Goal: Task Accomplishment & Management: Manage account settings

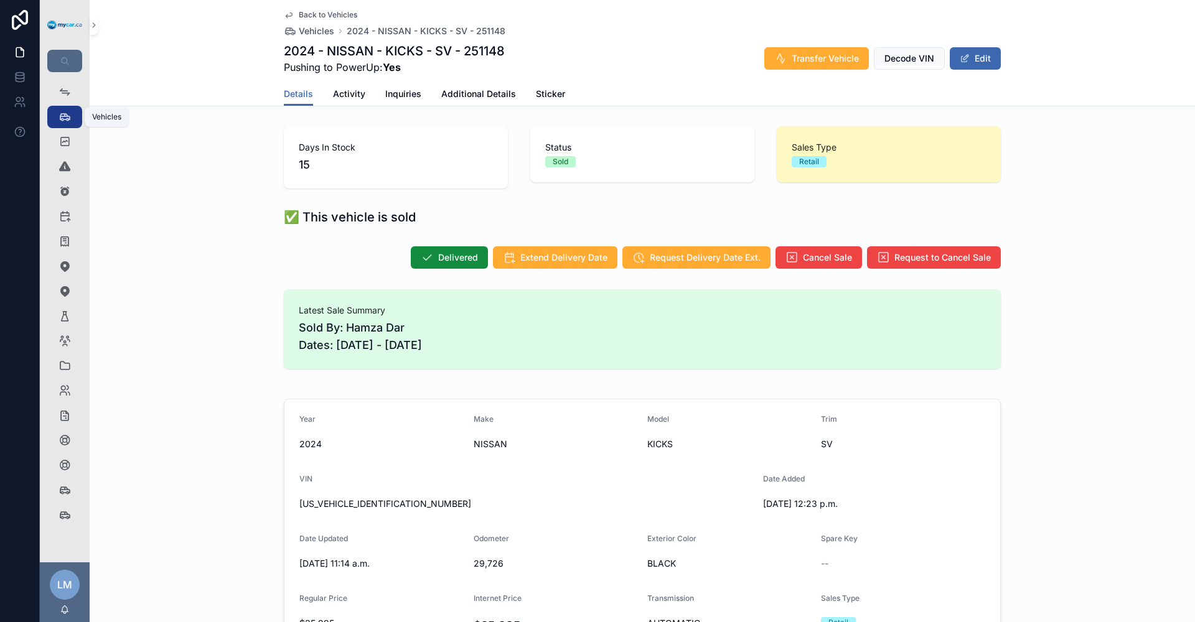
click at [57, 113] on div "Vehicles 358" at bounding box center [65, 117] width 20 height 20
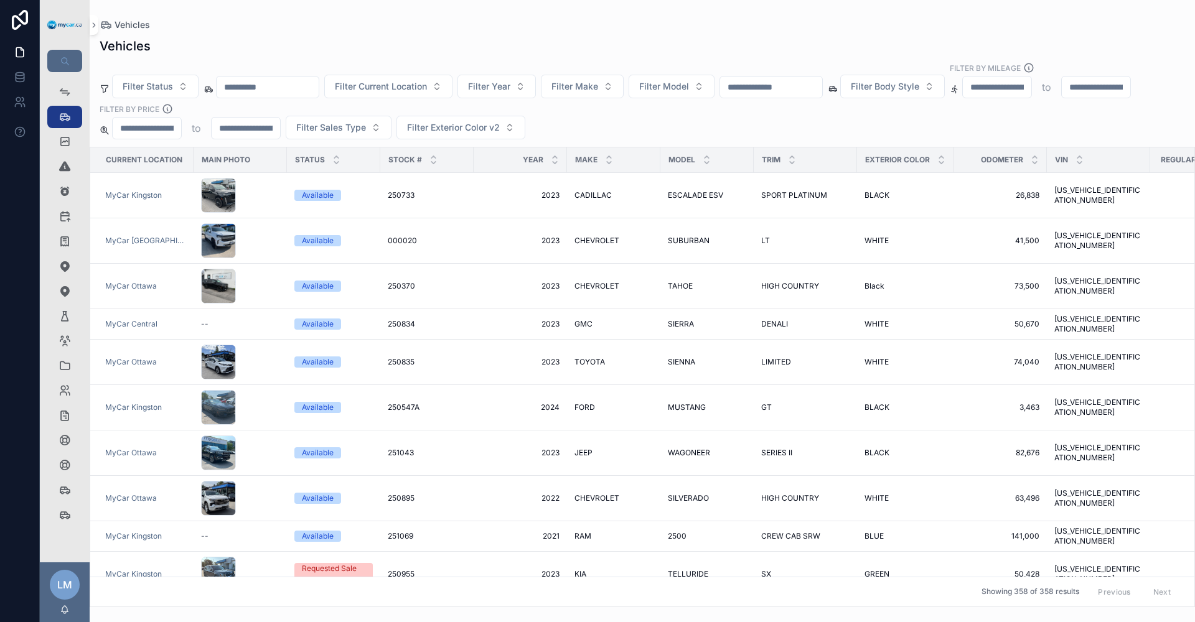
click at [822, 78] on input "text" at bounding box center [771, 86] width 102 height 17
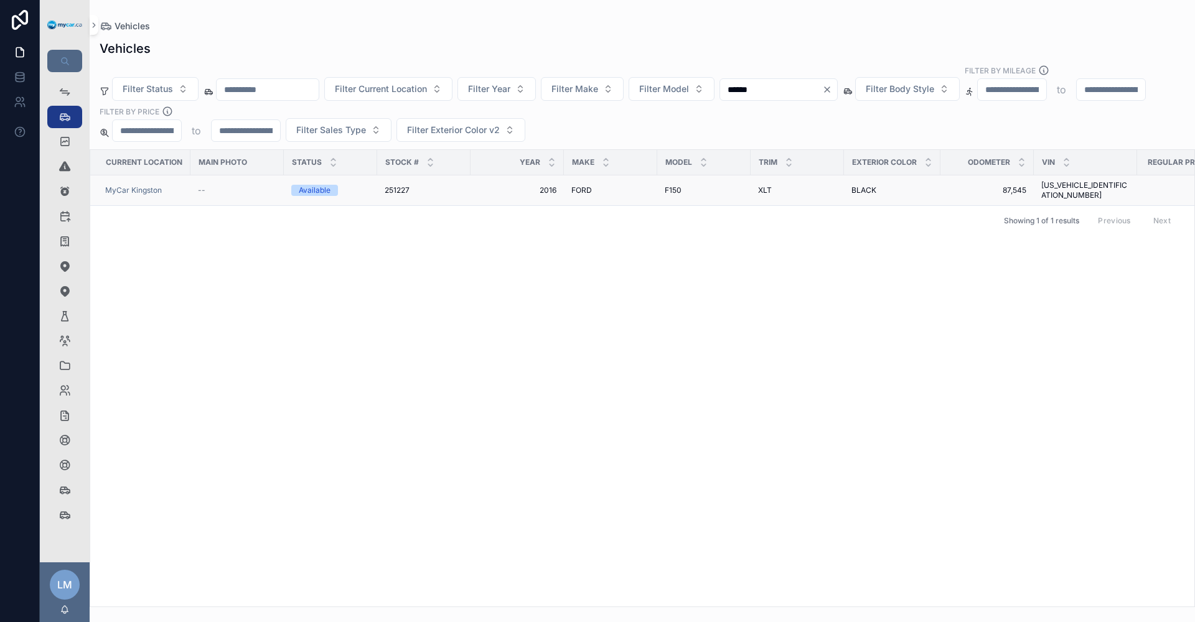
type input "******"
click at [1064, 180] on span "1FTEX1E85GFC33191" at bounding box center [1085, 190] width 88 height 20
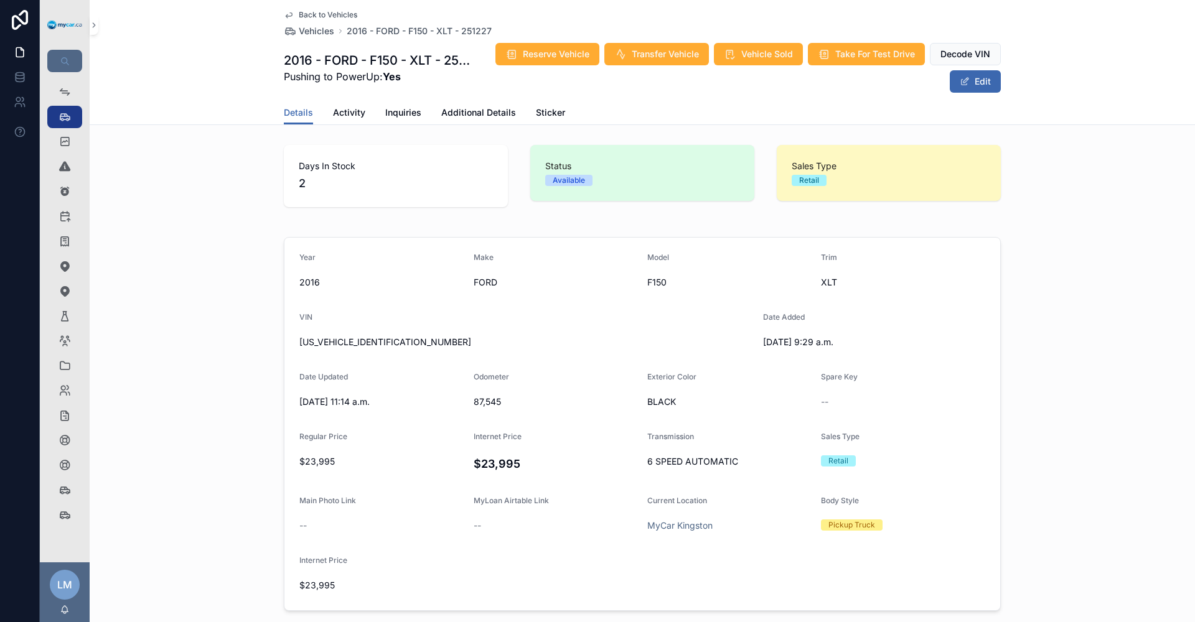
click at [354, 337] on span "1FTEX1E85GFC33191" at bounding box center [526, 342] width 454 height 12
copy span "1FTEX1E85GFC33191"
click at [340, 12] on span "Back to Vehicles" at bounding box center [328, 15] width 59 height 10
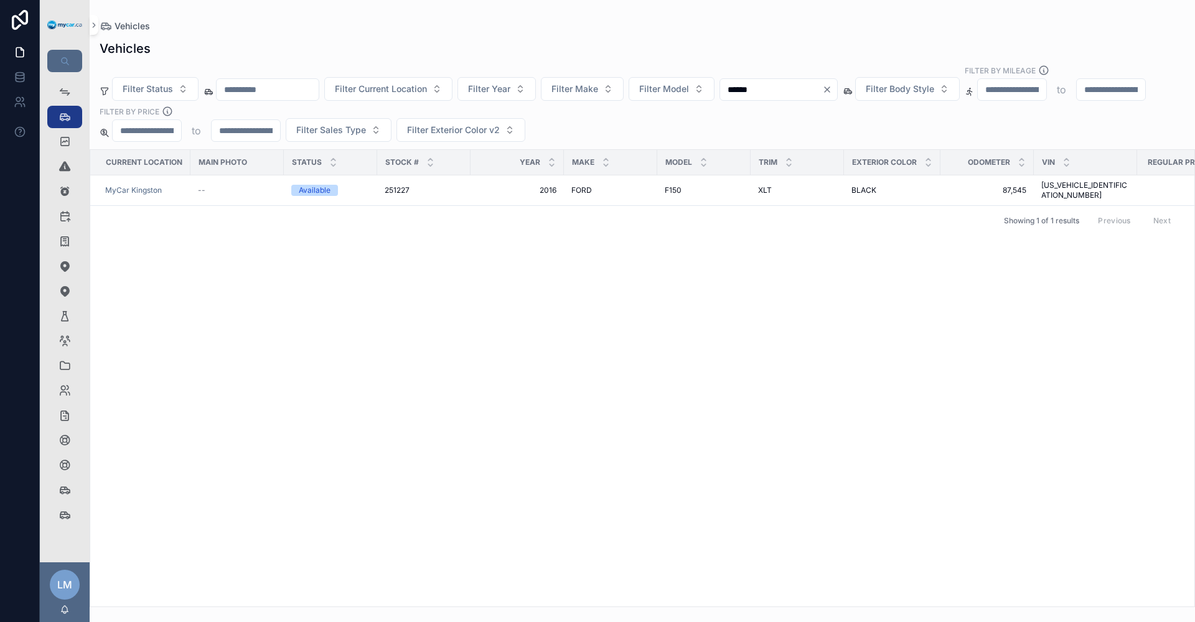
click at [820, 81] on input "******" at bounding box center [771, 89] width 102 height 17
type input "******"
click at [874, 185] on div "GREY GREY" at bounding box center [892, 190] width 82 height 10
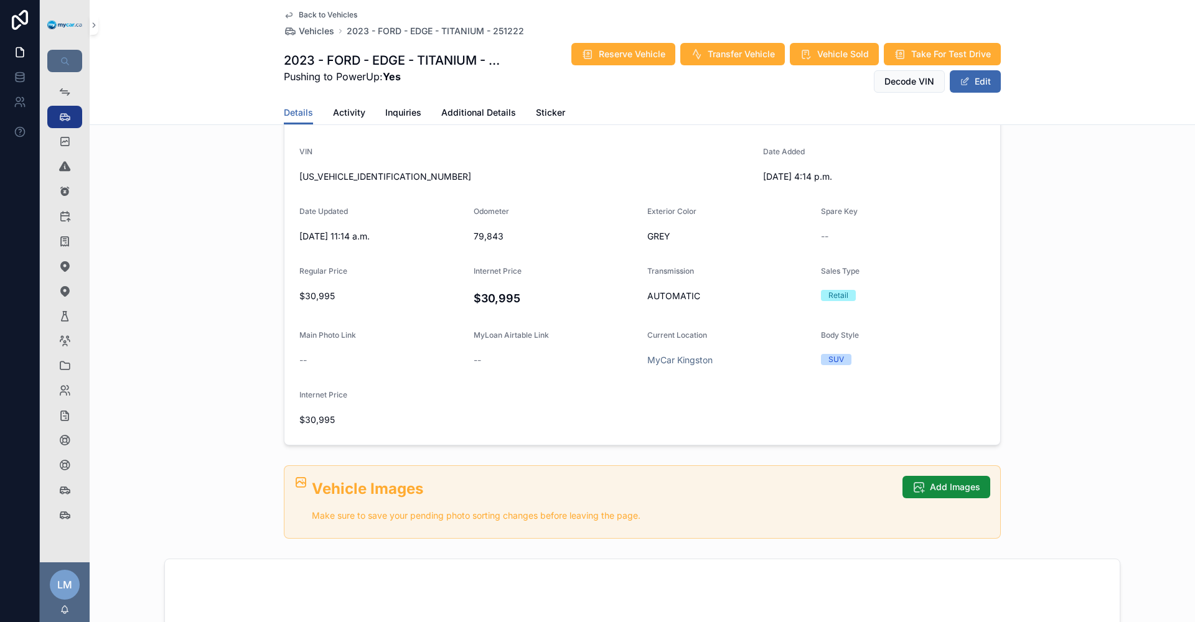
scroll to position [187, 0]
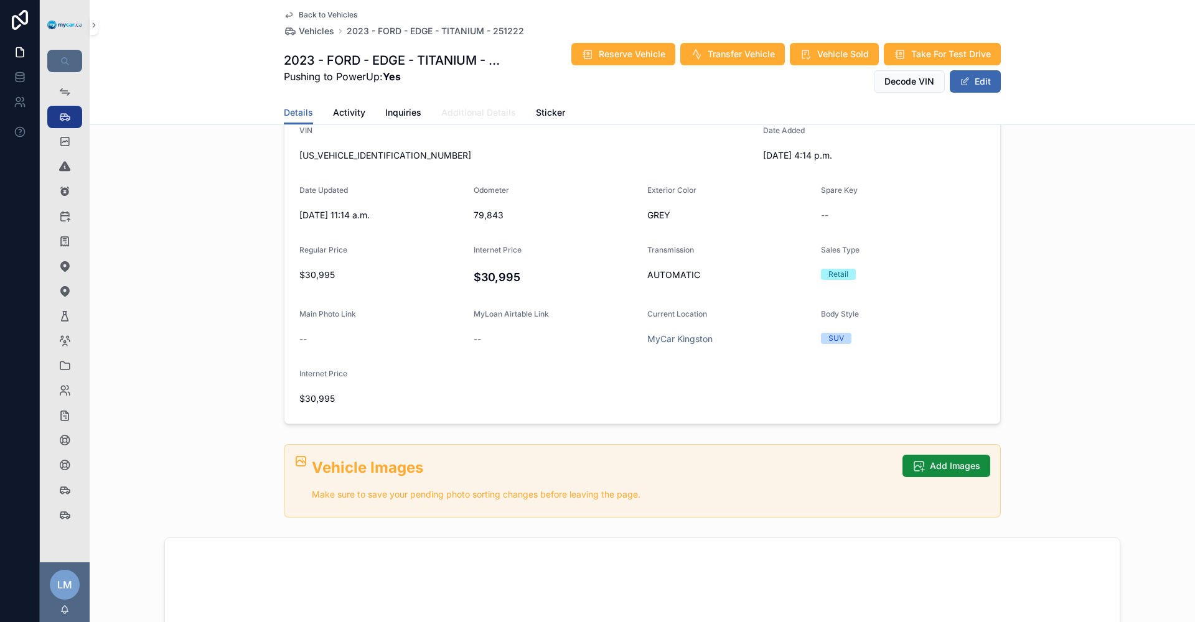
click at [464, 115] on span "Additional Details" at bounding box center [478, 112] width 75 height 12
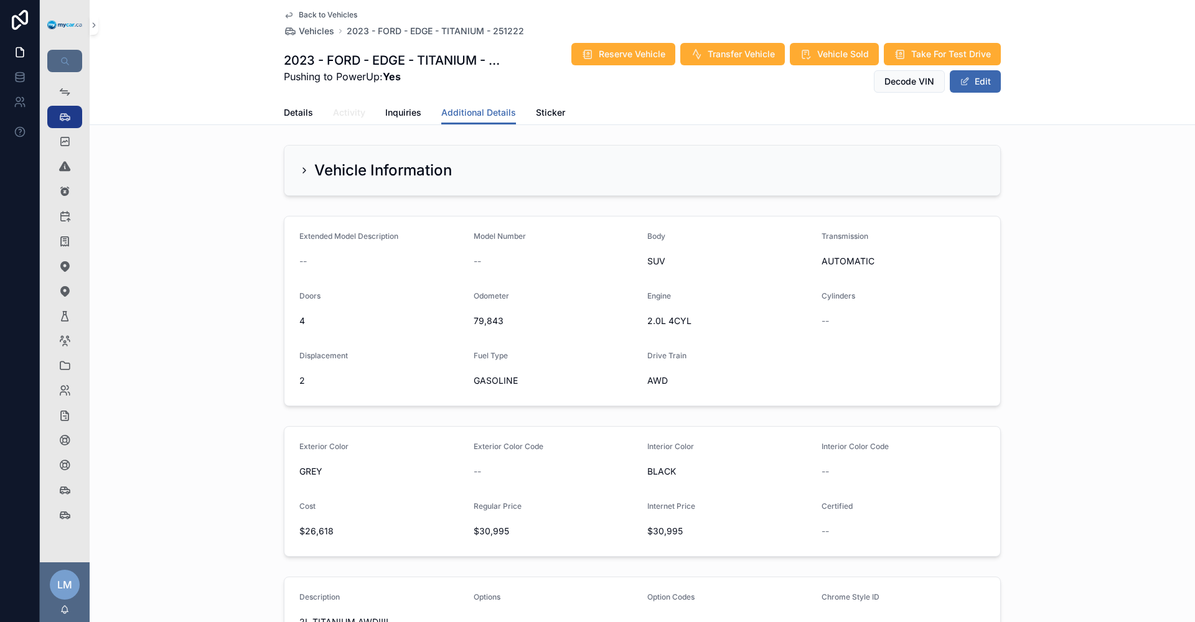
click at [349, 107] on span "Activity" at bounding box center [349, 112] width 32 height 12
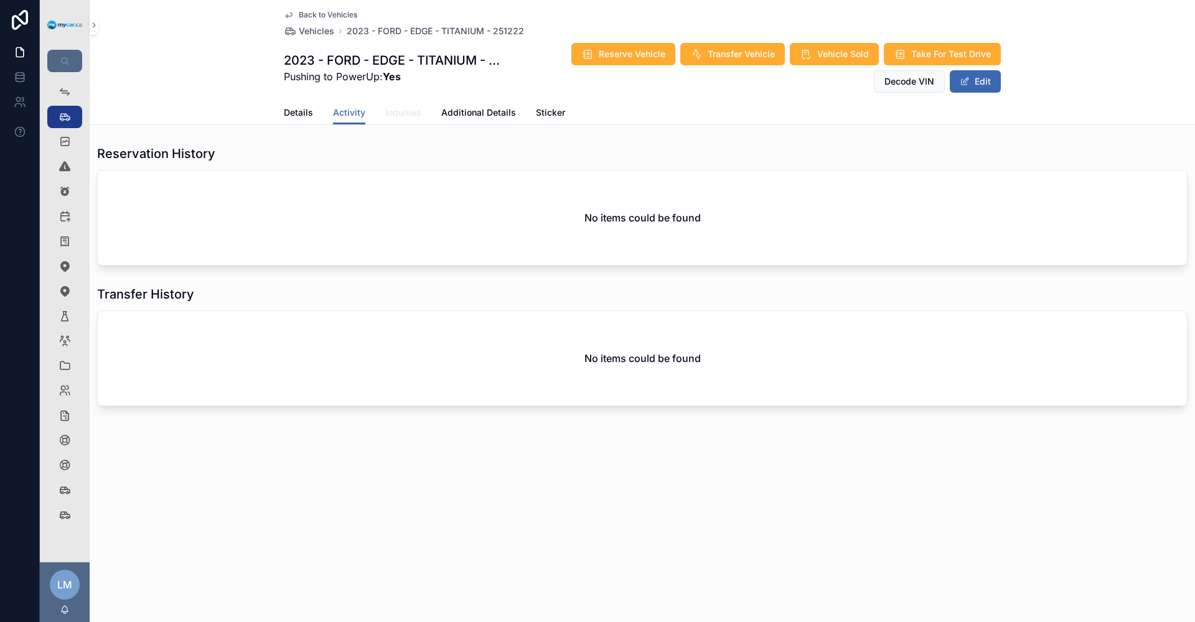
click at [406, 116] on span "Inquiries" at bounding box center [403, 112] width 36 height 12
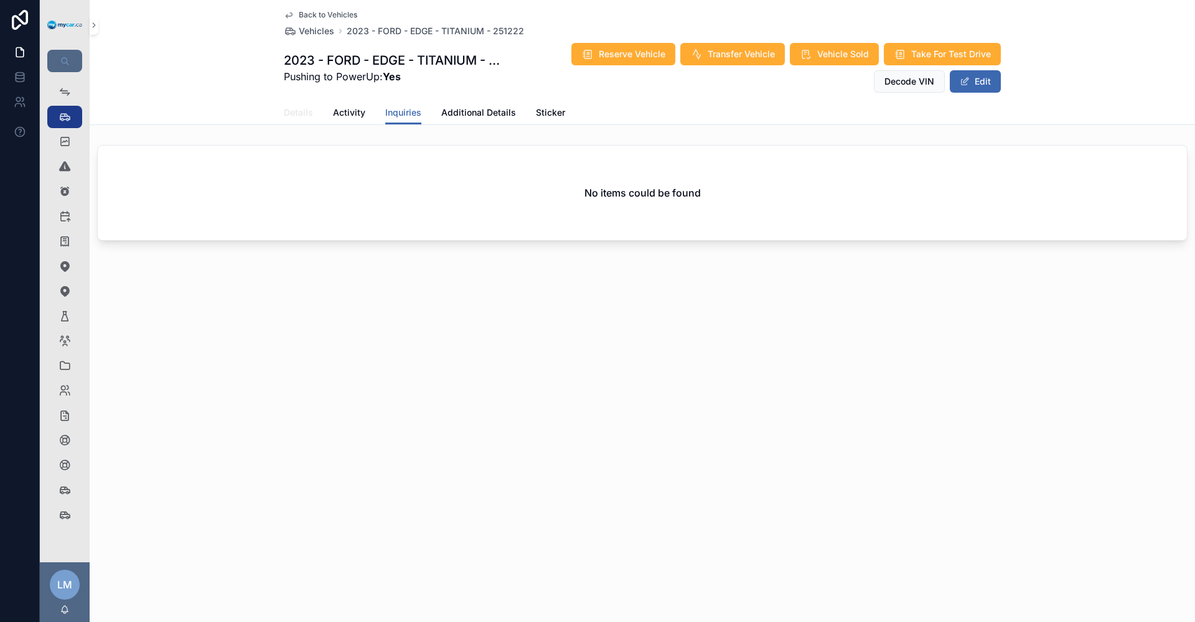
click at [288, 113] on span "Details" at bounding box center [298, 112] width 29 height 12
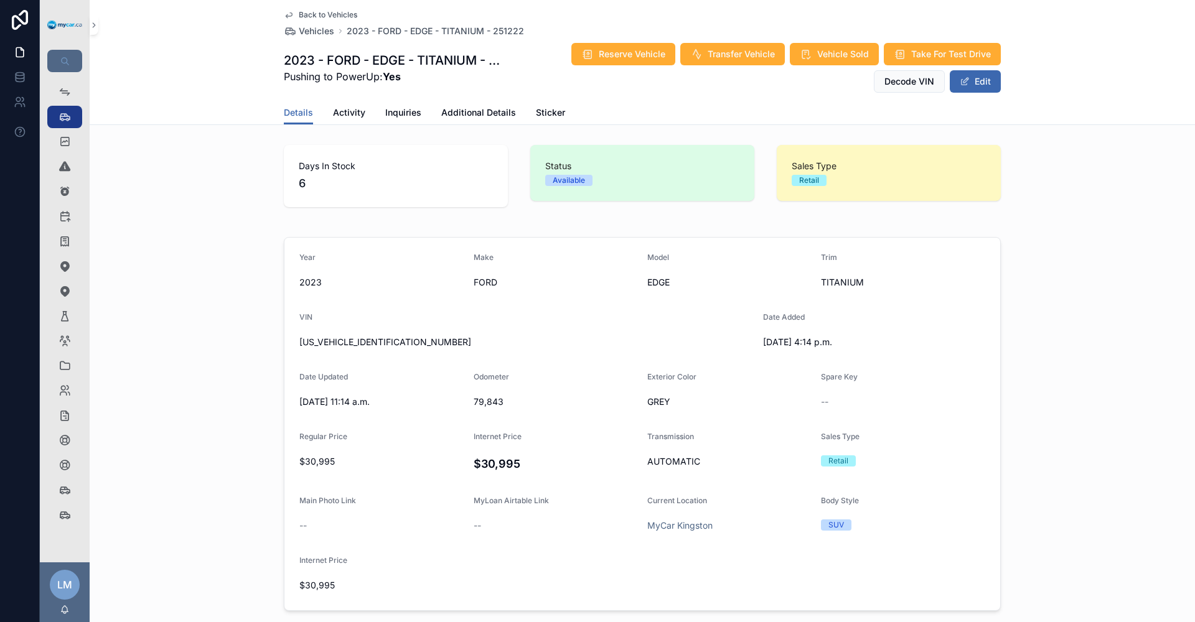
click at [338, 12] on span "Back to Vehicles" at bounding box center [328, 15] width 59 height 10
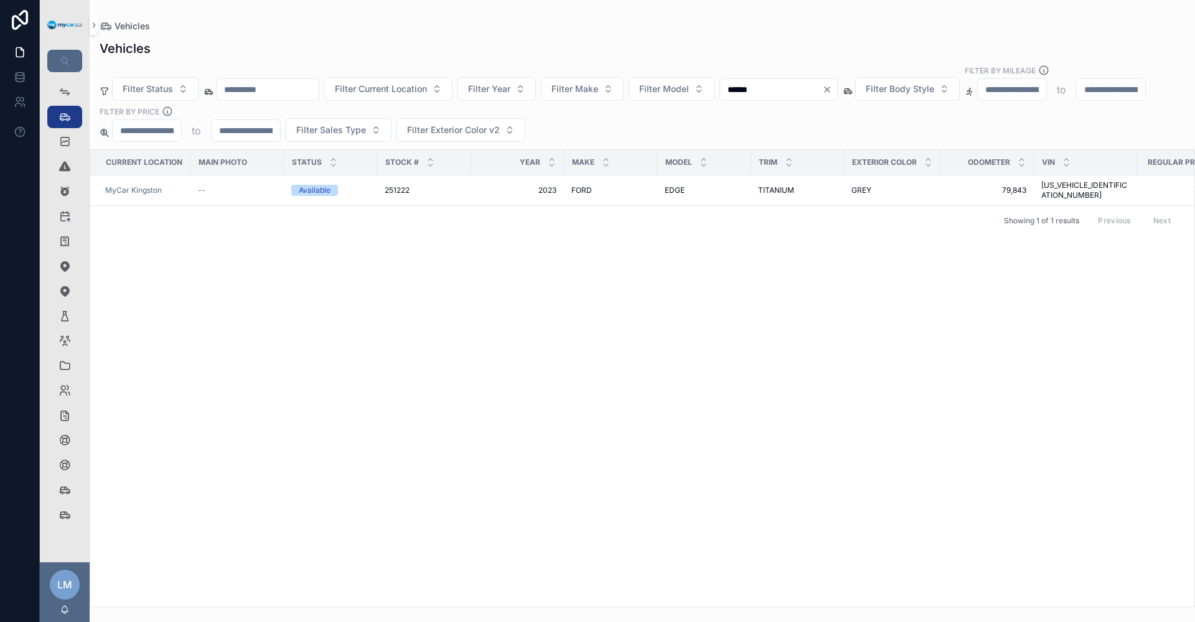
click at [832, 85] on icon "Clear" at bounding box center [827, 90] width 10 height 10
click at [822, 81] on input "text" at bounding box center [771, 89] width 102 height 17
type input "******"
click at [859, 179] on td "WHITE WHITE" at bounding box center [892, 191] width 96 height 30
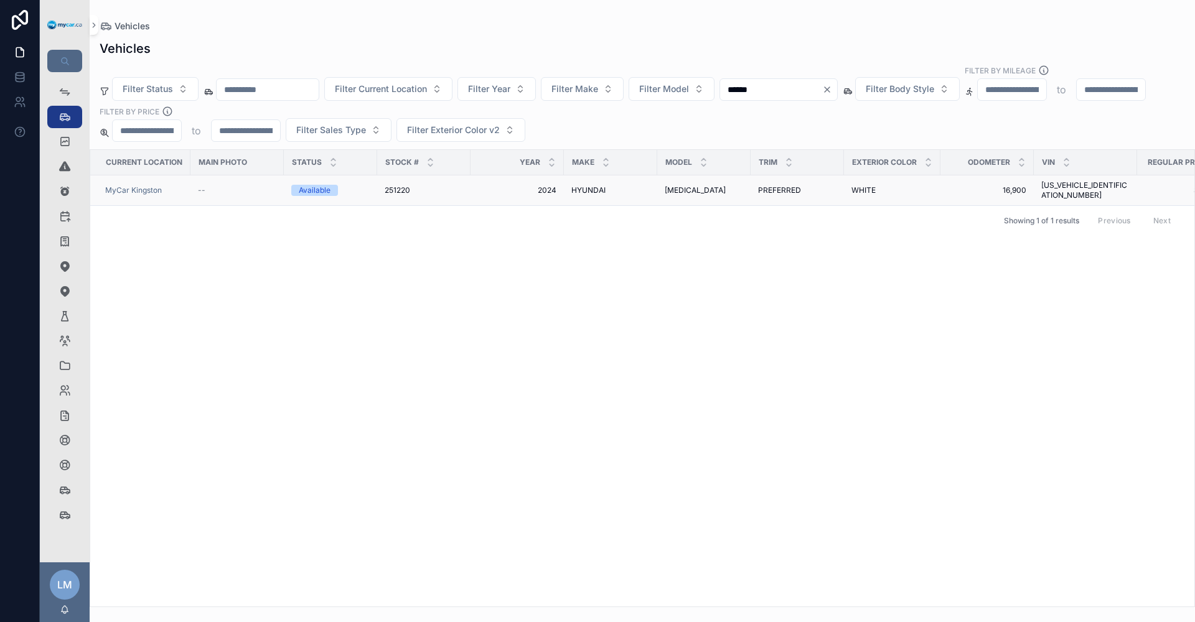
click at [1070, 180] on span "KMHL44JA3RA413291" at bounding box center [1085, 190] width 88 height 20
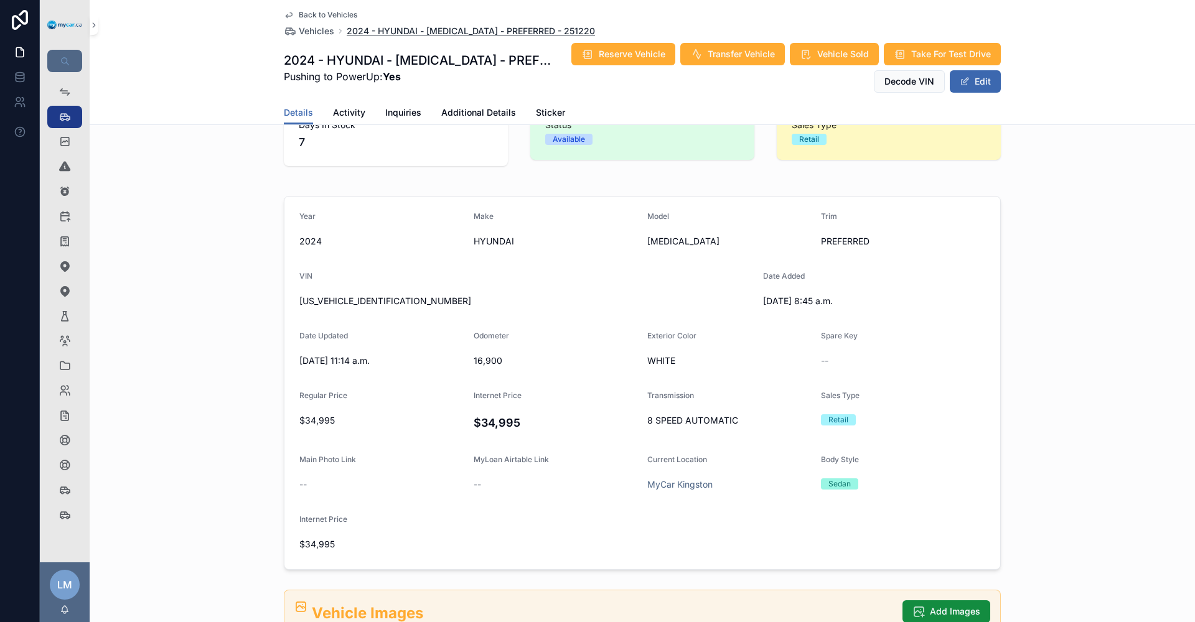
scroll to position [62, 0]
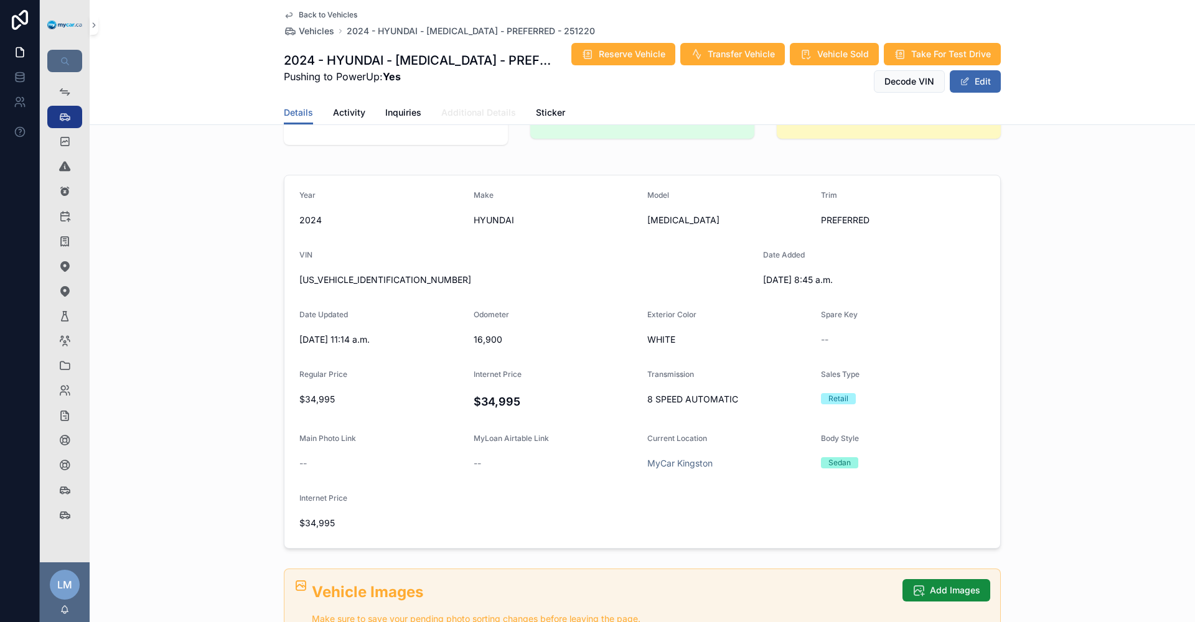
click at [477, 116] on span "Additional Details" at bounding box center [478, 112] width 75 height 12
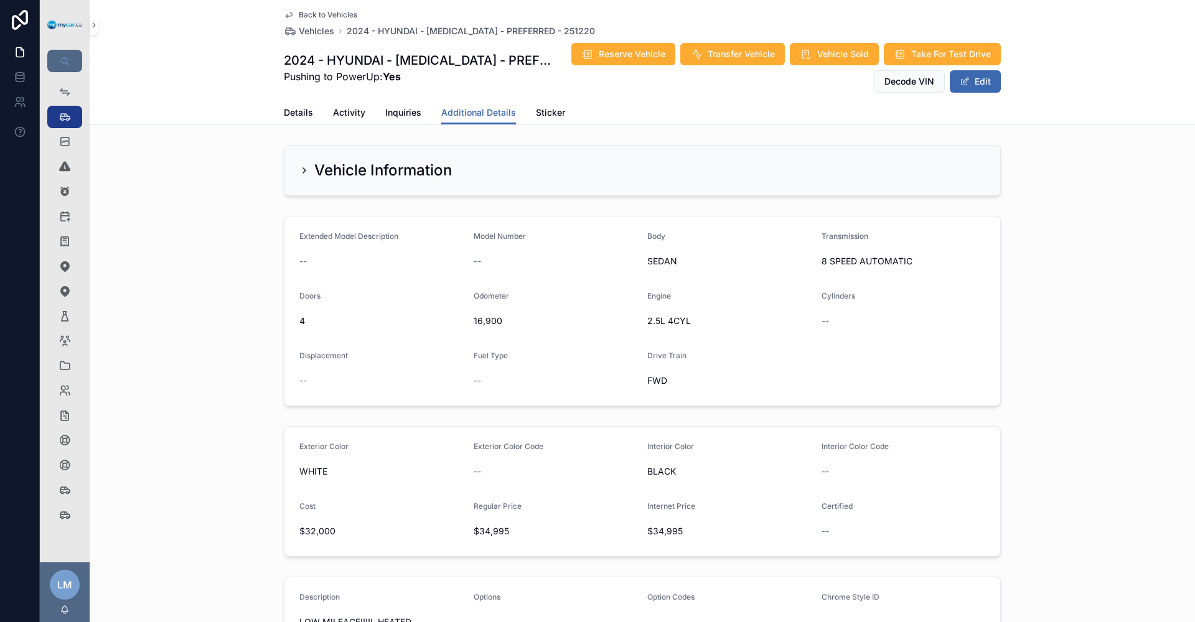
click at [319, 16] on span "Back to Vehicles" at bounding box center [328, 15] width 59 height 10
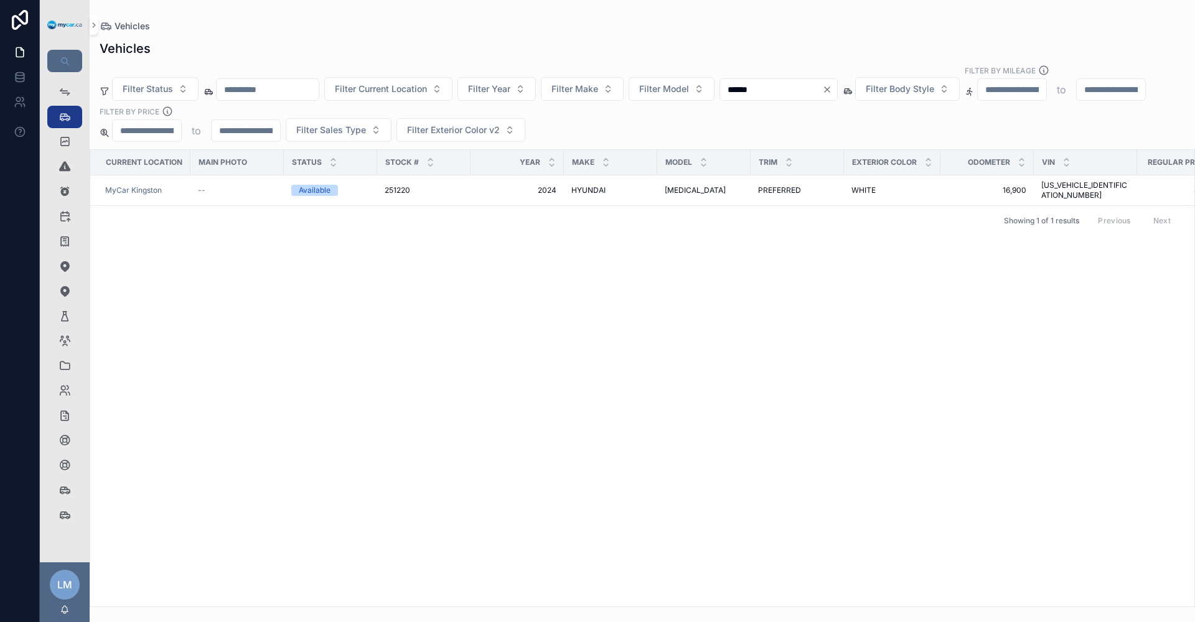
click at [805, 81] on input "******" at bounding box center [771, 89] width 102 height 17
type input "******"
click at [1058, 180] on span "2FMPK4K99PBA35717" at bounding box center [1085, 190] width 88 height 20
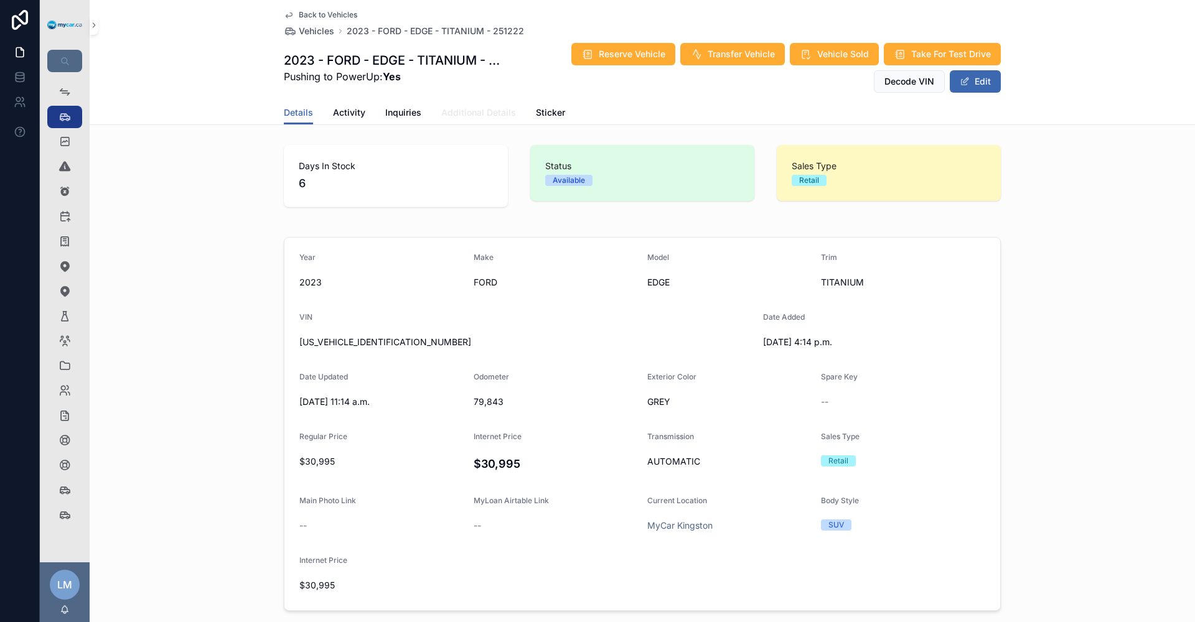
click at [477, 115] on span "Additional Details" at bounding box center [478, 112] width 75 height 12
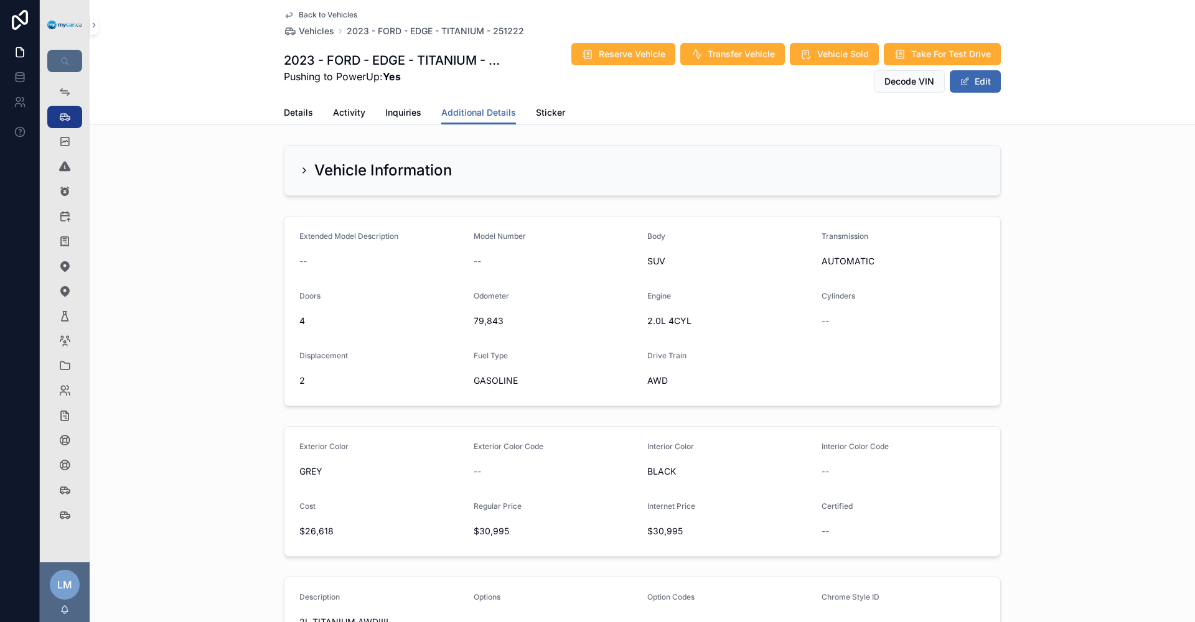
click at [314, 15] on span "Back to Vehicles" at bounding box center [328, 15] width 59 height 10
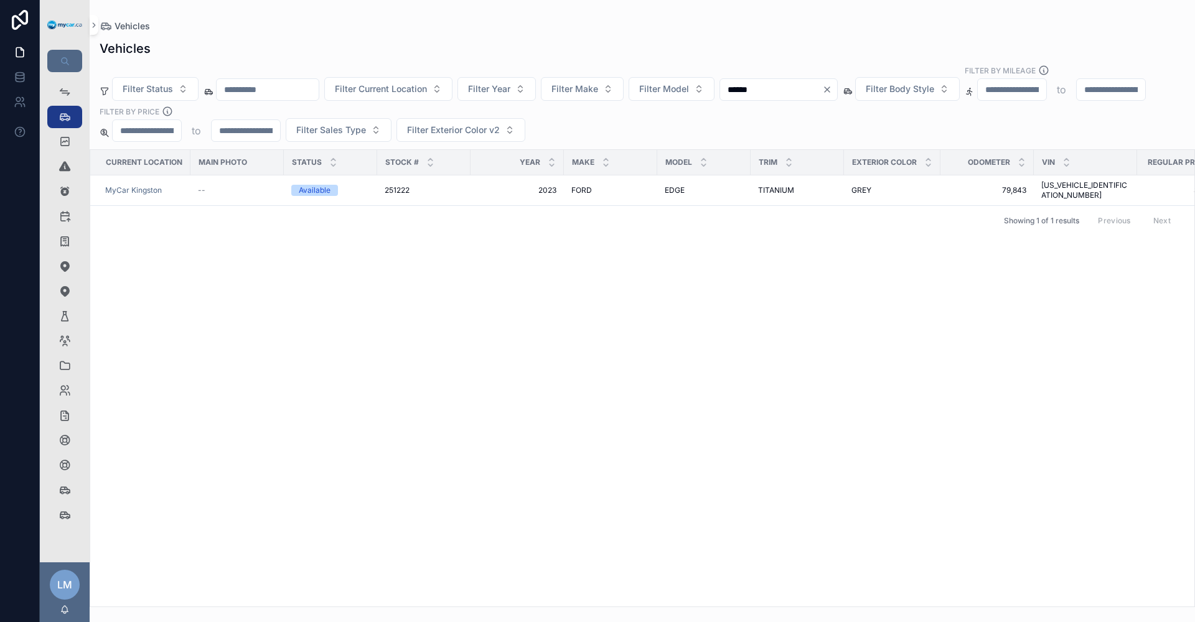
click at [797, 82] on input "******" at bounding box center [771, 89] width 102 height 17
type input "******"
click at [1095, 180] on span "2FMPK4K91PBA29491" at bounding box center [1085, 190] width 88 height 20
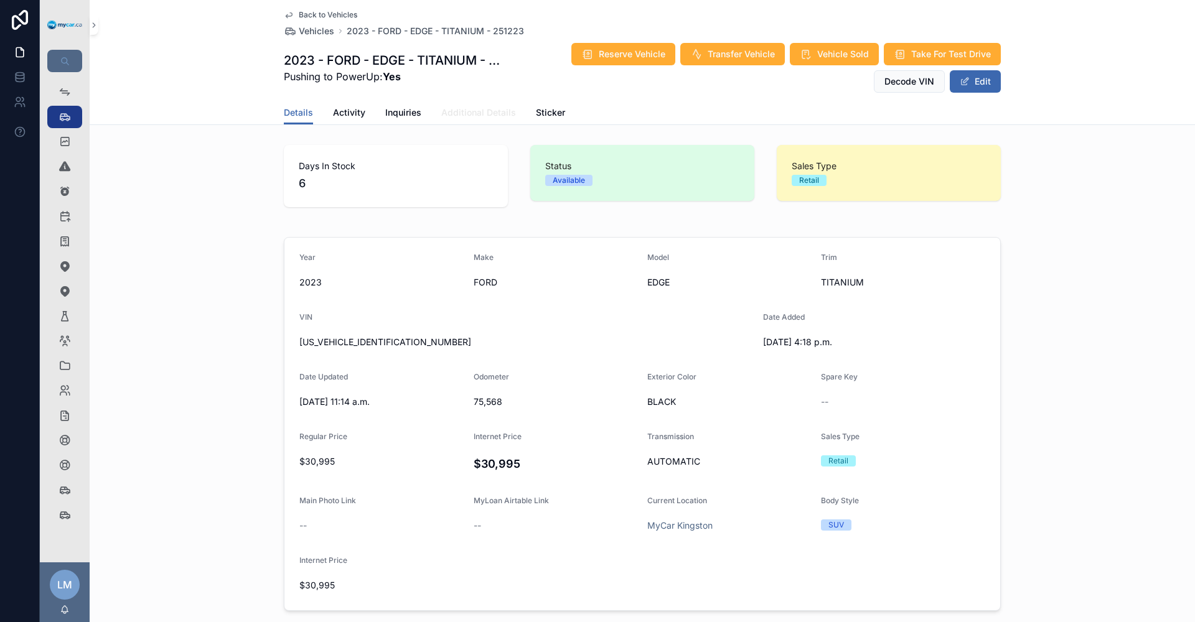
click at [474, 117] on span "Additional Details" at bounding box center [478, 112] width 75 height 12
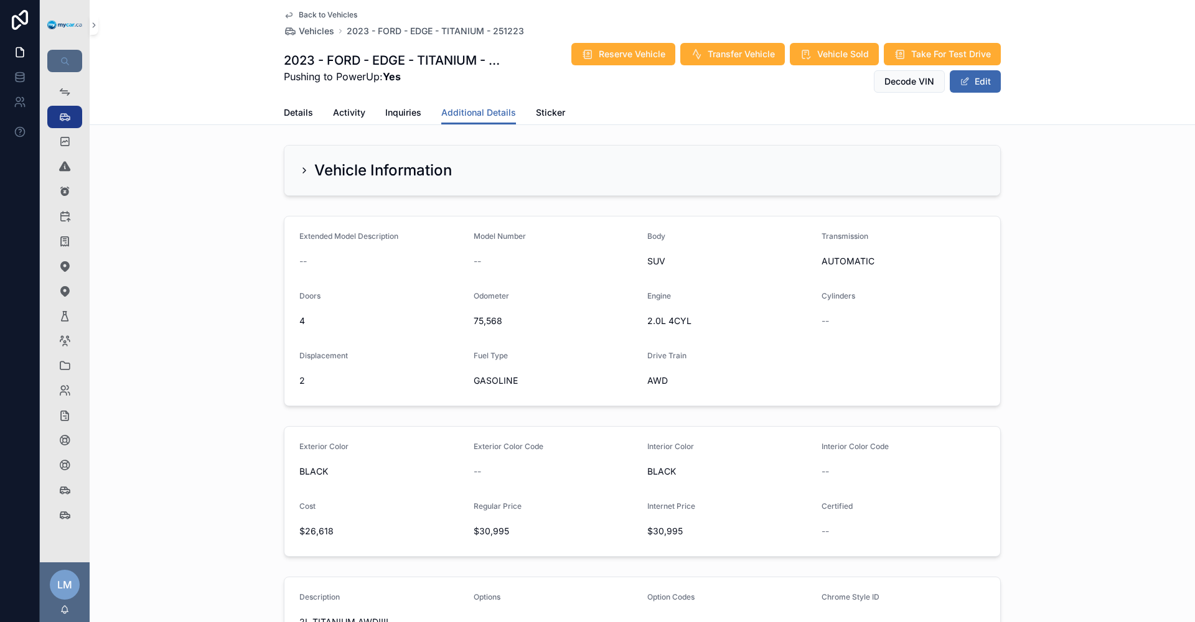
click at [317, 19] on span "Back to Vehicles" at bounding box center [328, 15] width 59 height 10
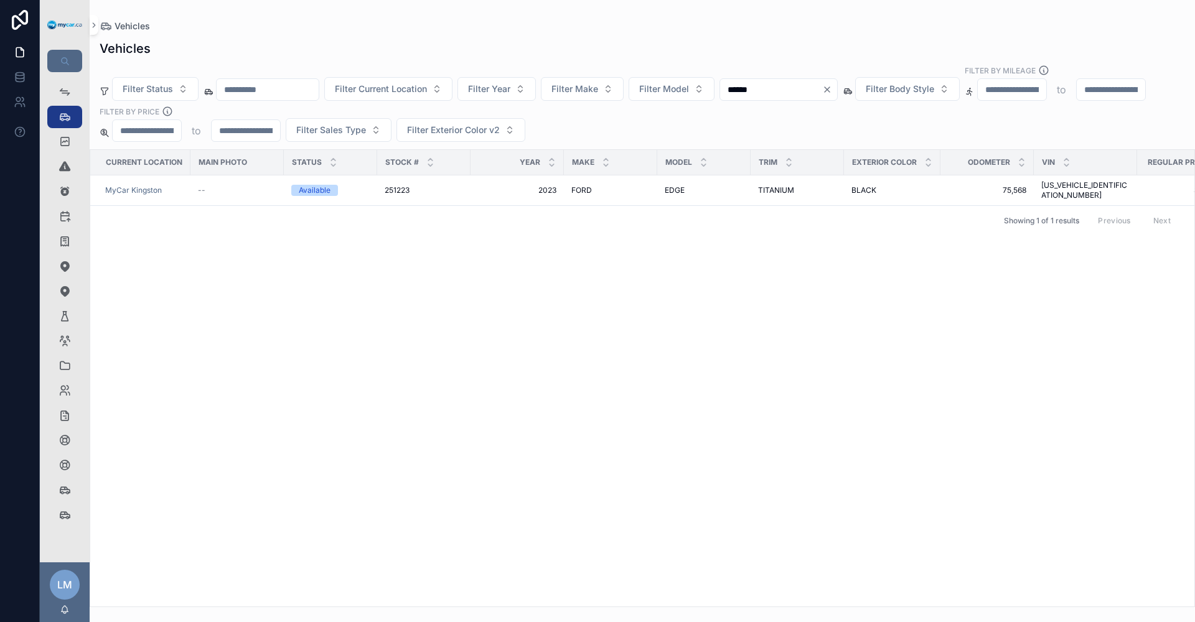
click at [822, 83] on input "******" at bounding box center [771, 89] width 102 height 17
click at [832, 85] on icon "Clear" at bounding box center [827, 90] width 10 height 10
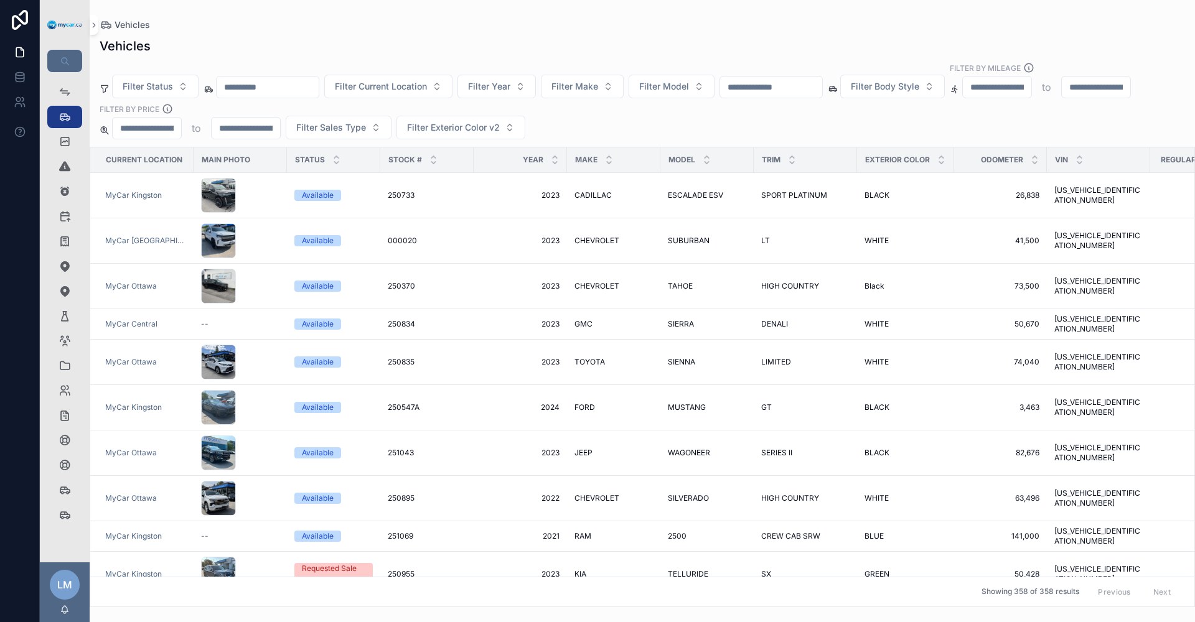
click at [822, 78] on input "text" at bounding box center [771, 86] width 102 height 17
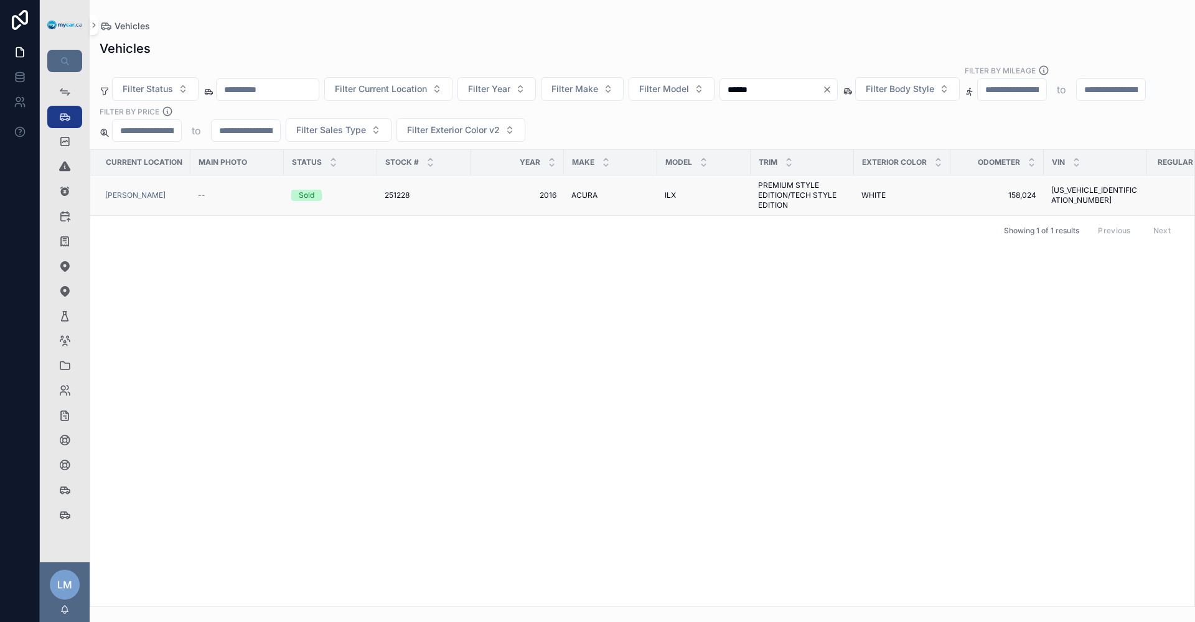
type input "******"
click at [1072, 189] on td "19UDE2F88GA802202 19UDE2F88GA802202" at bounding box center [1095, 196] width 103 height 40
click at [793, 180] on span "PREMIUM STYLE EDITION/TECH STYLE EDITION" at bounding box center [802, 195] width 88 height 30
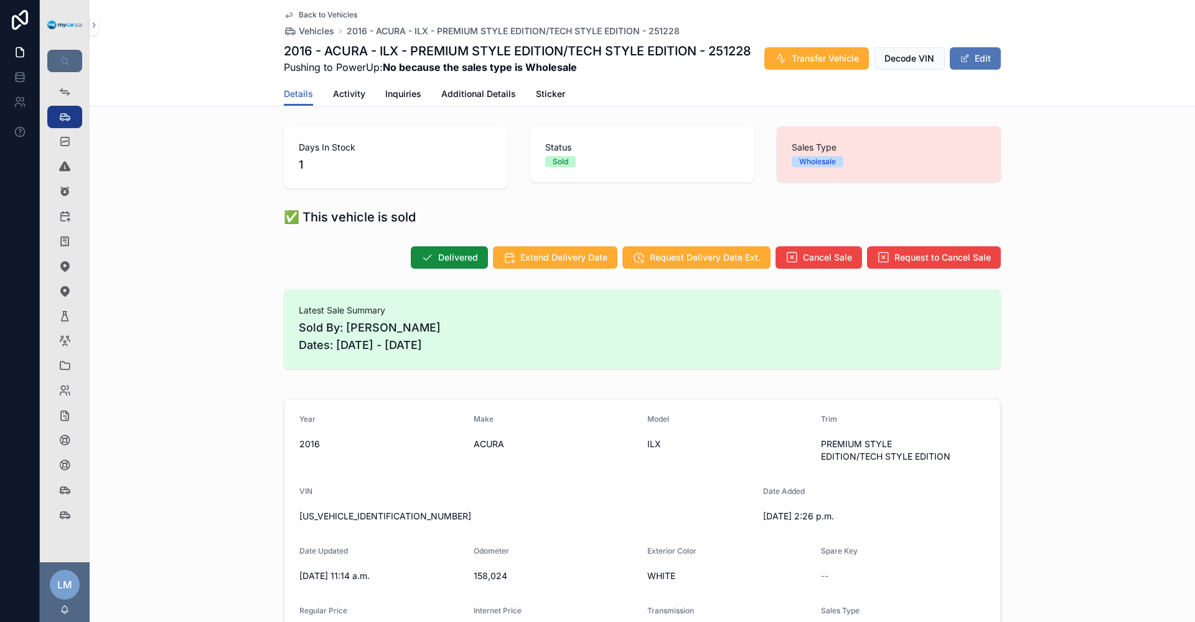
click at [963, 63] on span at bounding box center [965, 59] width 10 height 10
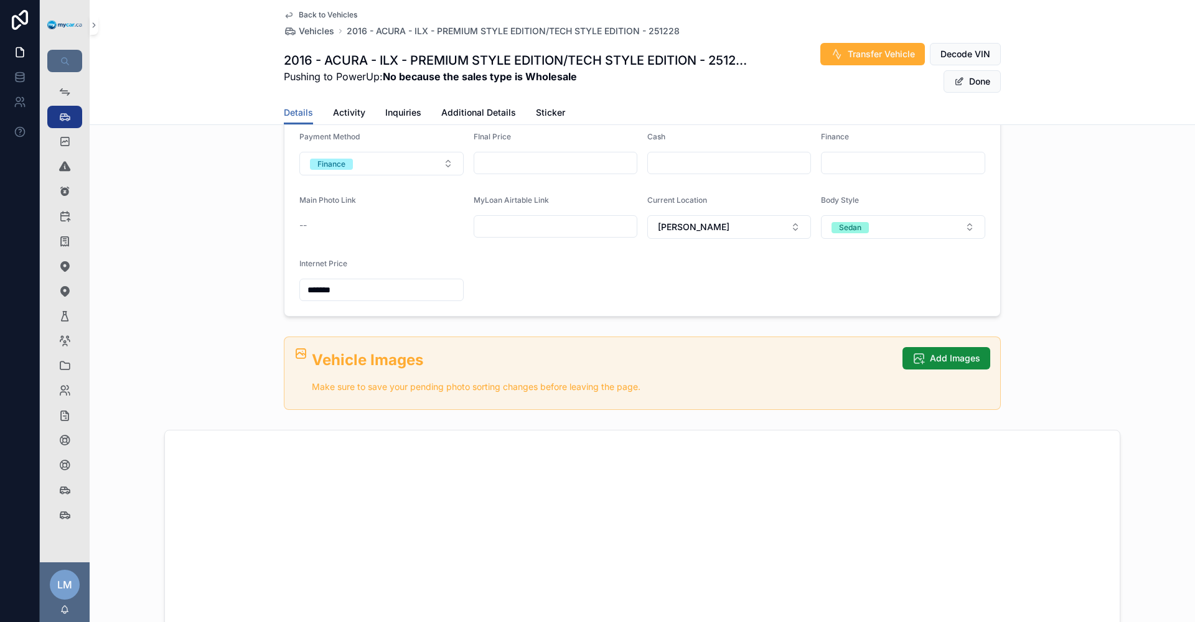
scroll to position [560, 0]
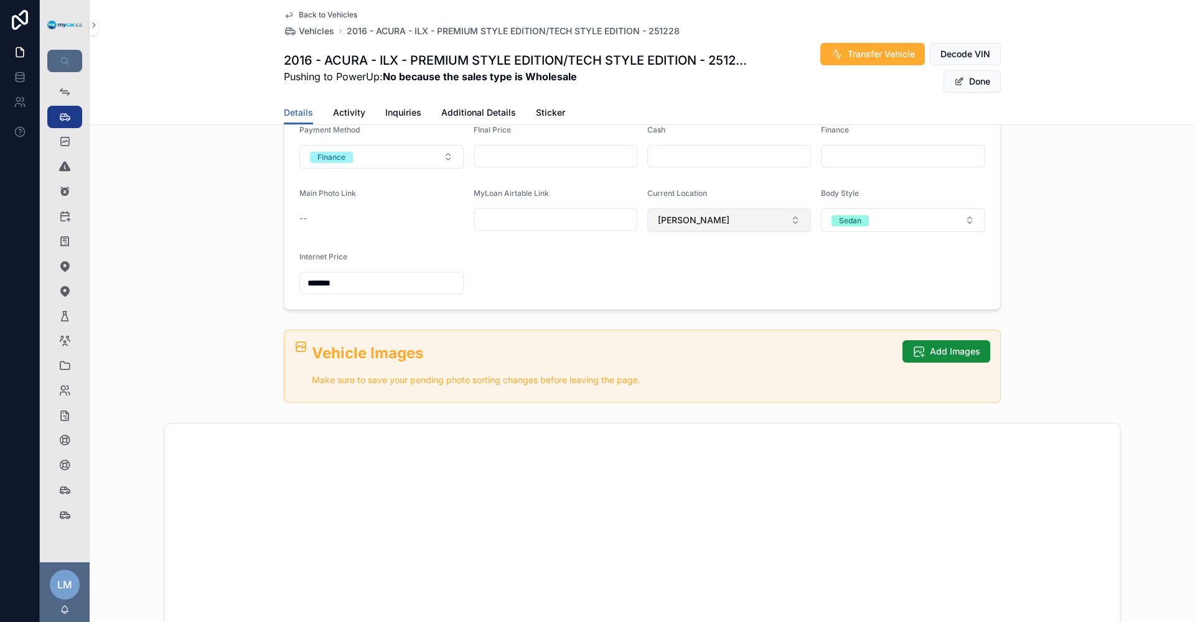
click at [787, 222] on button "[PERSON_NAME]" at bounding box center [729, 220] width 164 height 24
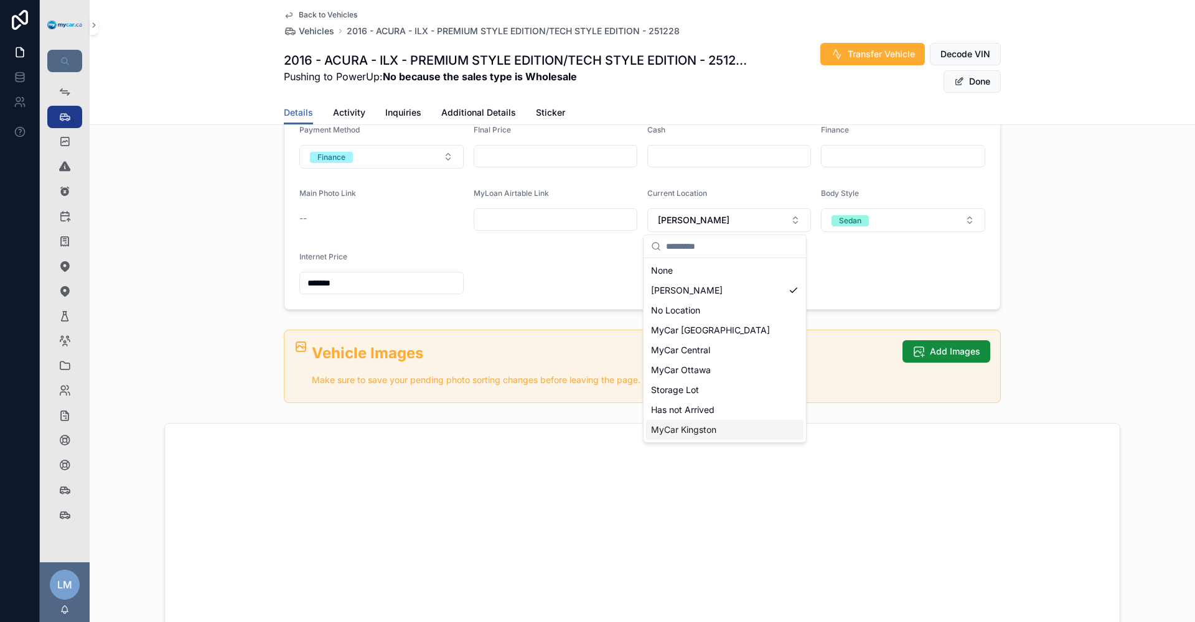
click at [742, 429] on div "MyCar Kingston" at bounding box center [724, 430] width 157 height 20
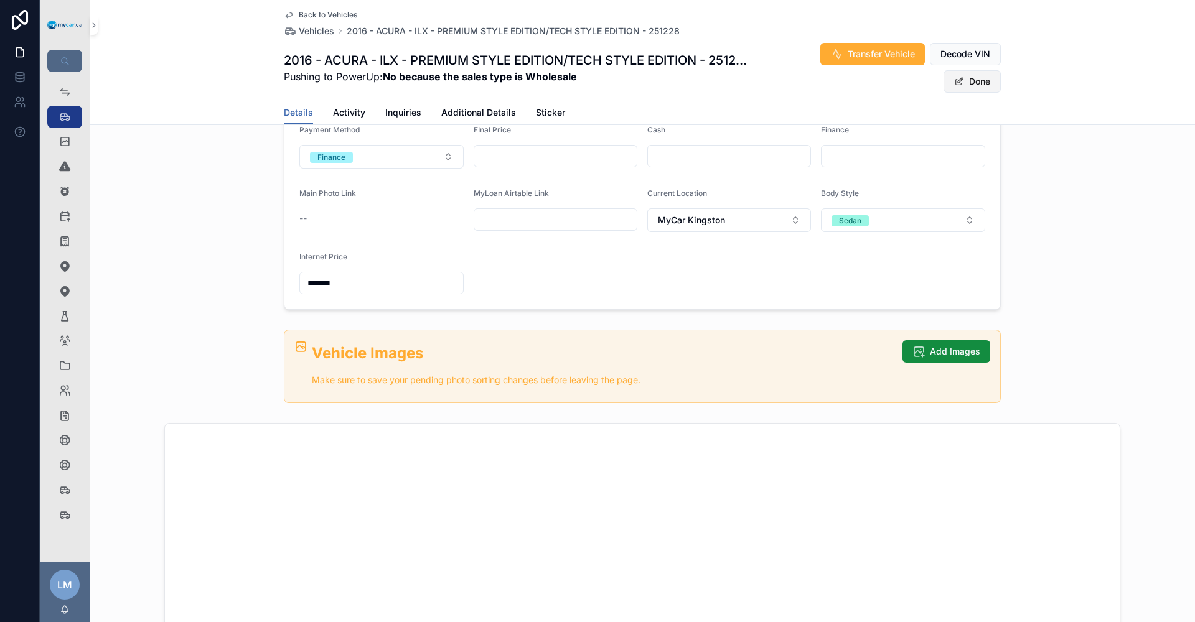
click at [963, 76] on button "Done" at bounding box center [972, 81] width 57 height 22
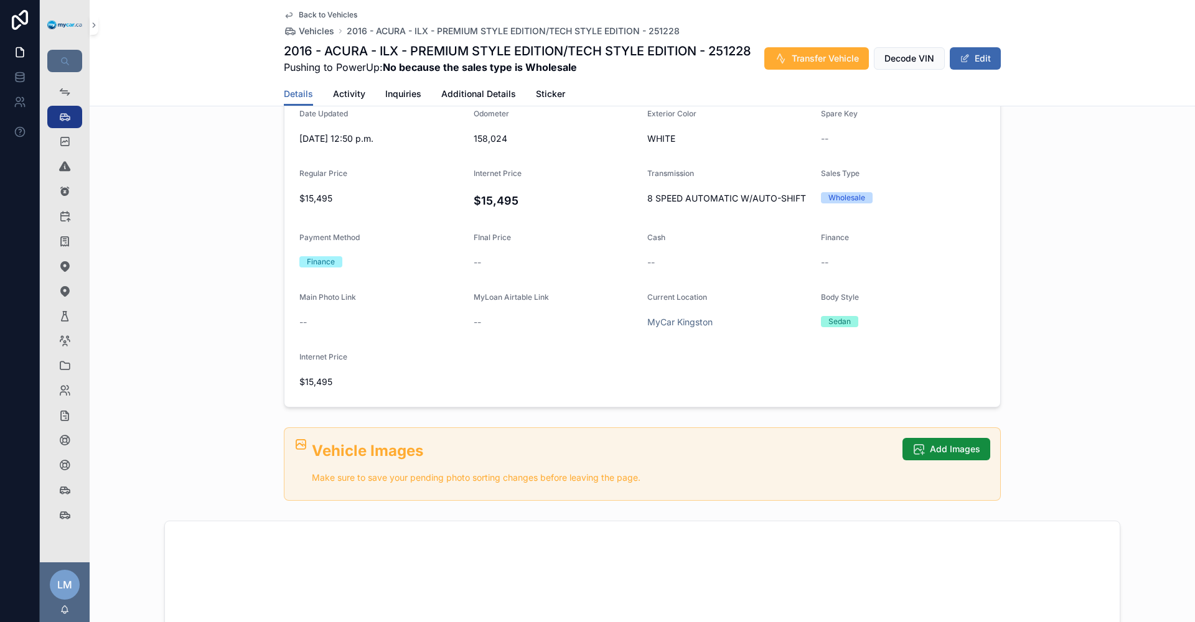
scroll to position [256, 0]
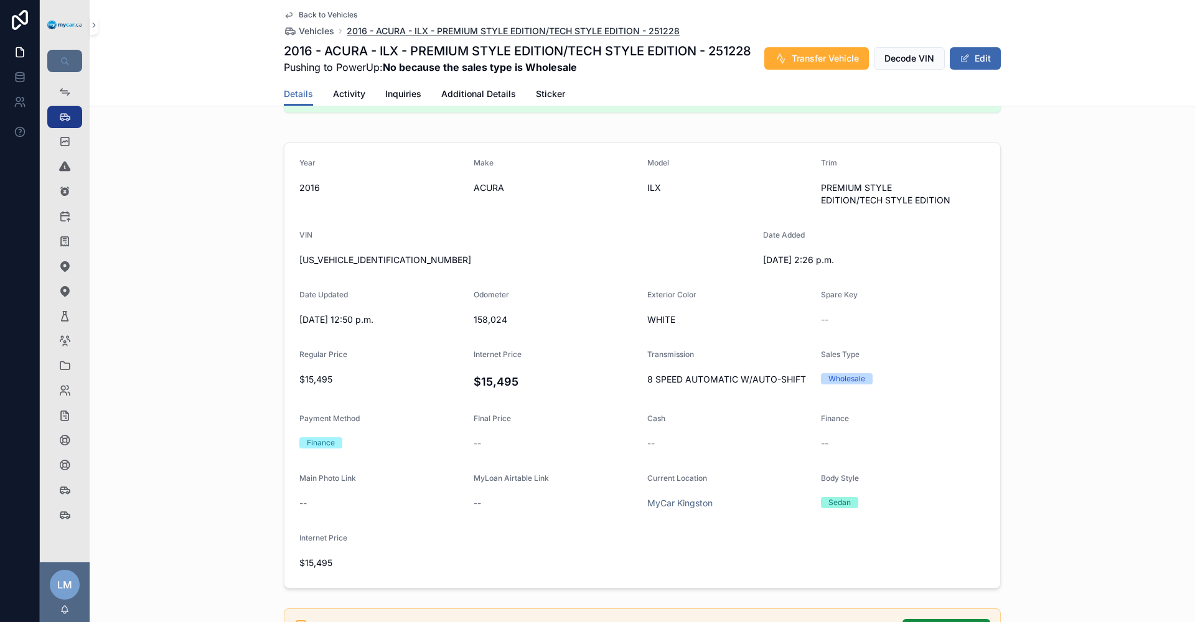
click at [500, 33] on span "2016 - ACURA - ILX - PREMIUM STYLE EDITION/TECH STYLE EDITION - 251228" at bounding box center [513, 31] width 333 height 12
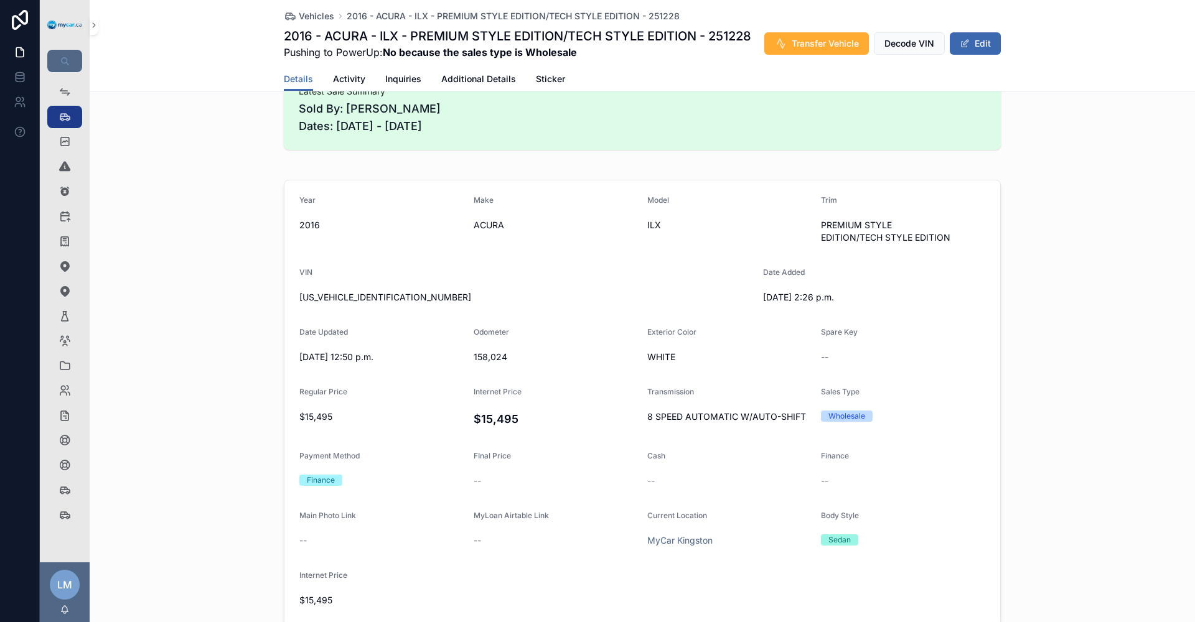
scroll to position [62, 0]
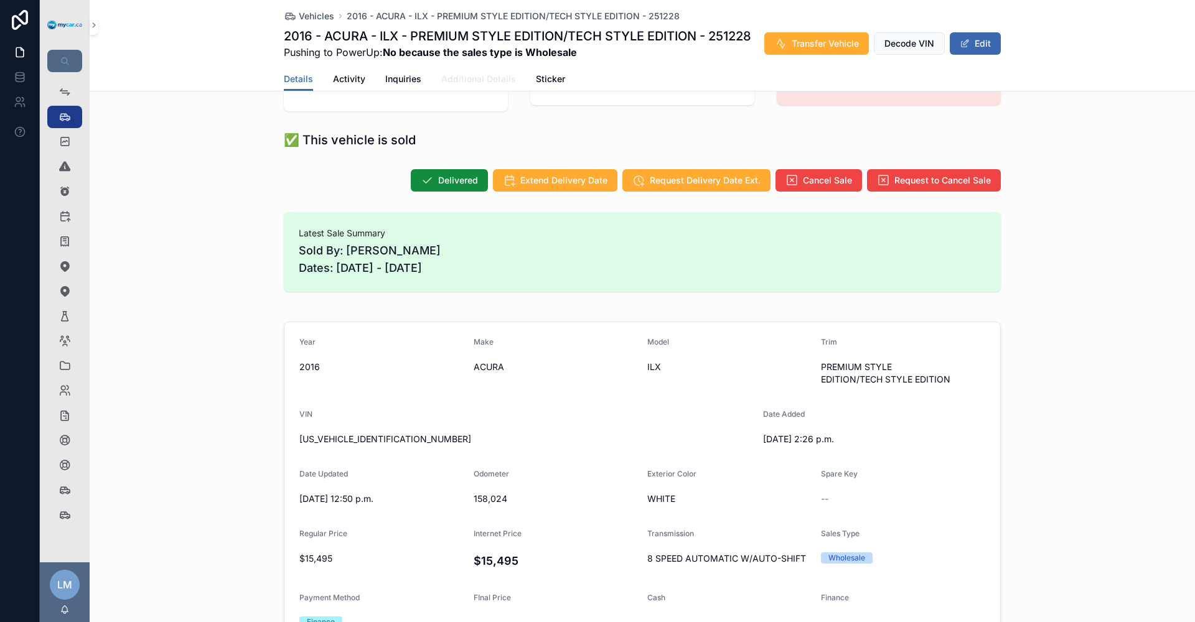
click at [461, 85] on span "Additional Details" at bounding box center [478, 79] width 75 height 12
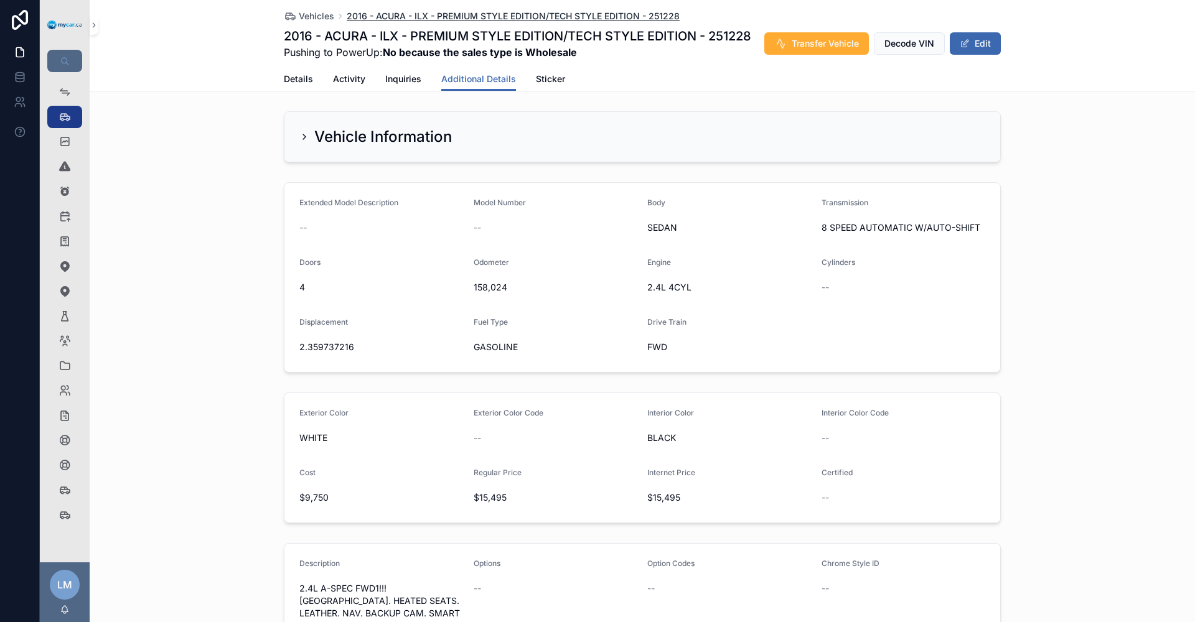
click at [422, 18] on span "2016 - ACURA - ILX - PREMIUM STYLE EDITION/TECH STYLE EDITION - 251228" at bounding box center [513, 16] width 333 height 12
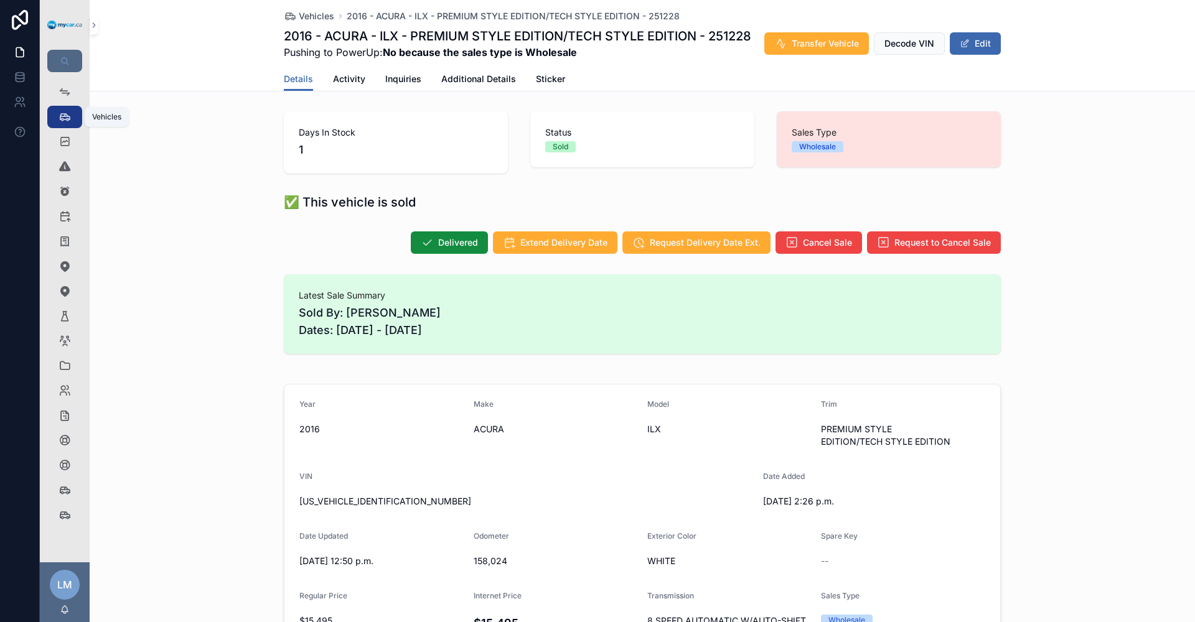
click at [50, 115] on link "Vehicles 358" at bounding box center [64, 117] width 35 height 22
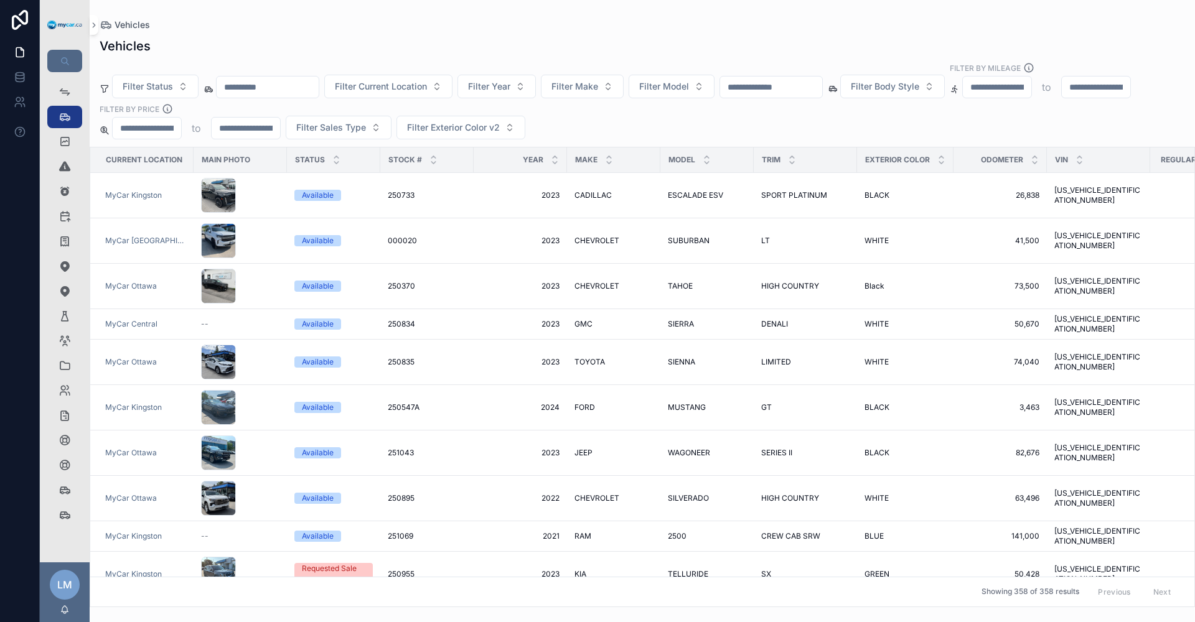
click at [822, 78] on input "text" at bounding box center [771, 86] width 102 height 17
click at [304, 78] on input "text" at bounding box center [268, 86] width 102 height 17
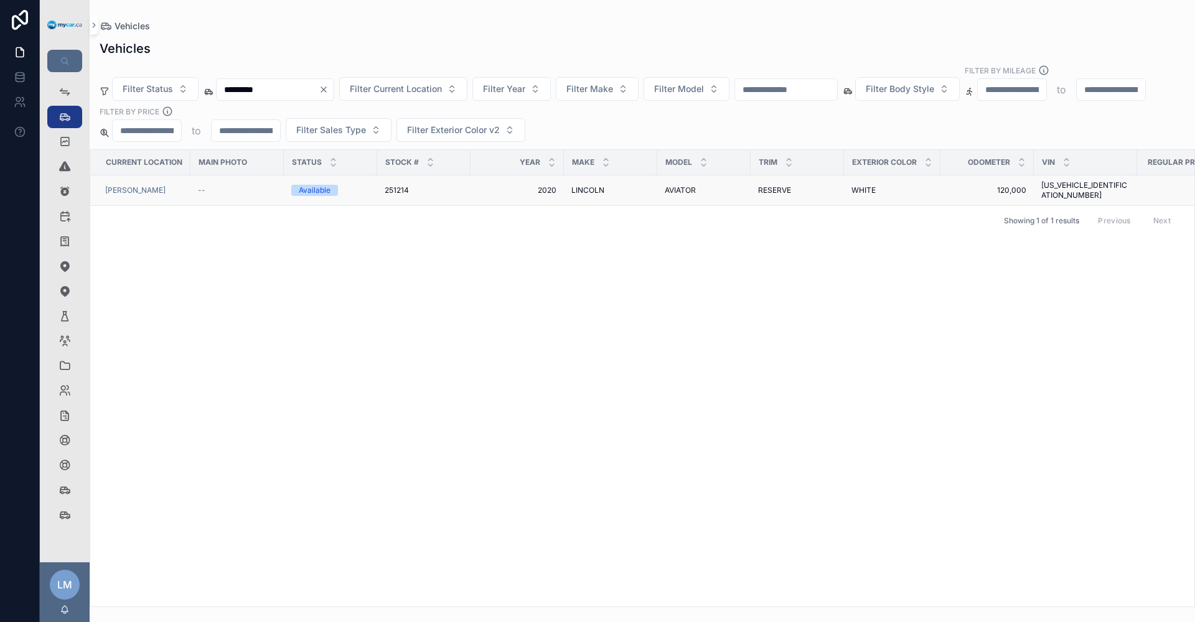
type input "*********"
click at [1085, 176] on td "5LM5J7XC8LGL13233 5LM5J7XC8LGL13233" at bounding box center [1085, 191] width 103 height 30
click at [1084, 180] on span "[US_VEHICLE_IDENTIFICATION_NUMBER]" at bounding box center [1085, 190] width 88 height 20
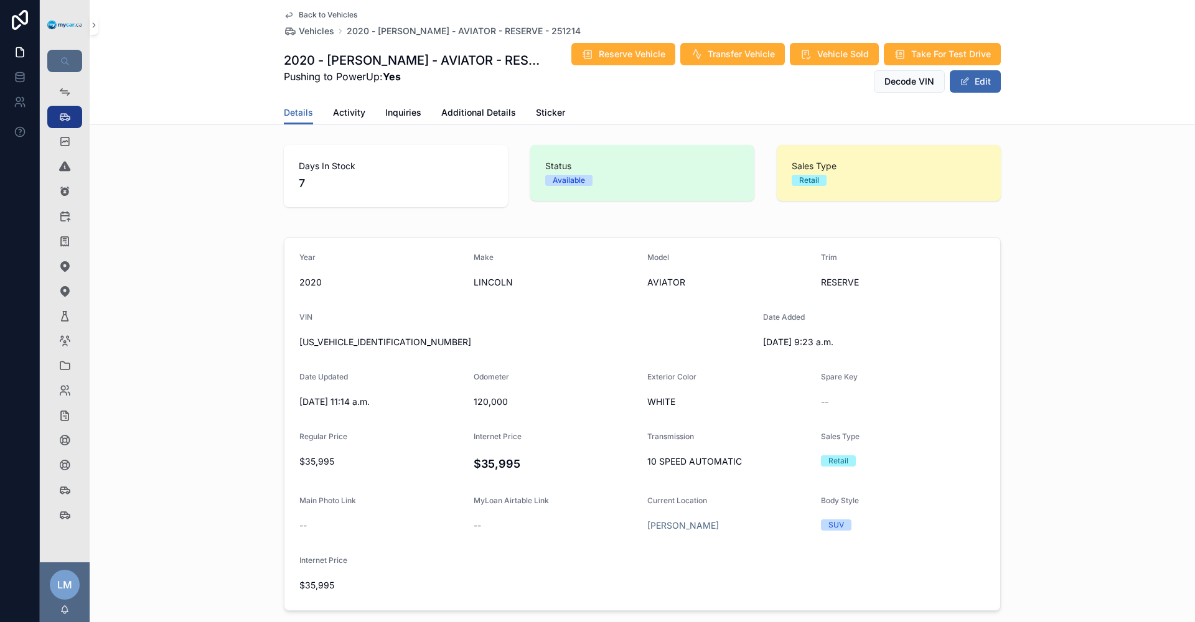
click at [972, 93] on div "Back to Vehicles Vehicles 2020 - LINCOLN - AVIATOR - RESERVE - 251214 2020 - LI…" at bounding box center [642, 50] width 717 height 101
click at [973, 81] on button "Edit" at bounding box center [975, 81] width 51 height 22
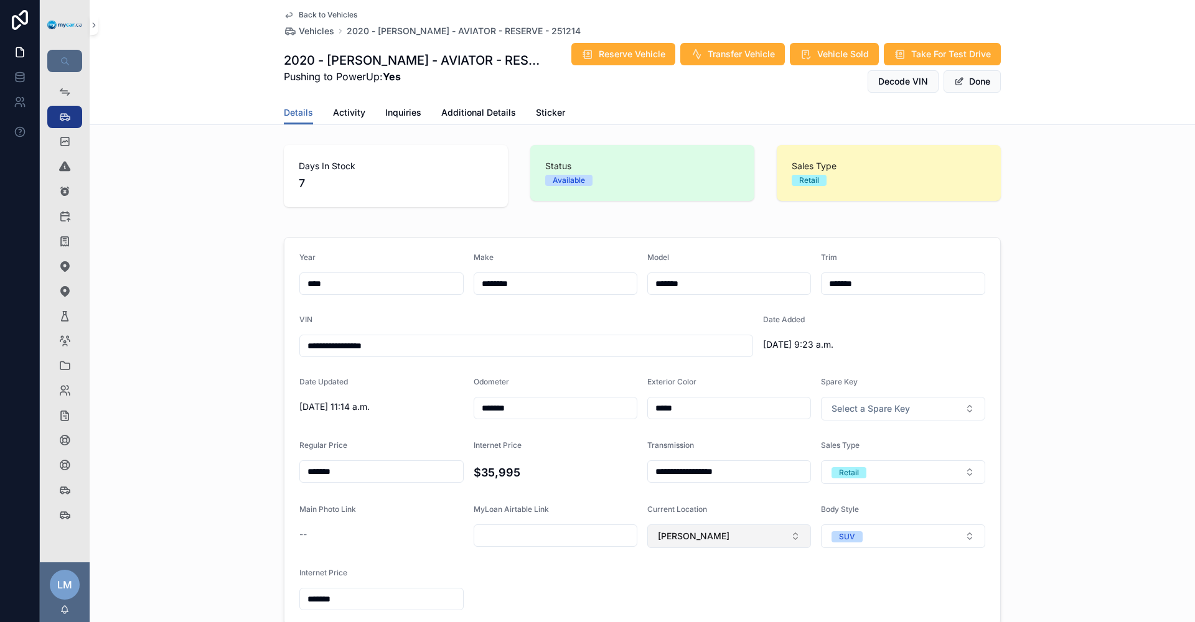
click at [795, 539] on button "[PERSON_NAME]" at bounding box center [729, 537] width 164 height 24
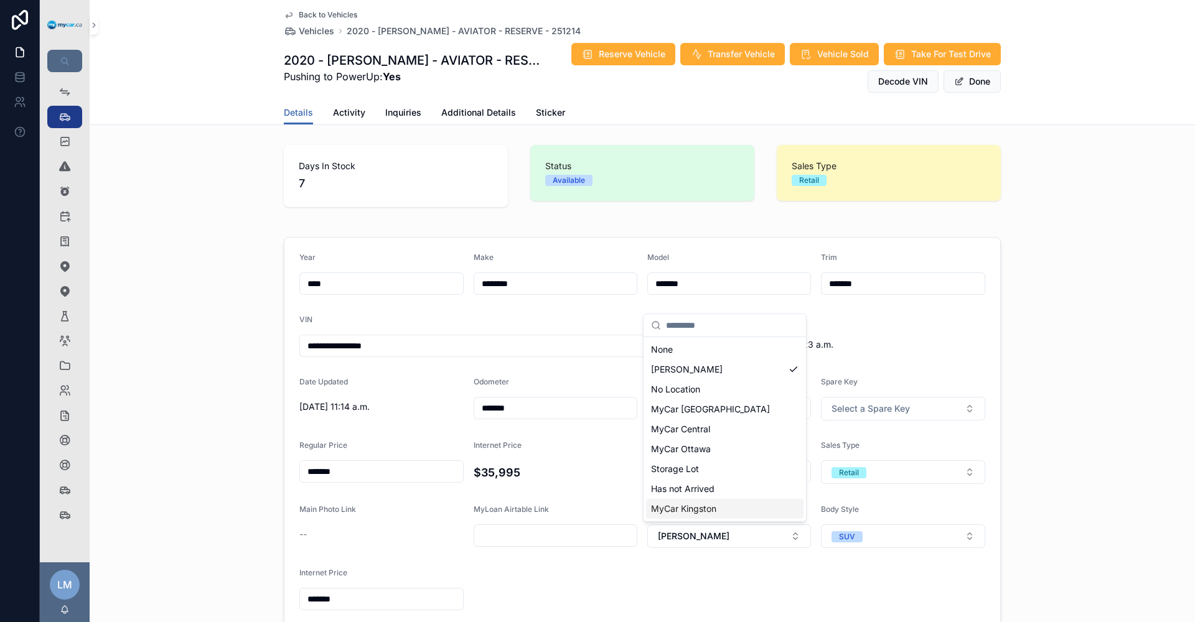
click at [756, 516] on div "MyCar Kingston" at bounding box center [724, 509] width 157 height 20
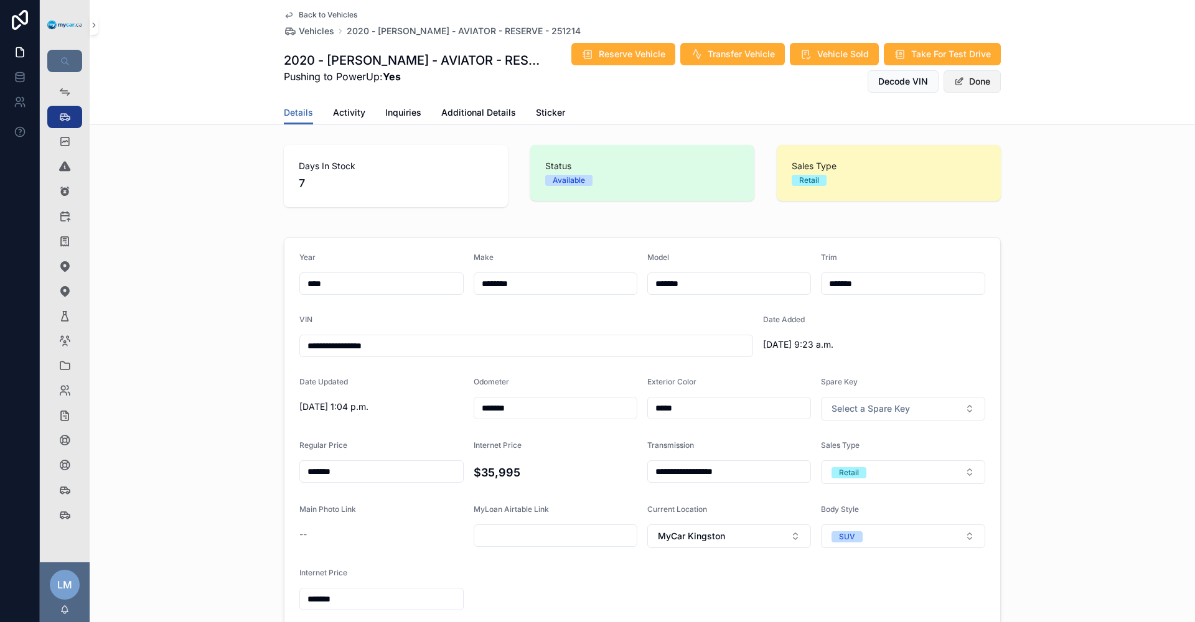
click at [958, 87] on button "Done" at bounding box center [972, 81] width 57 height 22
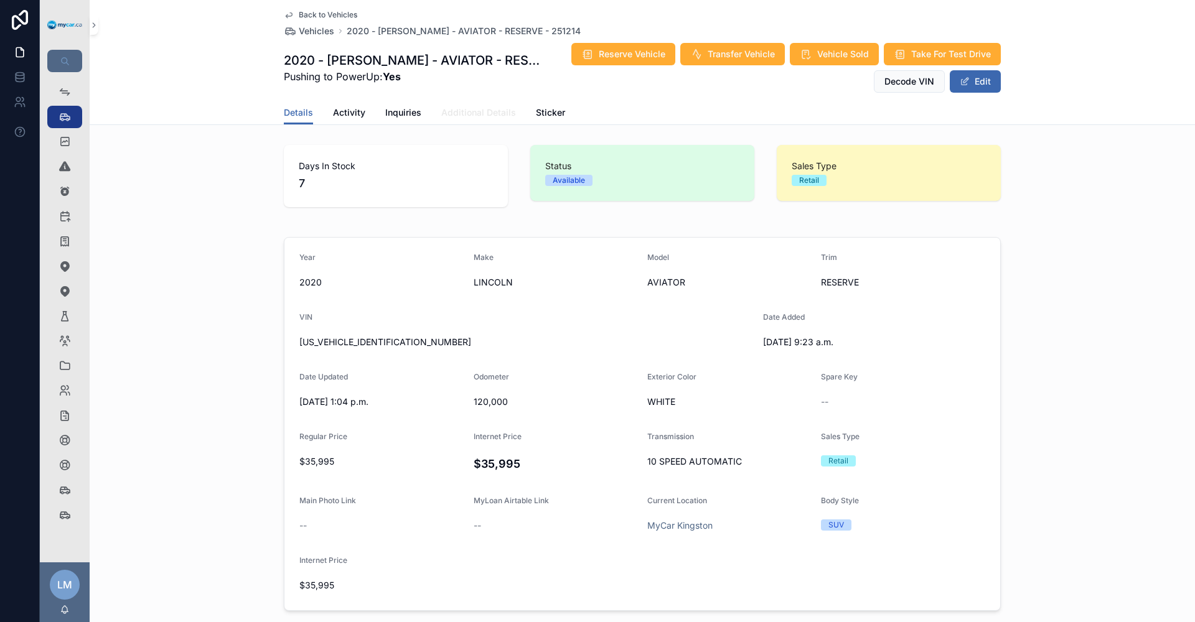
click at [480, 111] on span "Additional Details" at bounding box center [478, 112] width 75 height 12
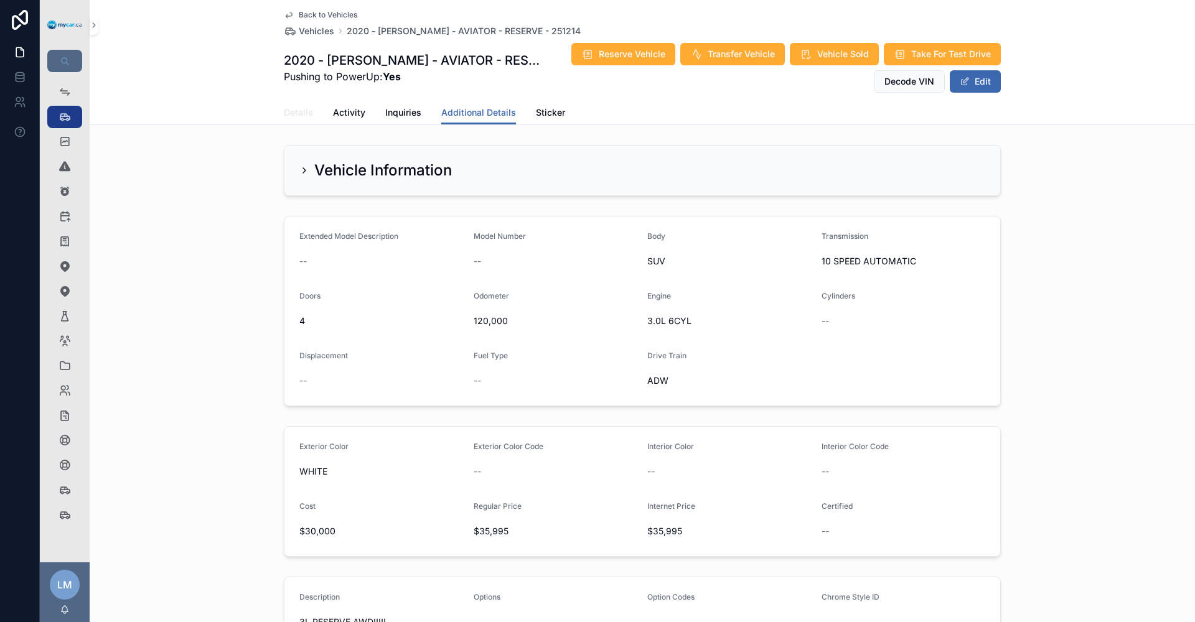
click at [298, 118] on span "Details" at bounding box center [298, 112] width 29 height 12
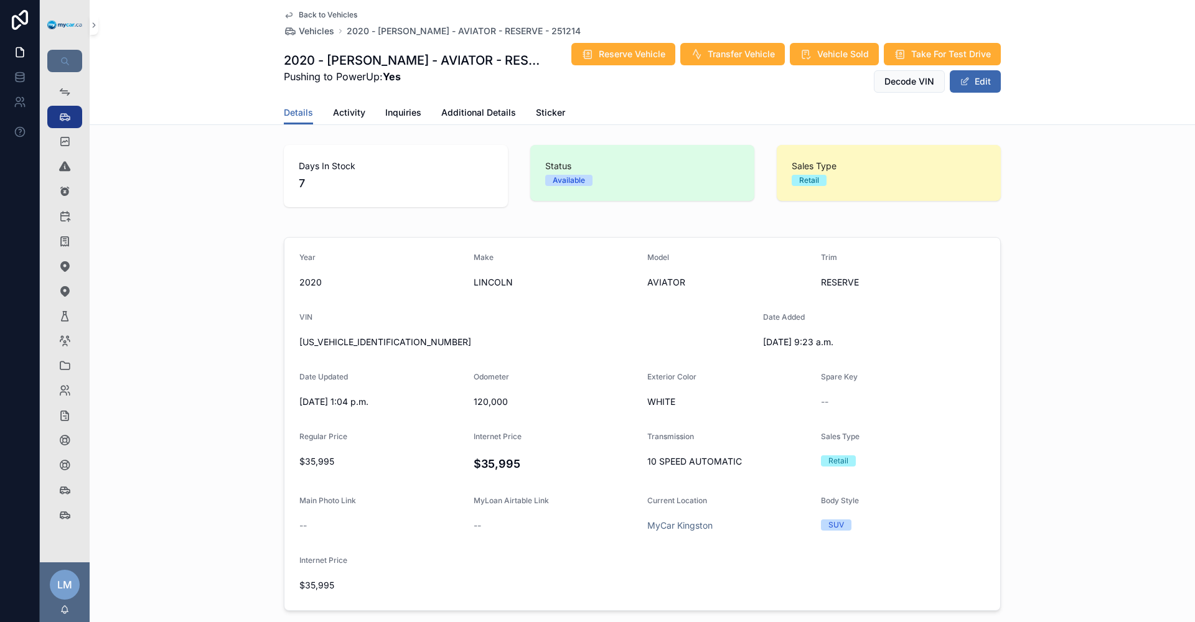
click at [822, 402] on span "--" at bounding box center [824, 402] width 7 height 12
click at [975, 88] on button "Edit" at bounding box center [975, 81] width 51 height 22
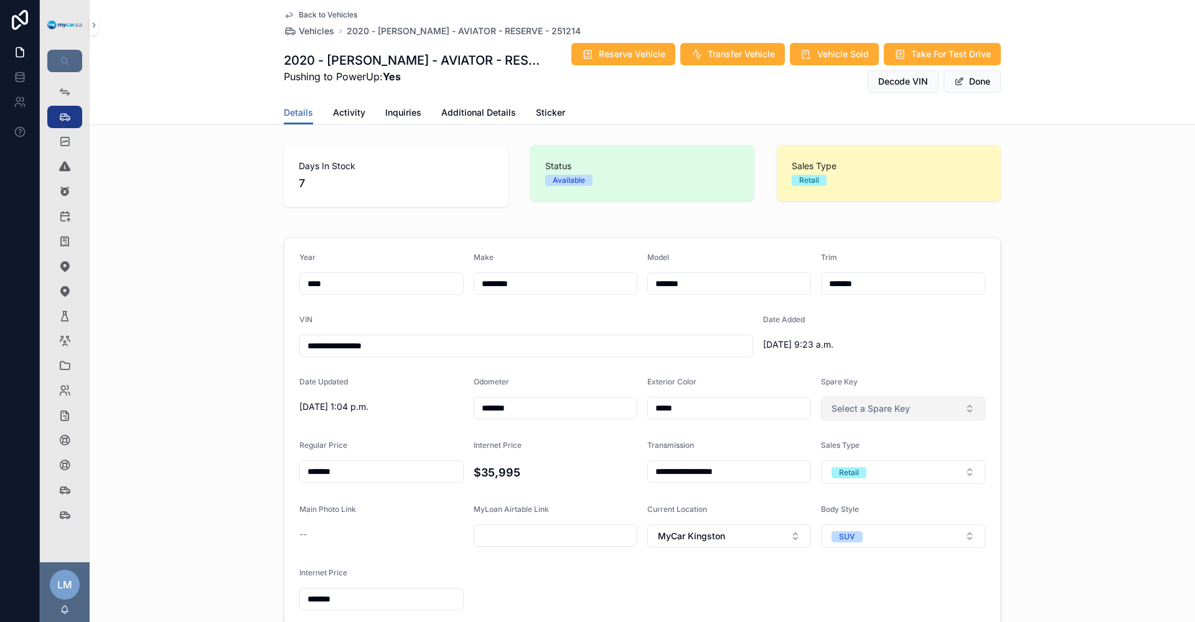
click at [970, 413] on button "Select a Spare Key" at bounding box center [903, 409] width 164 height 24
click at [876, 464] on div "Yes" at bounding box center [899, 458] width 158 height 19
click at [477, 121] on link "Additional Details" at bounding box center [478, 113] width 75 height 25
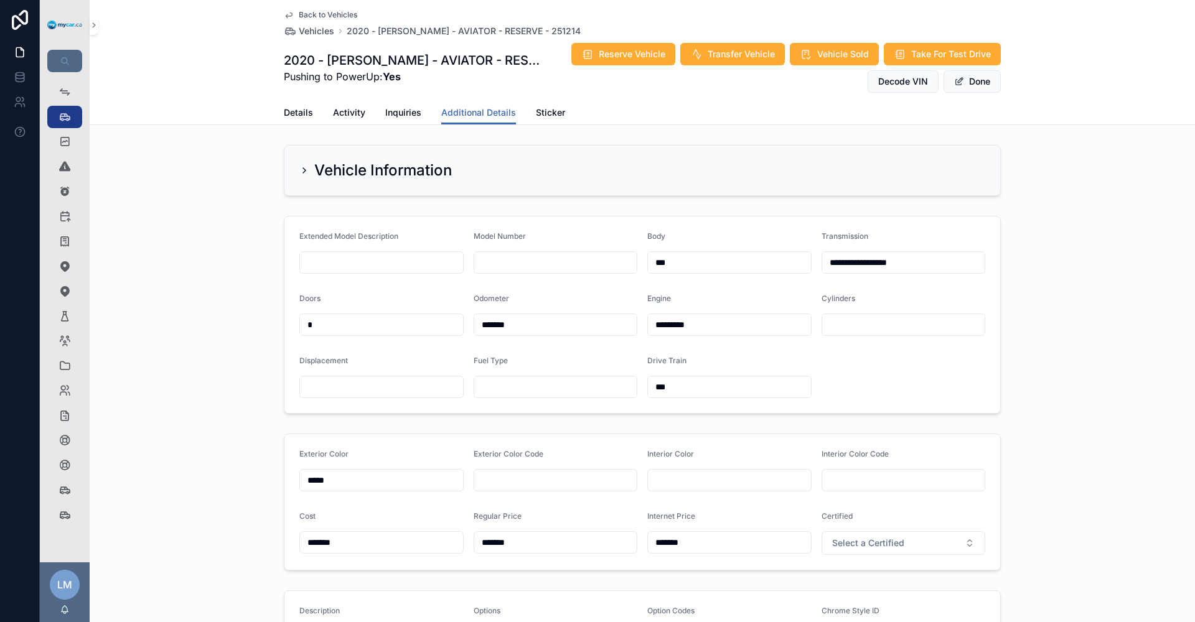
click at [659, 484] on input "text" at bounding box center [729, 480] width 163 height 17
click at [1169, 481] on div "Exterior Color ***** Exterior Color Code Interior Color Interior Color Code Cos…" at bounding box center [642, 502] width 1105 height 147
click at [284, 108] on span "Details" at bounding box center [298, 112] width 29 height 12
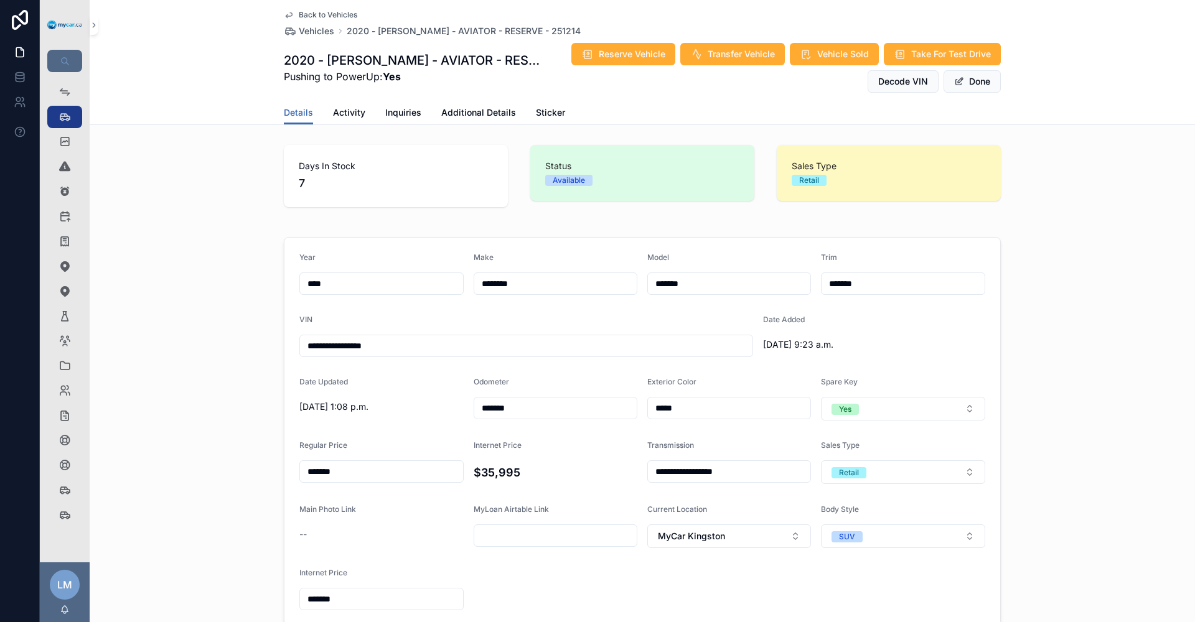
click at [347, 11] on span "Back to Vehicles" at bounding box center [328, 15] width 59 height 10
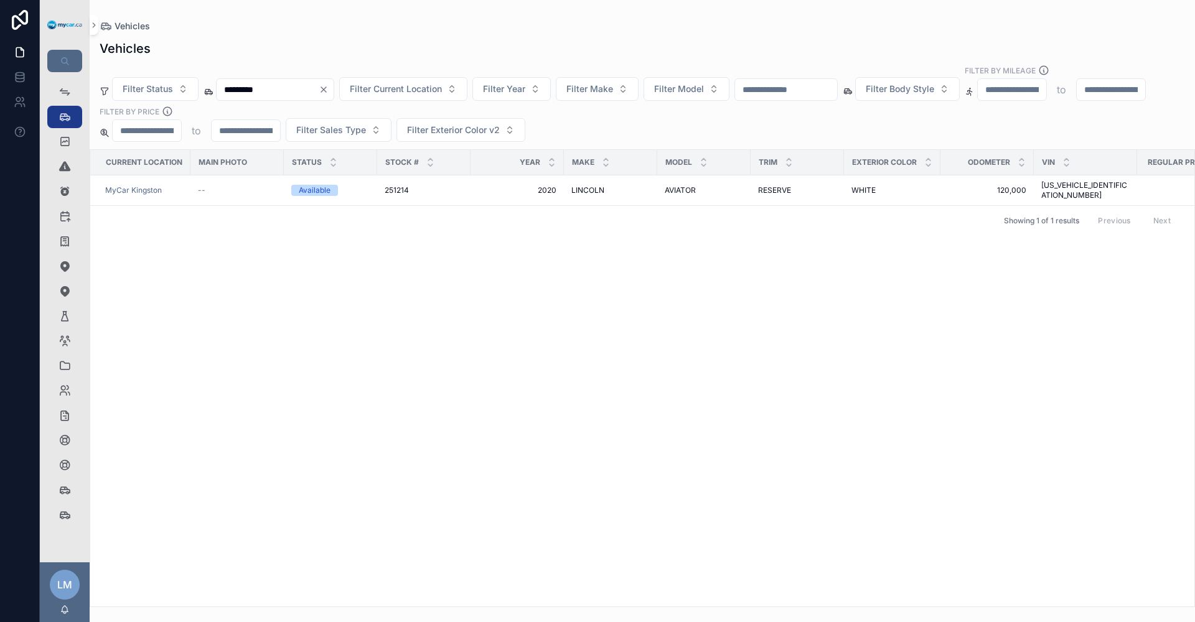
drag, startPoint x: 350, startPoint y: 78, endPoint x: 369, endPoint y: 72, distance: 20.3
click at [329, 85] on icon "Clear" at bounding box center [324, 90] width 10 height 10
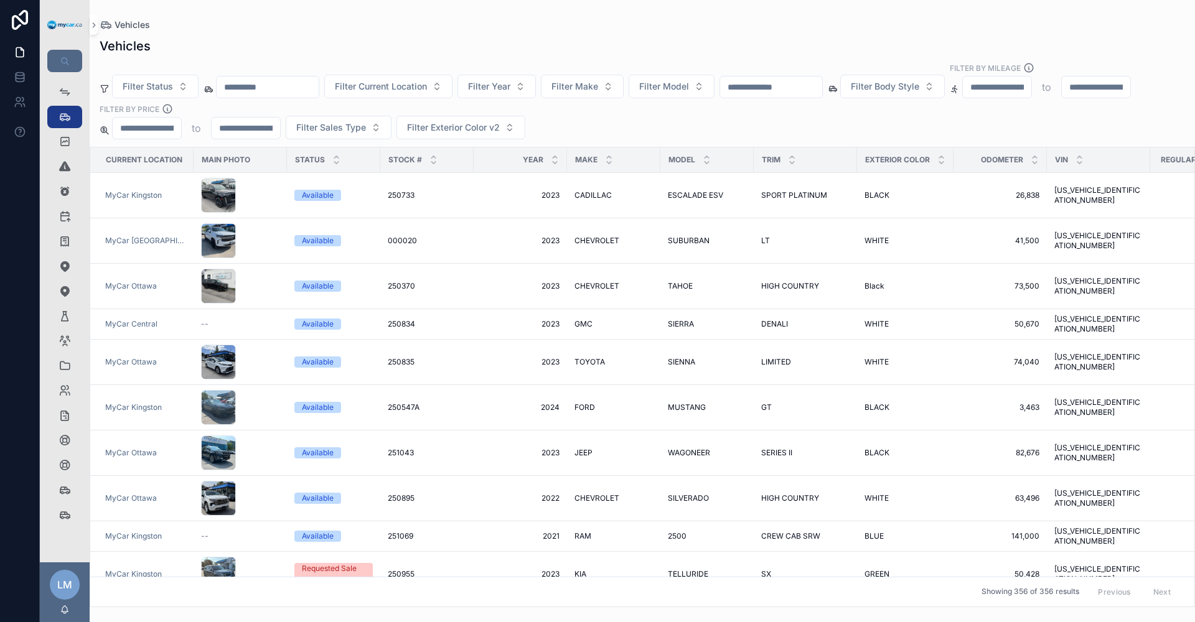
click at [822, 82] on input "text" at bounding box center [771, 86] width 102 height 17
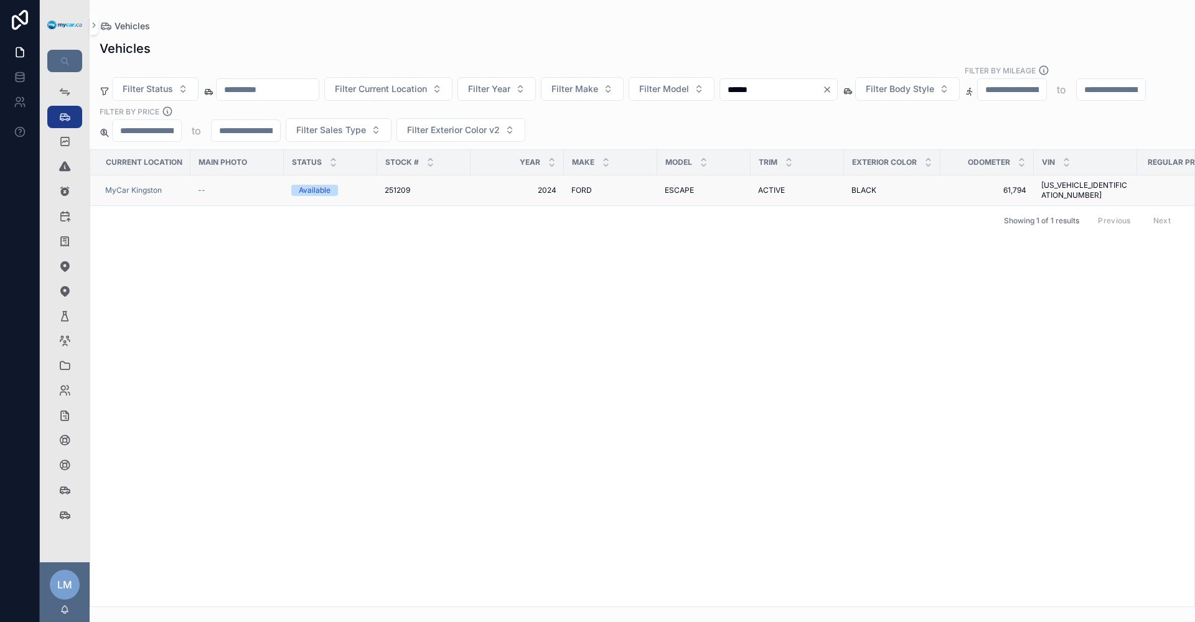
type input "******"
click at [872, 185] on span "BLACK" at bounding box center [863, 190] width 25 height 10
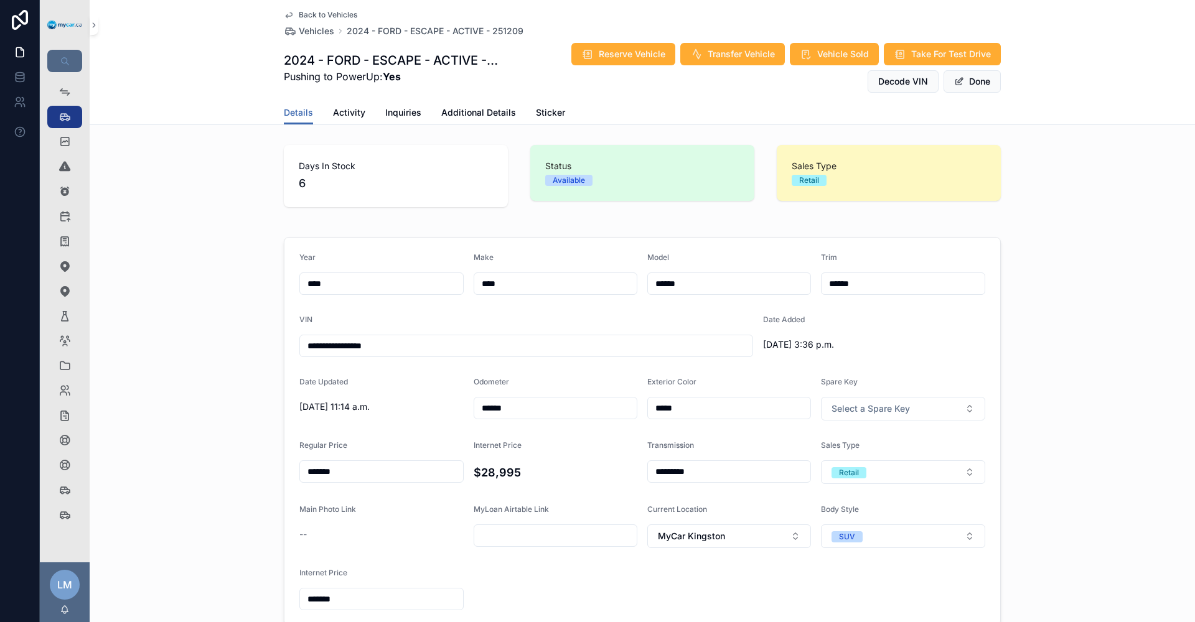
click at [373, 347] on input "**********" at bounding box center [526, 345] width 452 height 17
click at [75, 515] on link "Delivered Vehicles 617" at bounding box center [64, 515] width 35 height 22
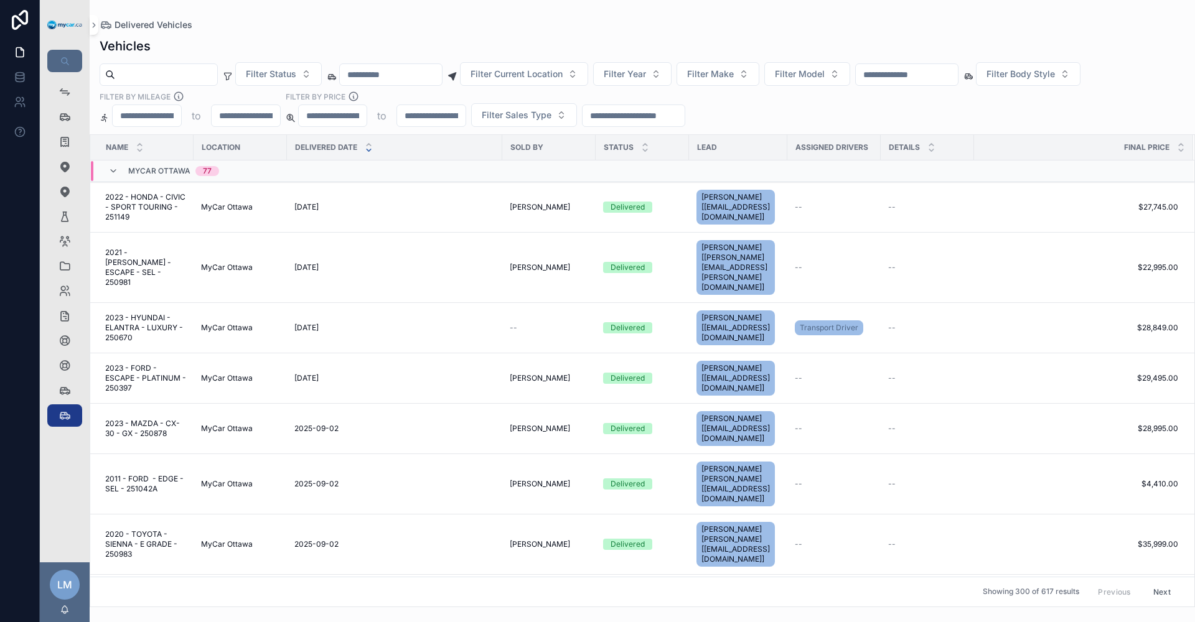
click at [958, 68] on input "text" at bounding box center [907, 74] width 102 height 17
click at [958, 67] on input "text" at bounding box center [907, 74] width 102 height 17
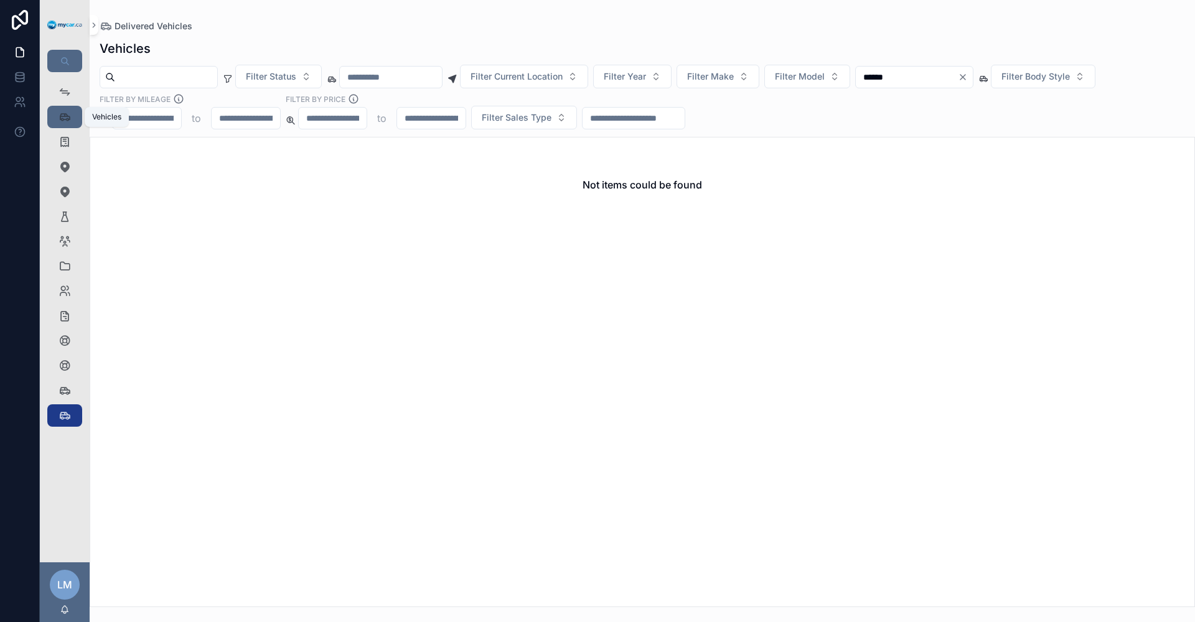
type input "******"
click at [52, 115] on link "Vehicles 356" at bounding box center [64, 117] width 35 height 22
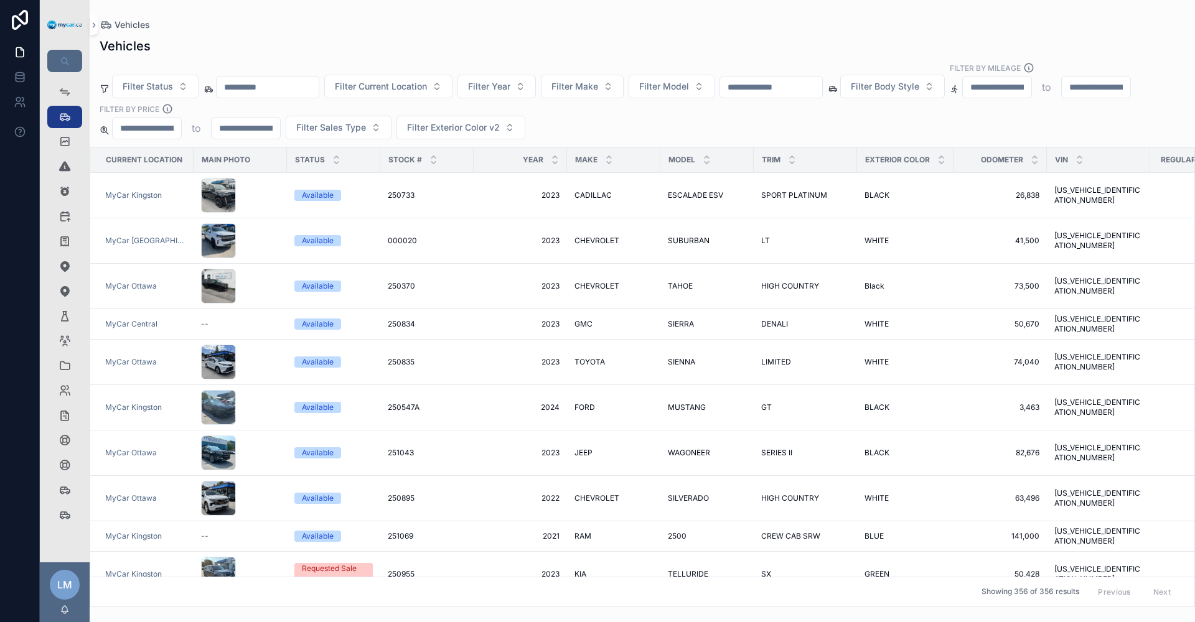
click at [822, 79] on input "text" at bounding box center [771, 86] width 102 height 17
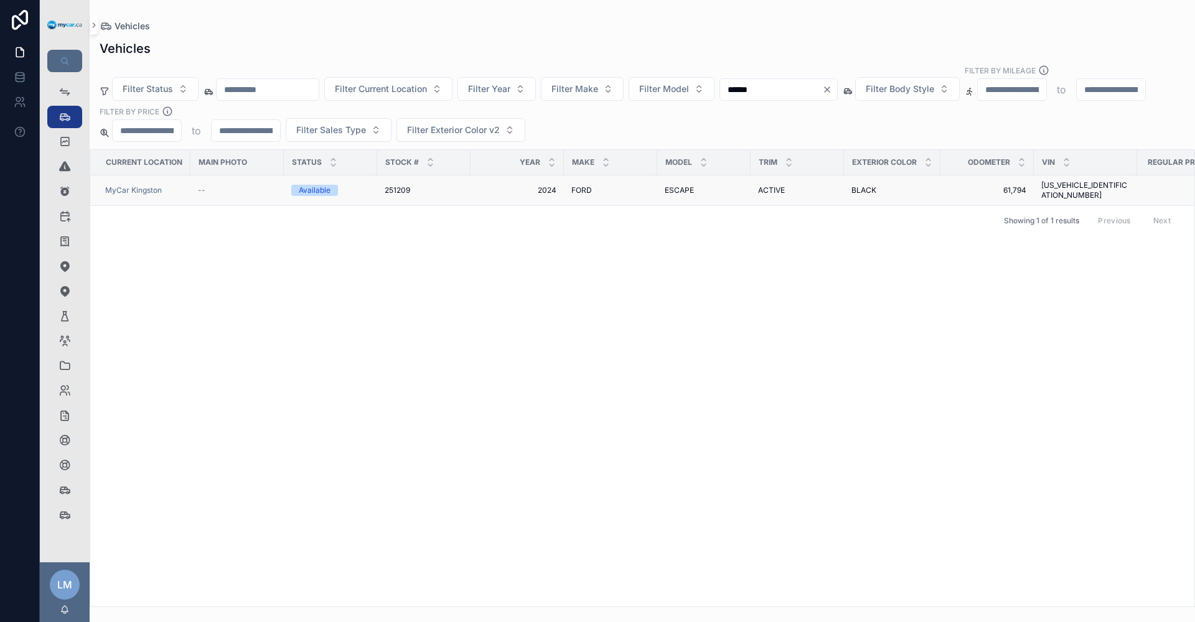
type input "******"
click at [1067, 180] on span "1FMCU0GN7RUA01151" at bounding box center [1085, 190] width 88 height 20
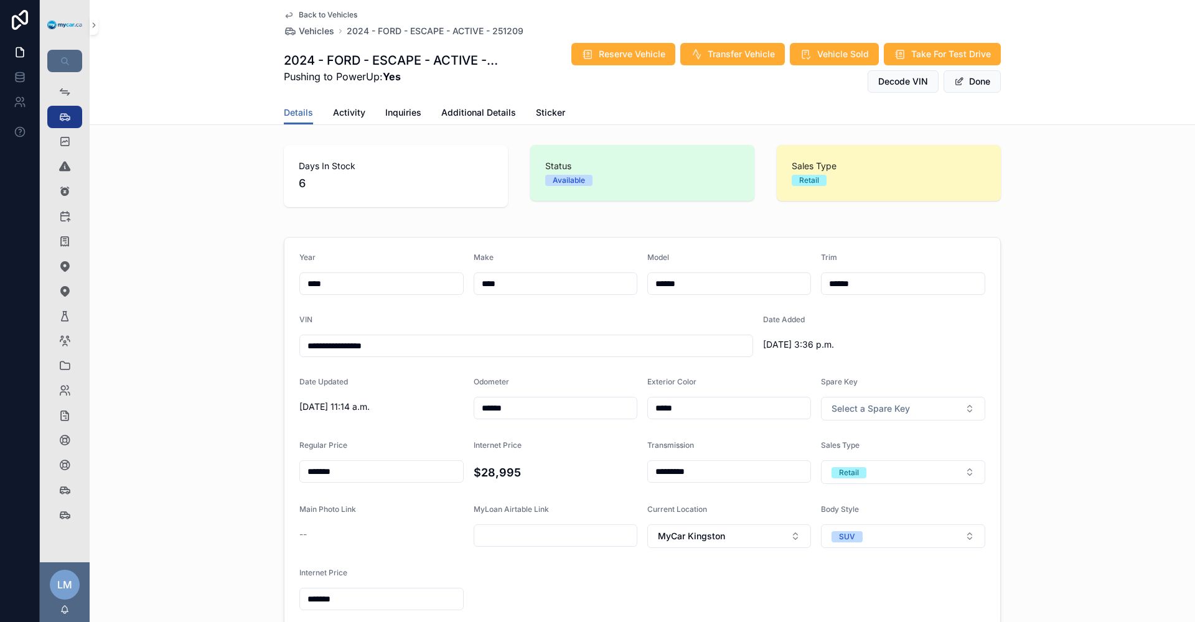
click at [397, 349] on input "**********" at bounding box center [526, 345] width 452 height 17
click at [332, 14] on span "Back to Vehicles" at bounding box center [328, 15] width 59 height 10
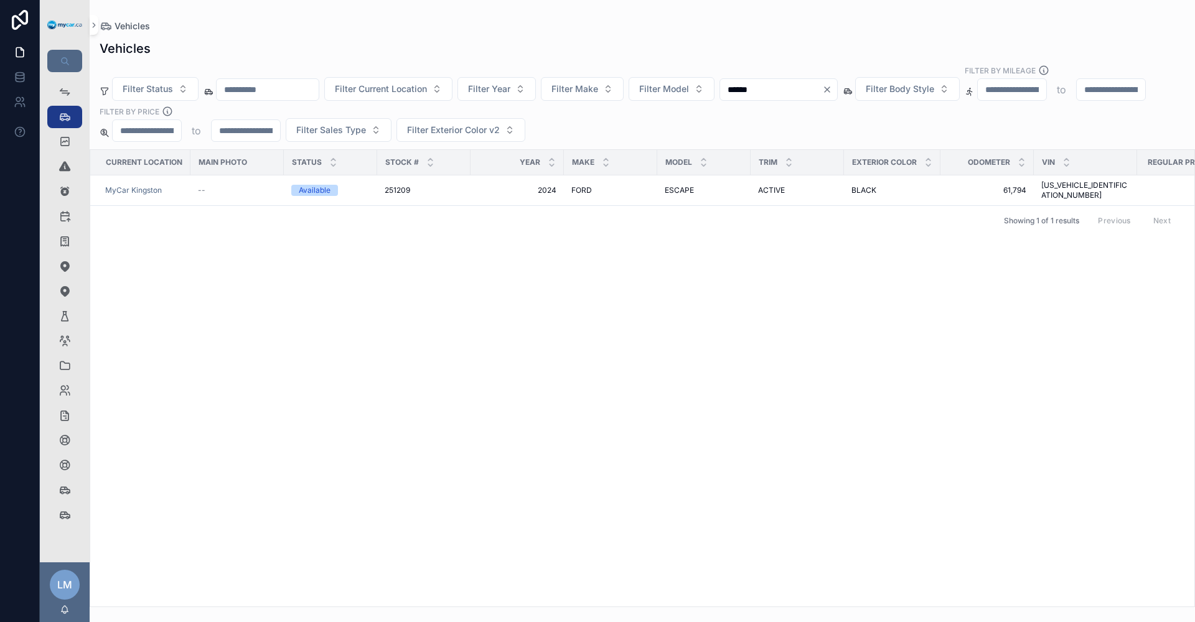
click at [808, 81] on input "******" at bounding box center [771, 89] width 102 height 17
type input "******"
click at [1073, 180] on span "2FMPK4K93PBA37270" at bounding box center [1085, 190] width 88 height 20
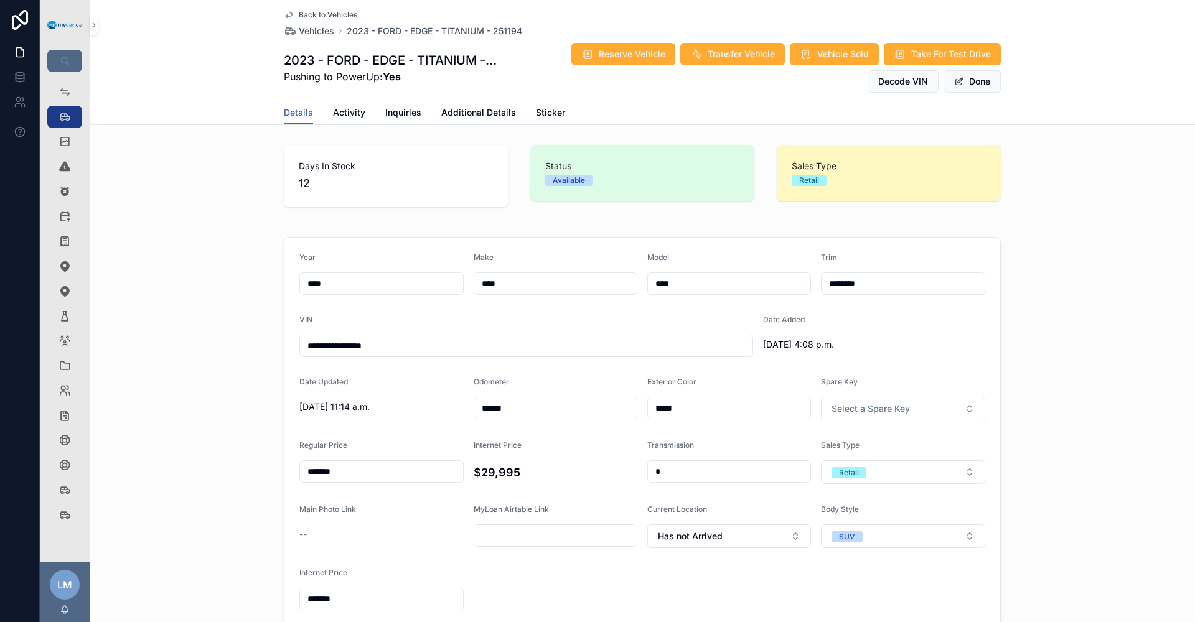
click at [332, 13] on span "Back to Vehicles" at bounding box center [328, 15] width 59 height 10
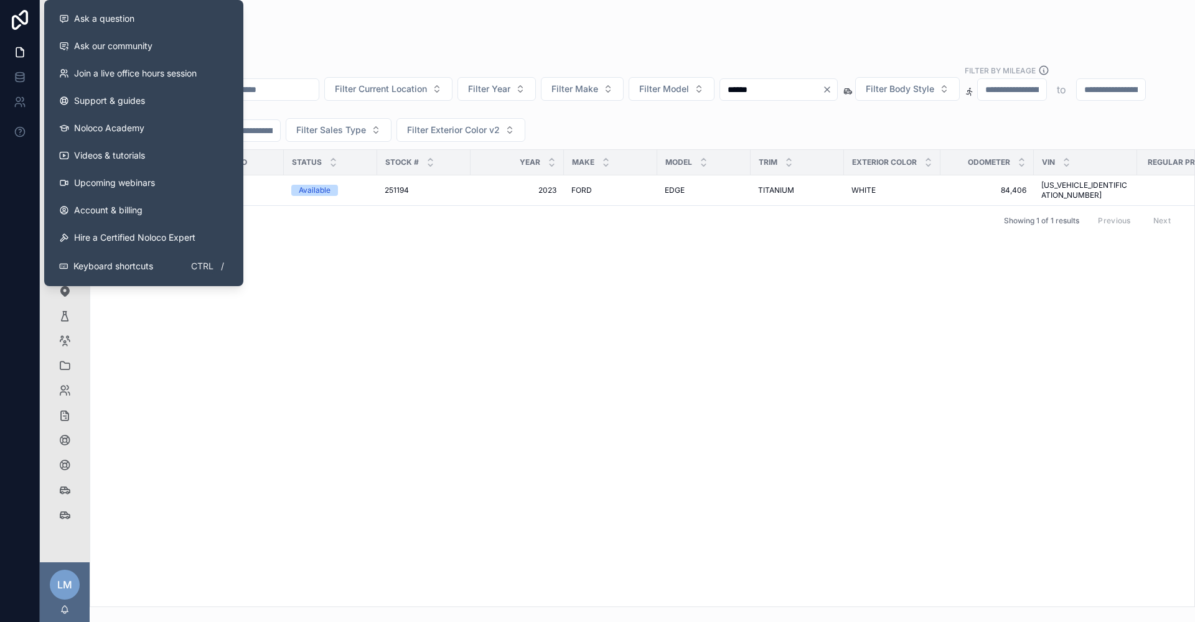
click at [367, 284] on div "Current Location Main Photo Status Stock # Year Make Model Trim Exterior Color …" at bounding box center [642, 378] width 1104 height 457
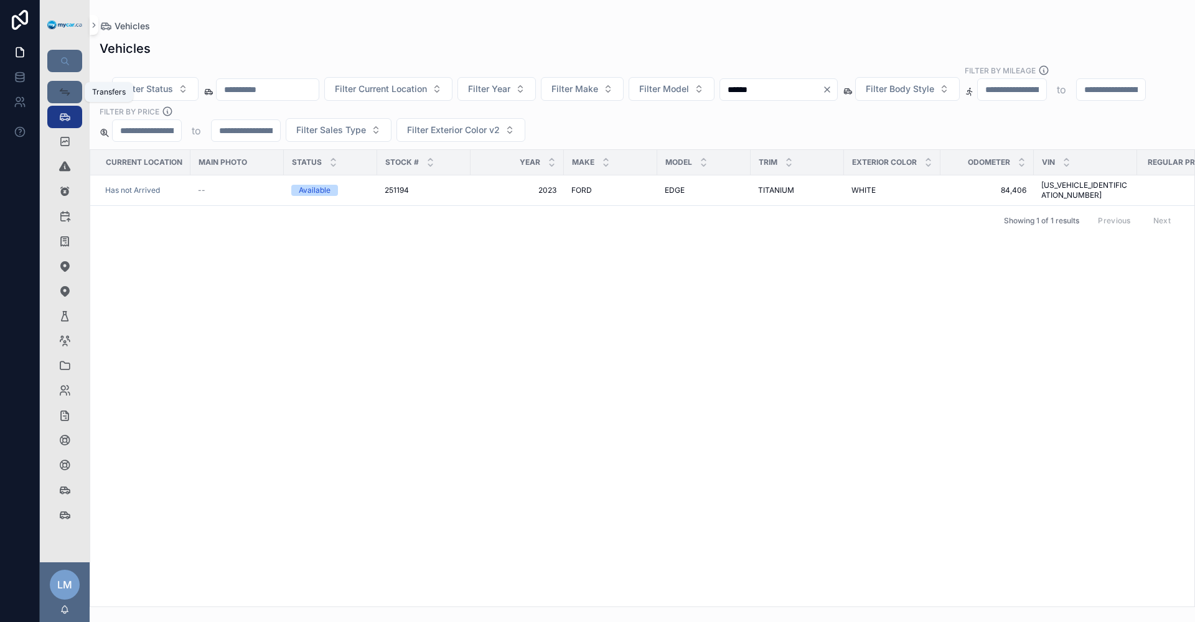
click at [63, 90] on icon "scrollable content" at bounding box center [65, 92] width 12 height 12
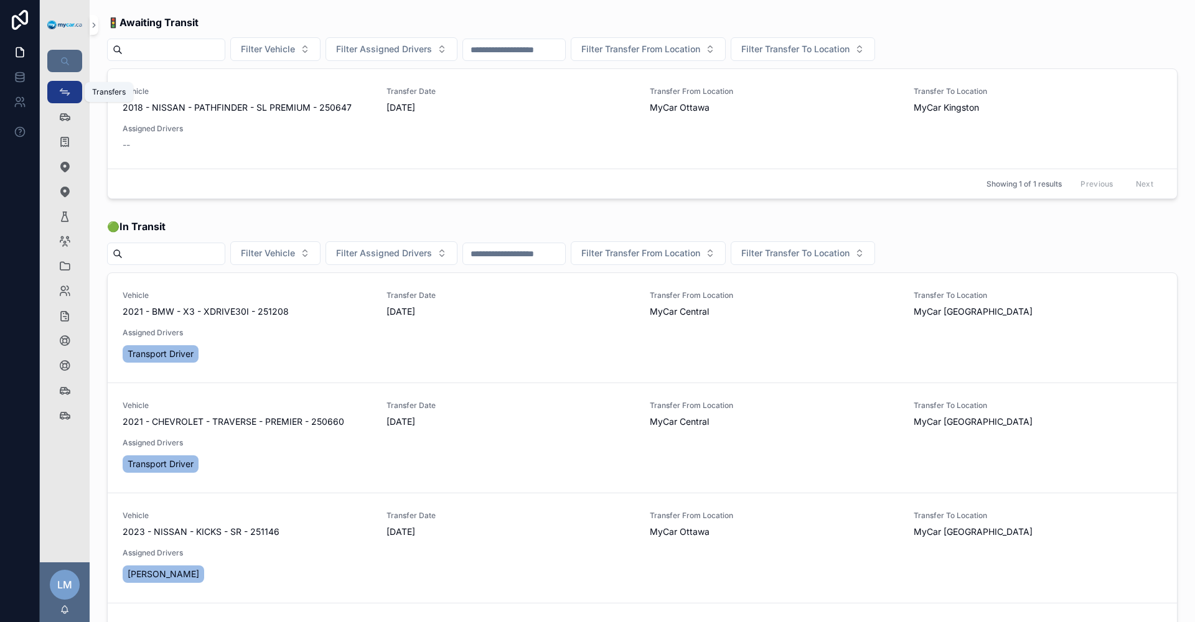
click at [60, 93] on icon "scrollable content" at bounding box center [65, 92] width 12 height 12
click at [52, 113] on link "Vehicles 356" at bounding box center [64, 117] width 35 height 22
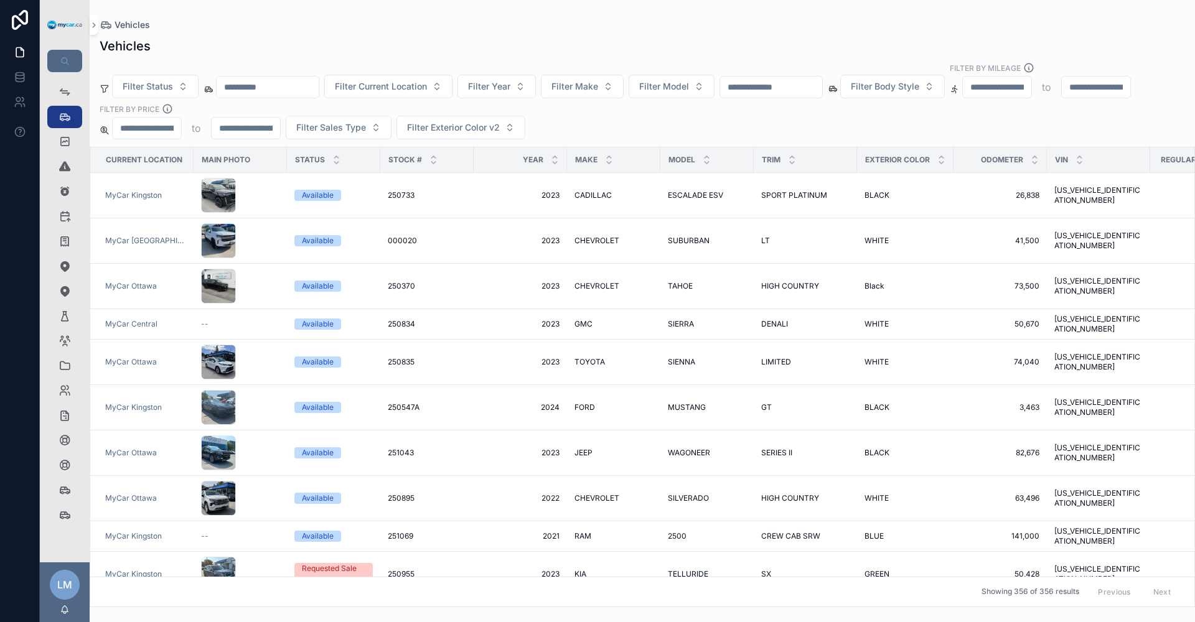
click at [822, 78] on input "text" at bounding box center [771, 86] width 102 height 17
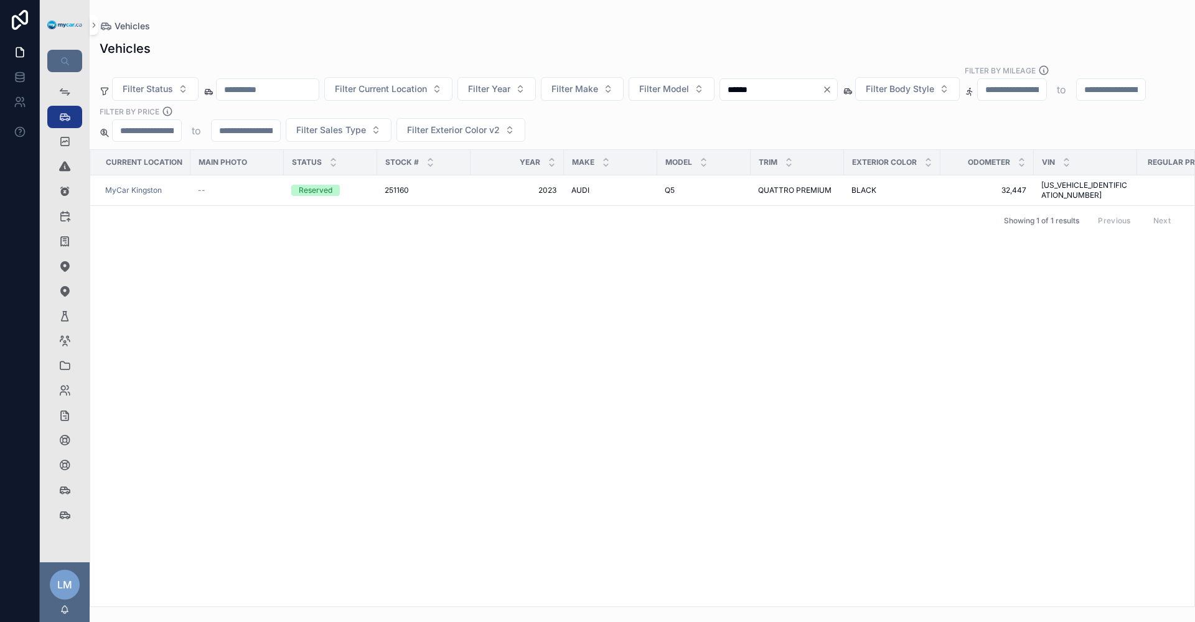
type input "******"
click at [811, 205] on div "Showing 1 of 1 results Previous Next" at bounding box center [642, 220] width 1104 height 30
click at [1084, 180] on span "[US_VEHICLE_IDENTIFICATION_NUMBER]" at bounding box center [1085, 190] width 88 height 20
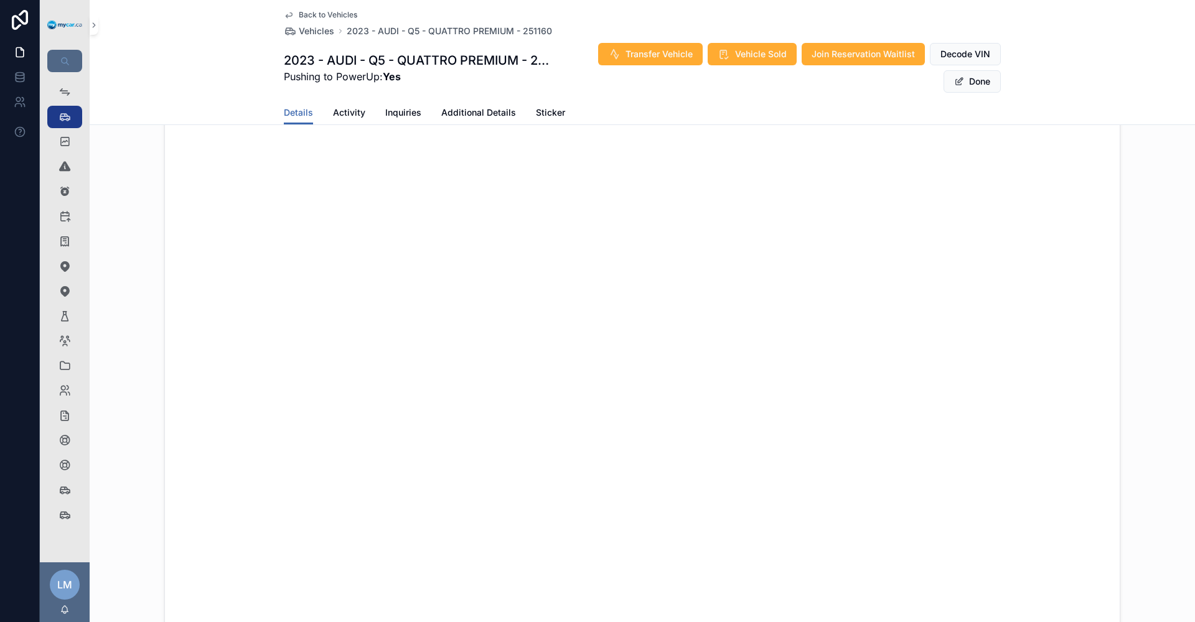
scroll to position [498, 0]
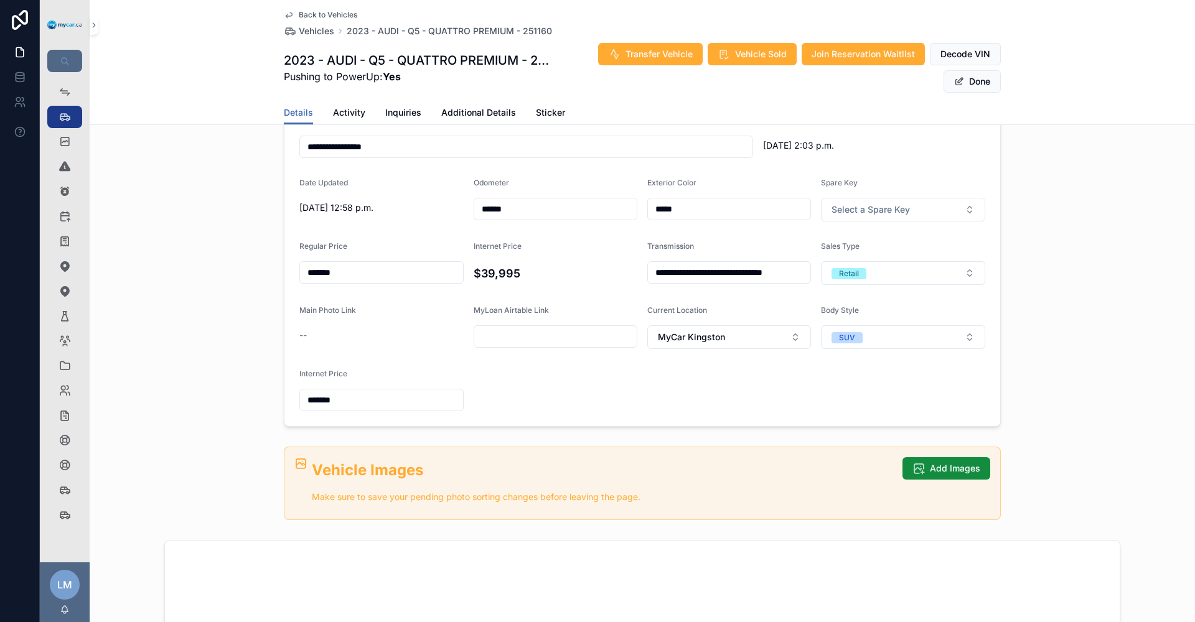
click at [319, 11] on span "Back to Vehicles" at bounding box center [328, 15] width 59 height 10
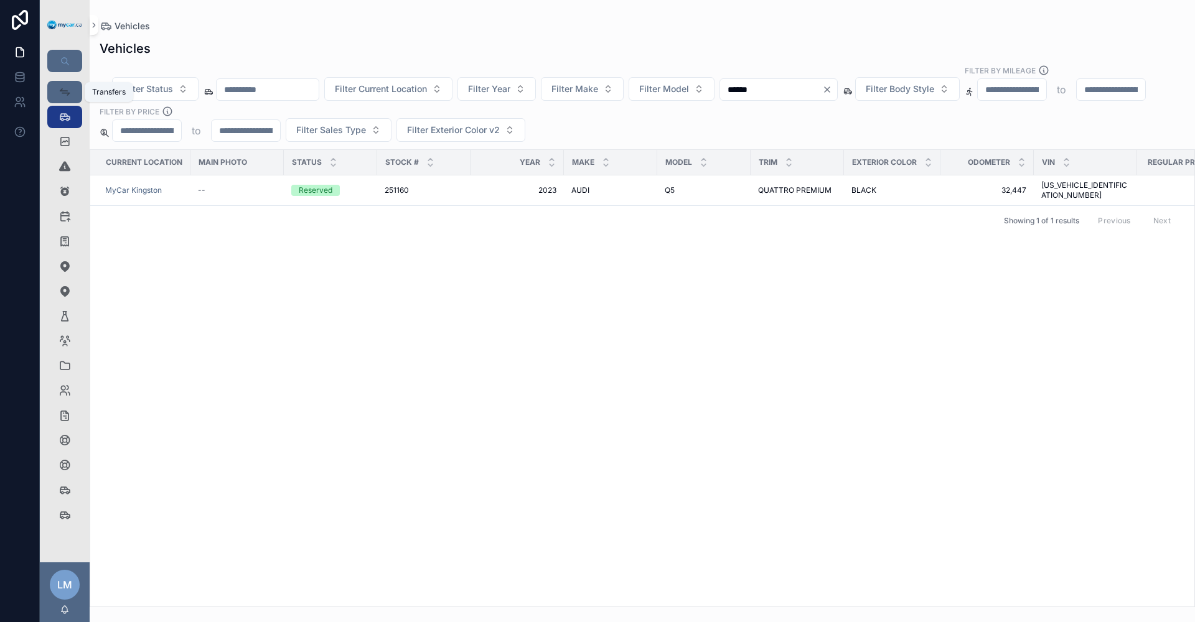
click at [68, 89] on icon "scrollable content" at bounding box center [65, 92] width 12 height 12
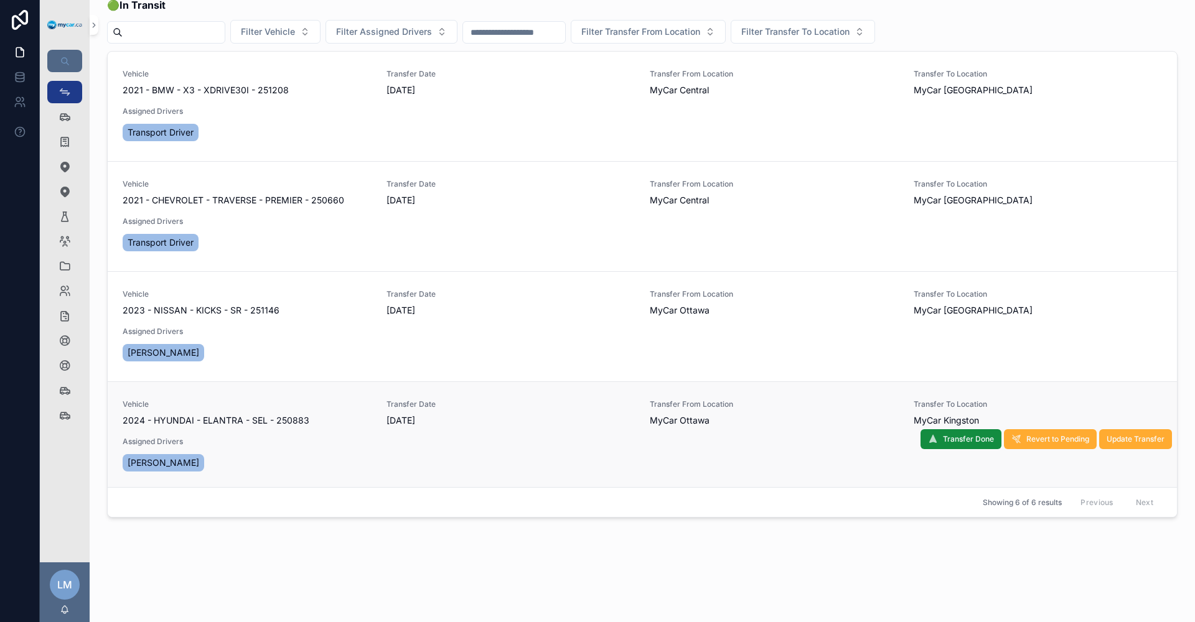
scroll to position [62, 0]
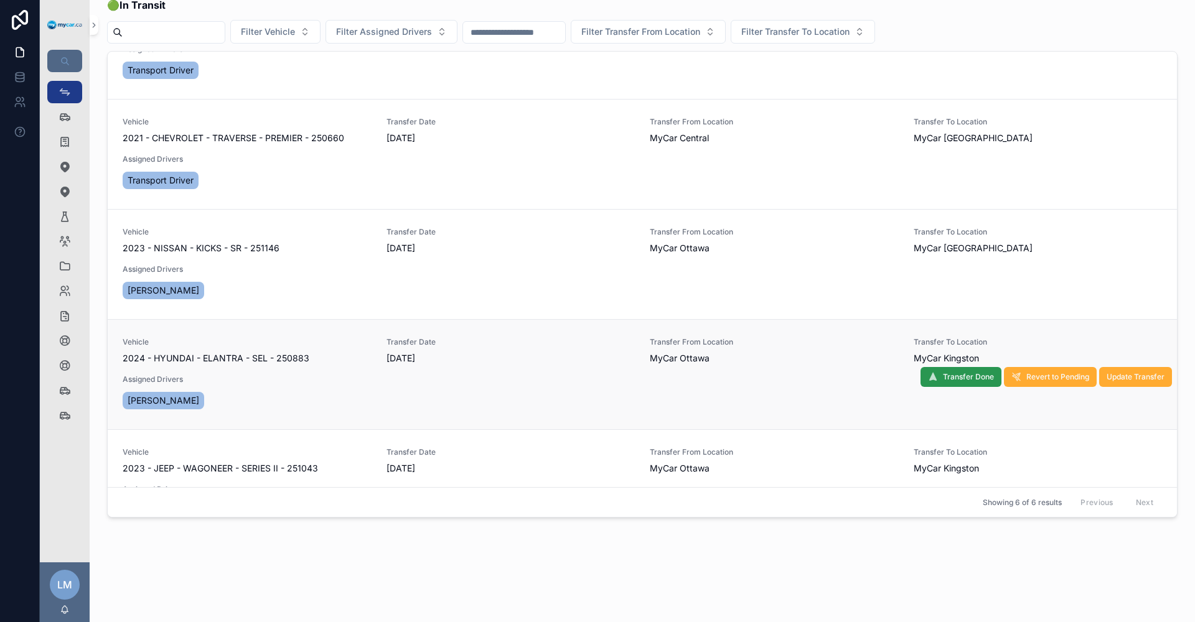
click at [943, 372] on span "Transfer Done" at bounding box center [968, 377] width 51 height 10
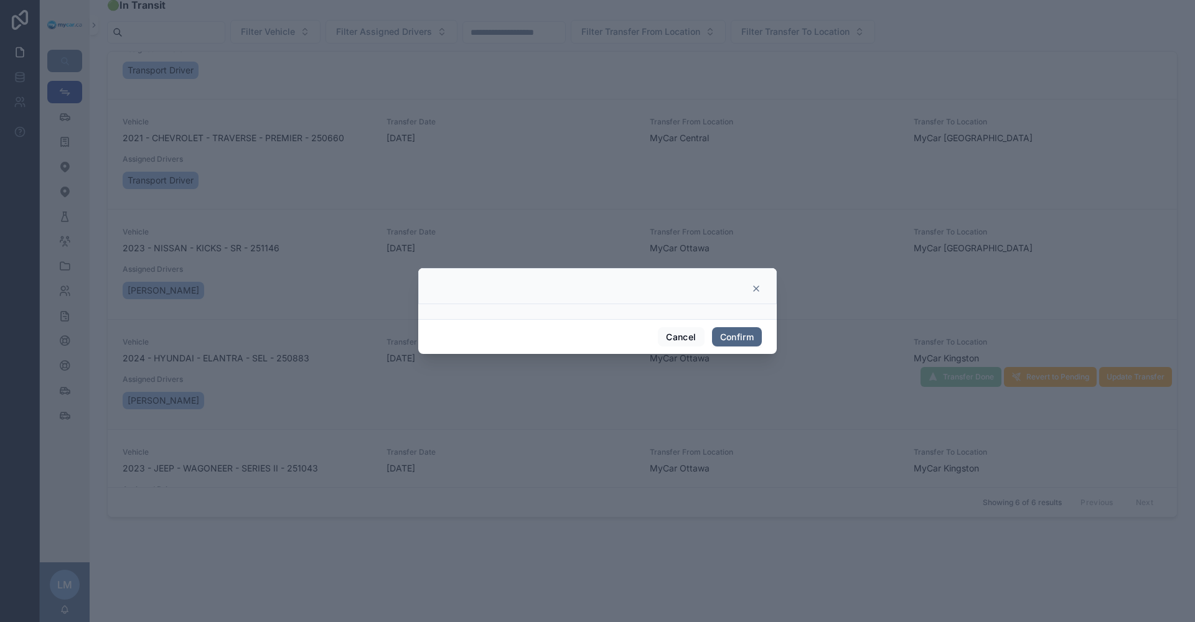
click at [733, 330] on button "Confirm" at bounding box center [737, 337] width 50 height 20
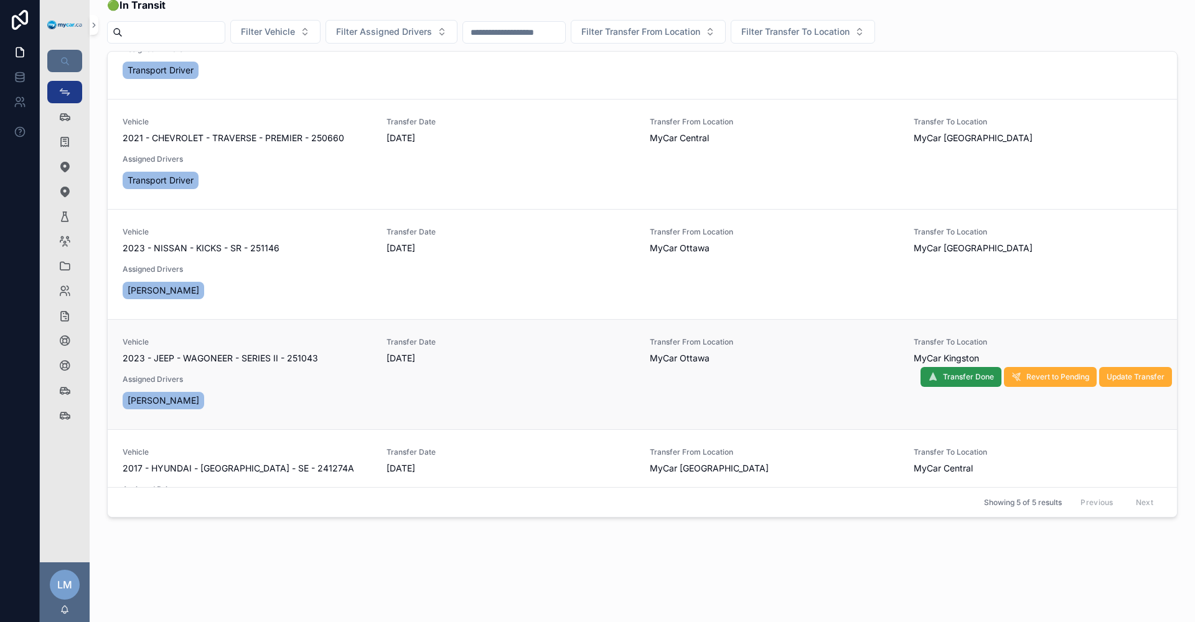
click at [943, 377] on span "Transfer Done" at bounding box center [968, 377] width 51 height 10
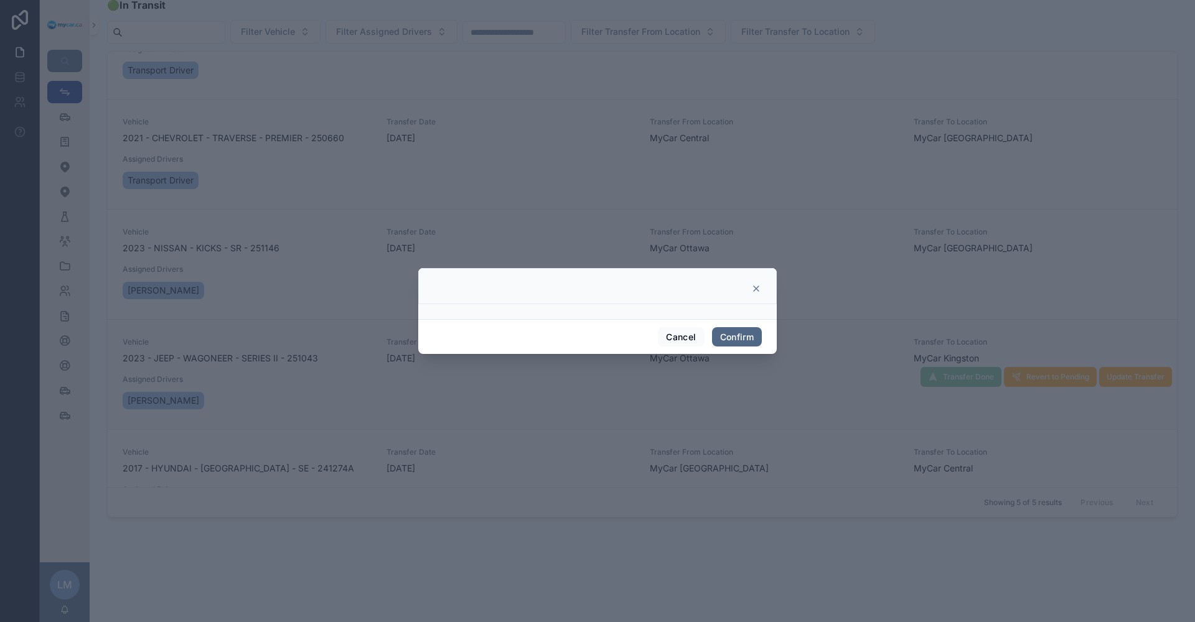
click at [741, 334] on button "Confirm" at bounding box center [737, 337] width 50 height 20
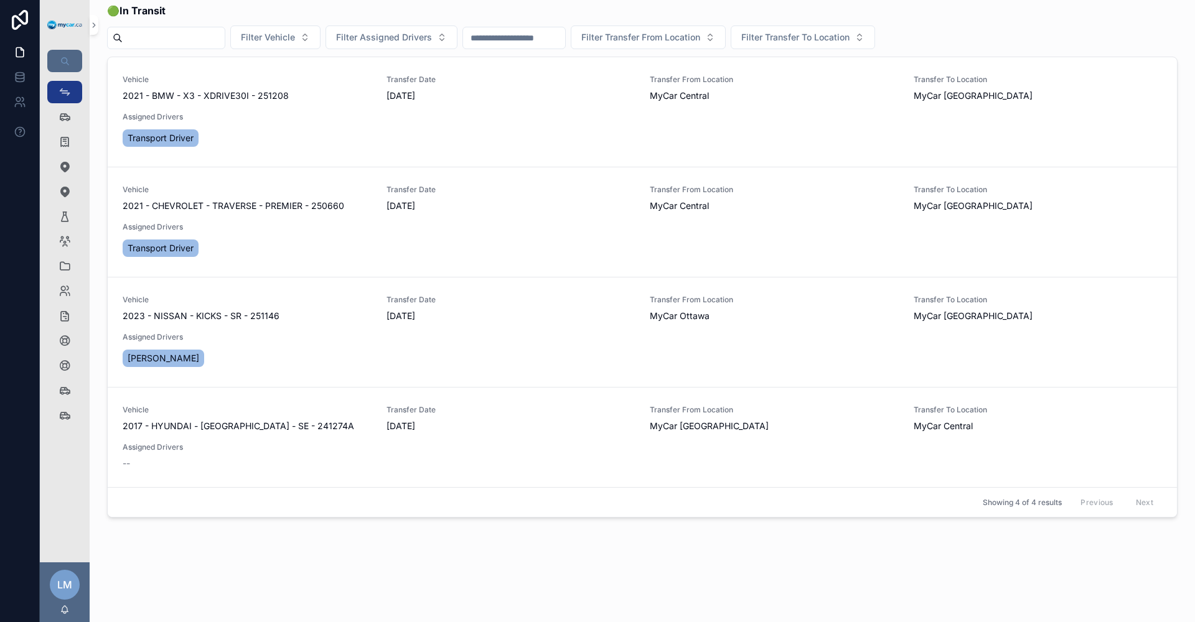
scroll to position [216, 0]
click at [60, 115] on icon "scrollable content" at bounding box center [65, 117] width 12 height 12
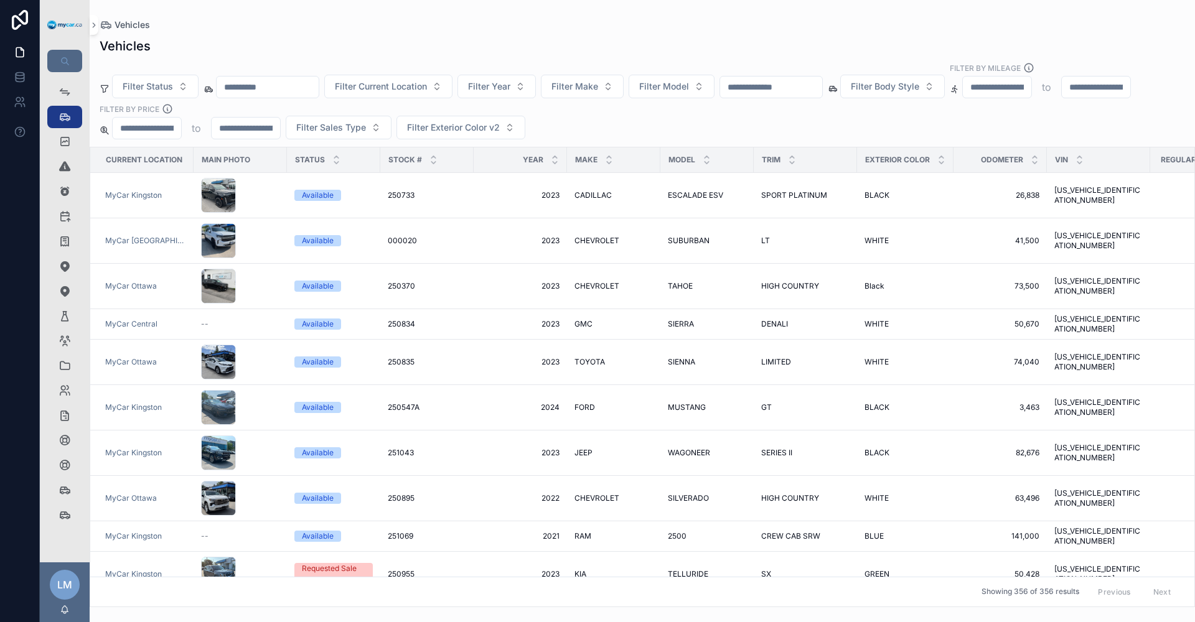
click at [822, 78] on input "text" at bounding box center [771, 86] width 102 height 17
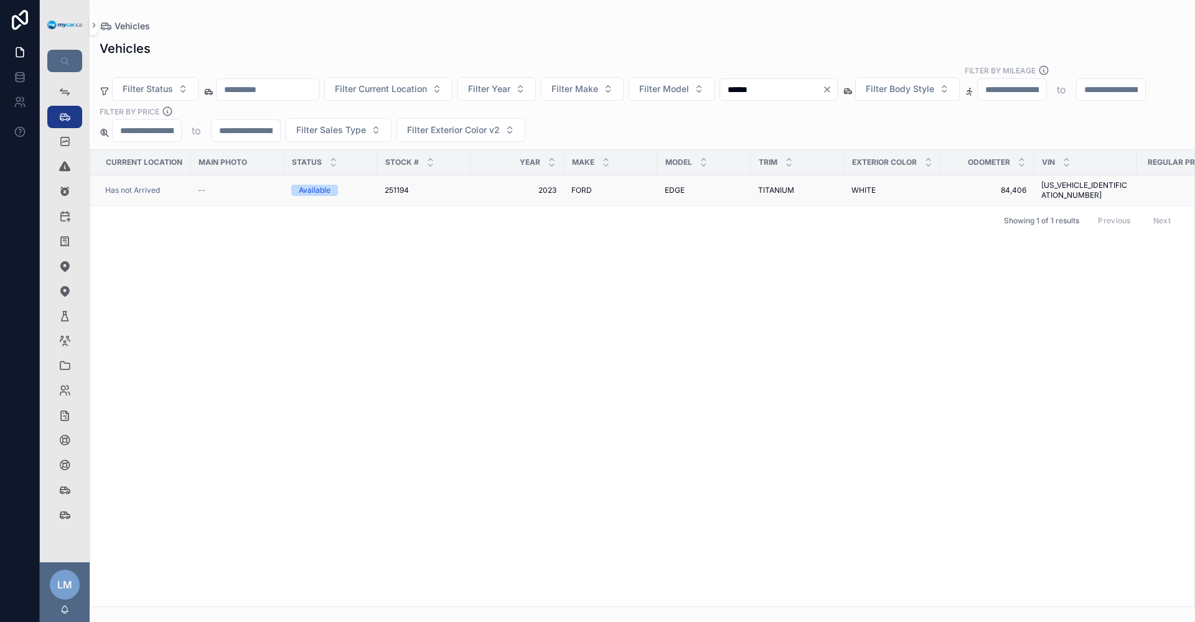
type input "******"
click at [157, 176] on td "Has not Arrived" at bounding box center [140, 191] width 100 height 30
click at [1094, 180] on span "2FMPK4K93PBA37270" at bounding box center [1085, 190] width 88 height 20
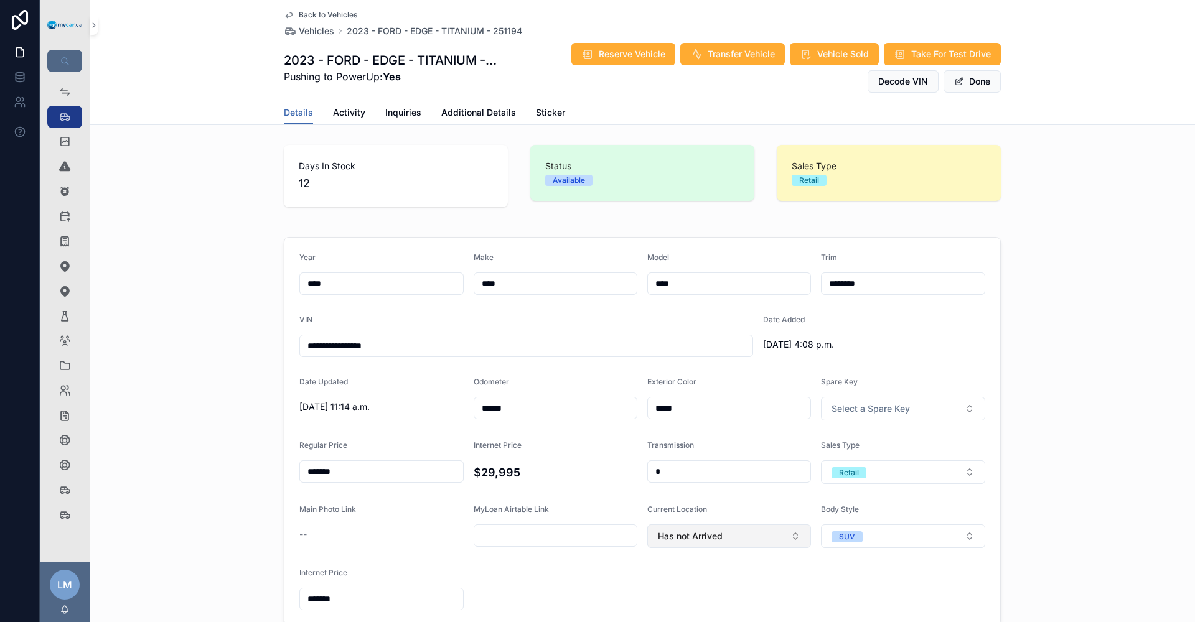
click at [788, 541] on button "Has not Arrived" at bounding box center [729, 537] width 164 height 24
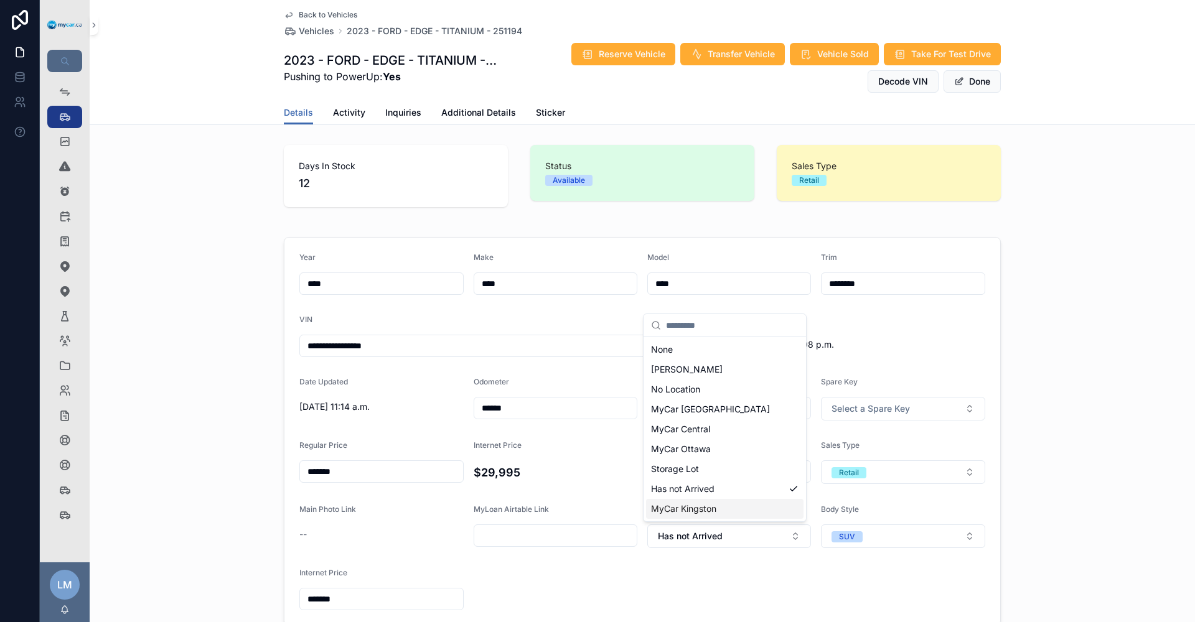
click at [714, 507] on span "MyCar Kingston" at bounding box center [683, 509] width 65 height 12
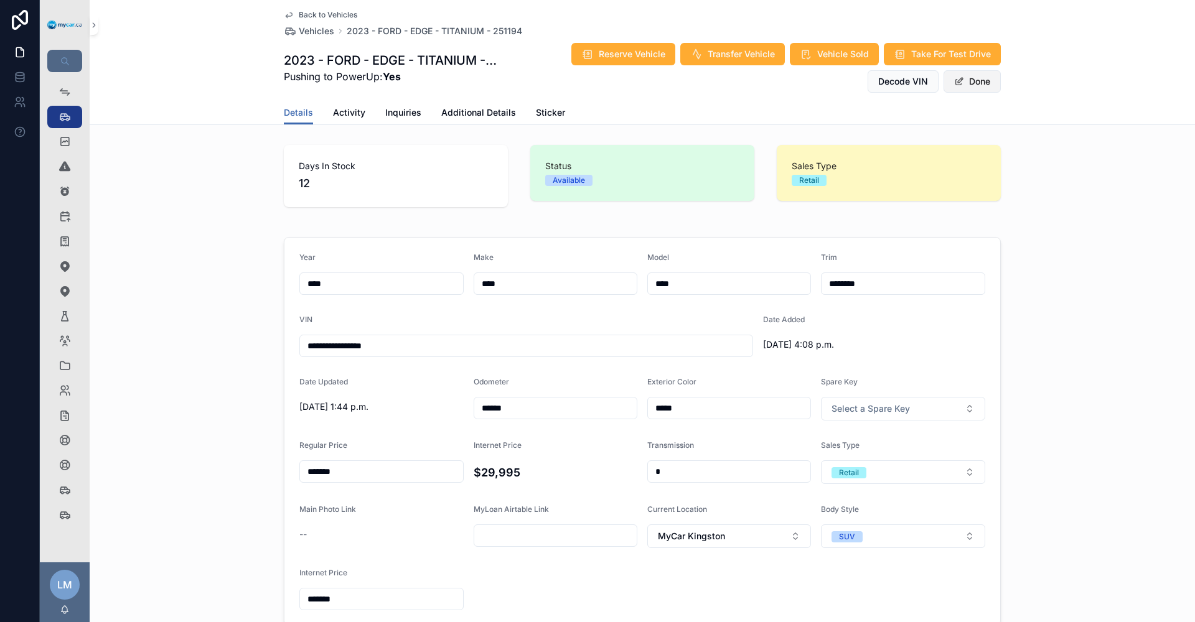
click at [975, 90] on button "Done" at bounding box center [972, 81] width 57 height 22
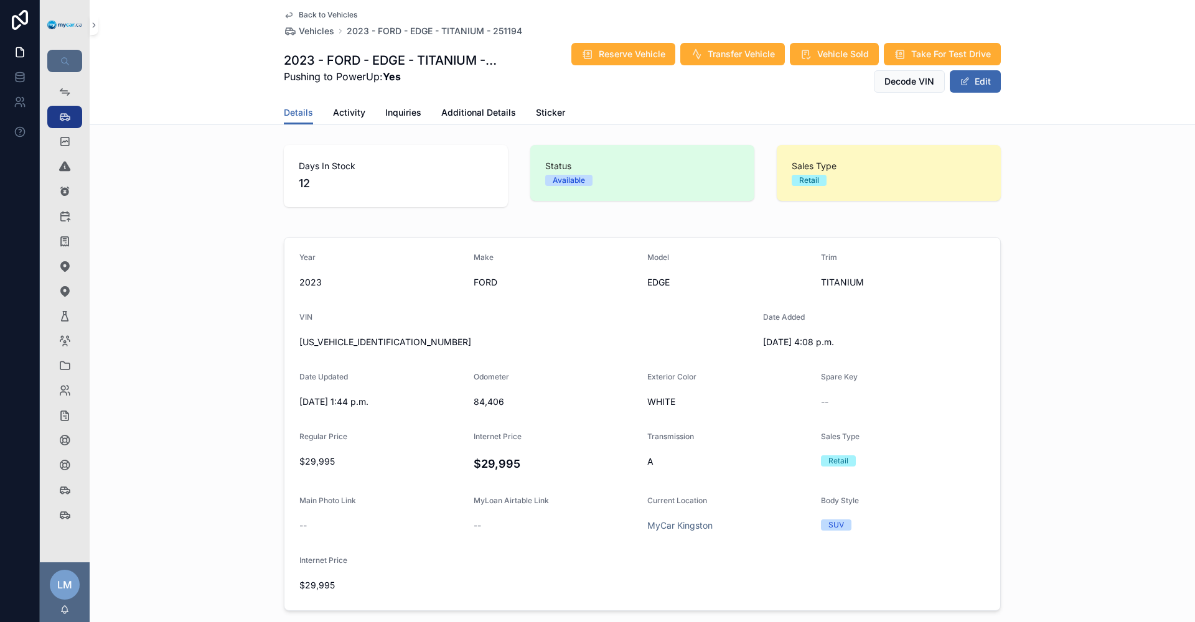
click at [324, 13] on span "Back to Vehicles" at bounding box center [328, 15] width 59 height 10
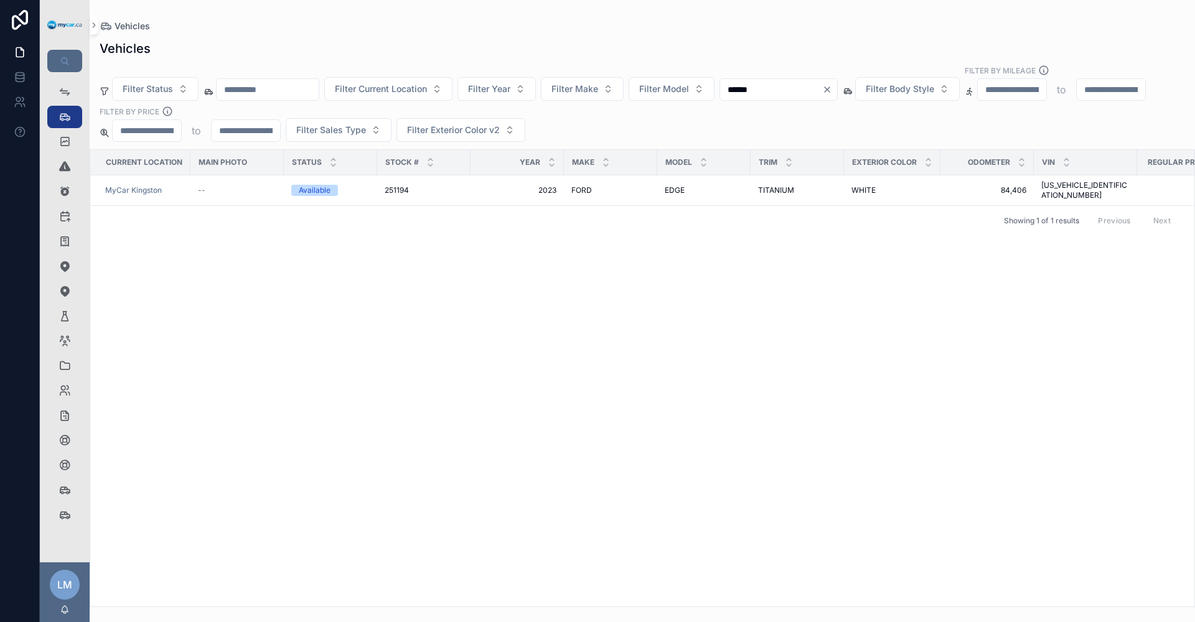
click at [794, 81] on input "******" at bounding box center [771, 89] width 102 height 17
type input "*"
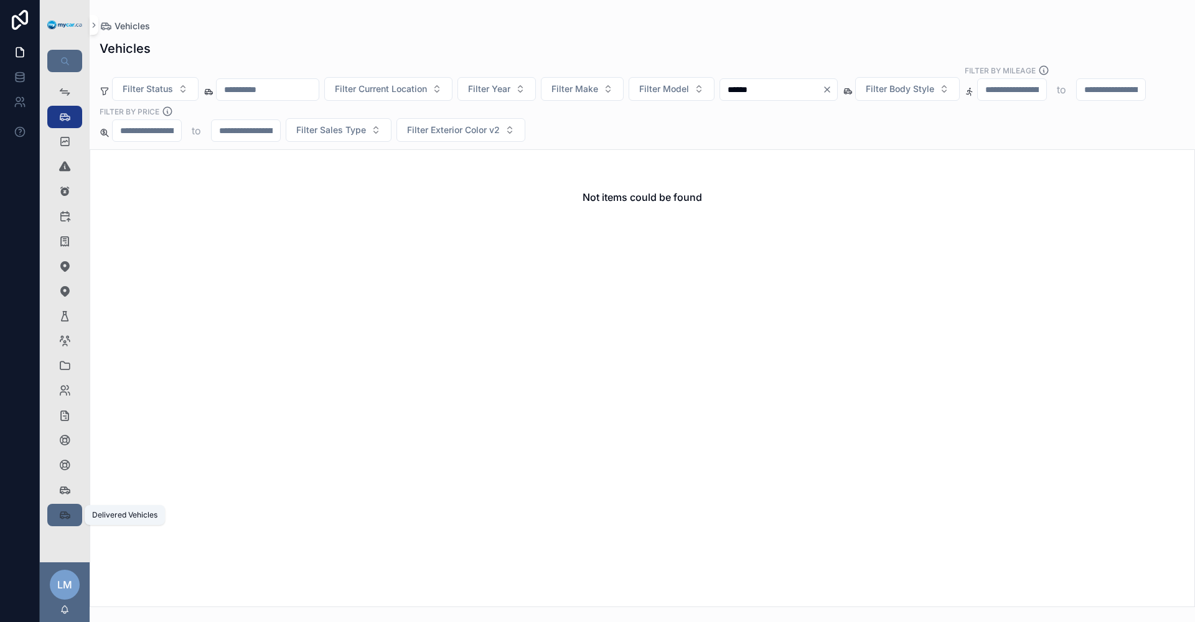
type input "******"
click at [50, 515] on link "Delivered Vehicles 617" at bounding box center [64, 515] width 35 height 22
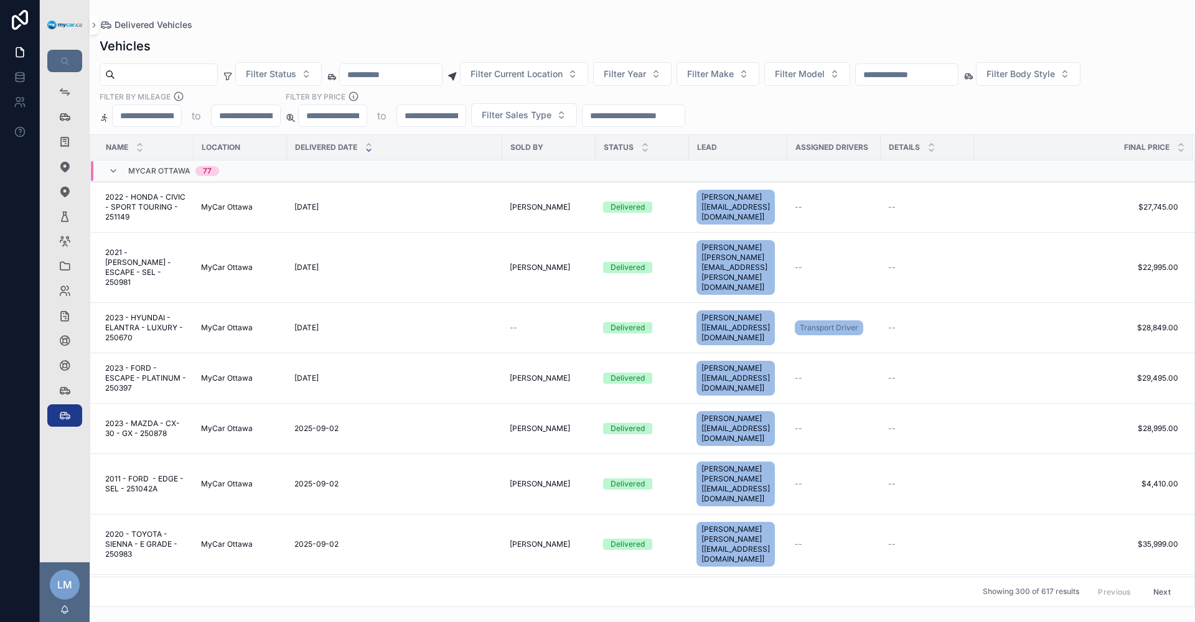
click at [958, 72] on input "text" at bounding box center [907, 74] width 102 height 17
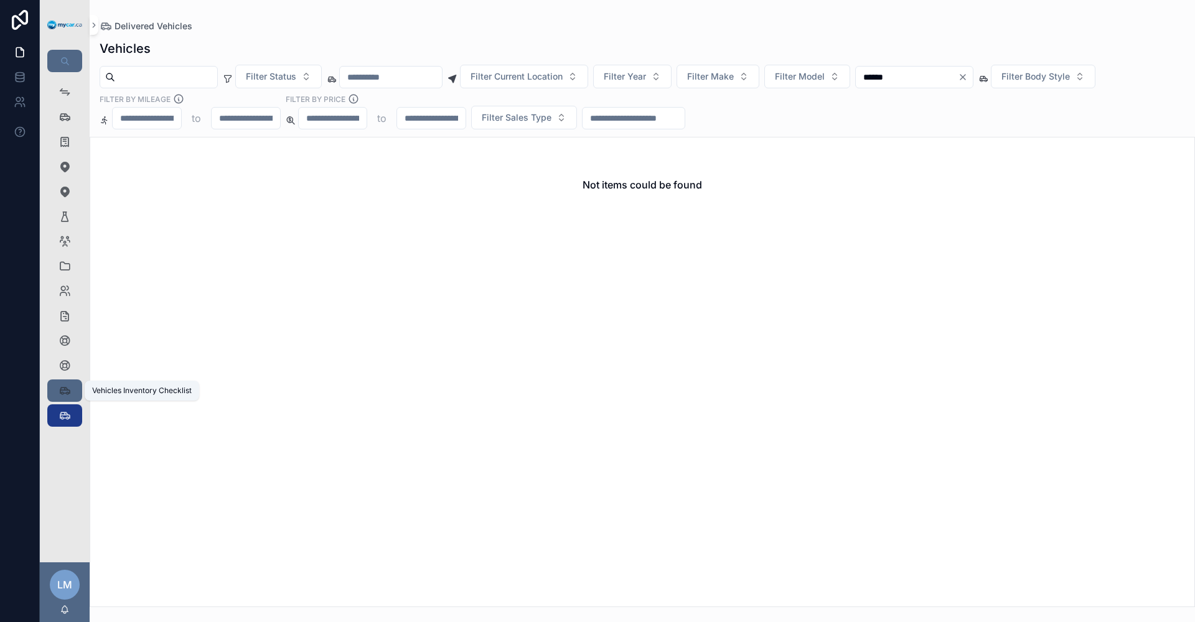
type input "******"
click at [73, 388] on div "Vehicles Inventory Checklist 356" at bounding box center [65, 391] width 20 height 20
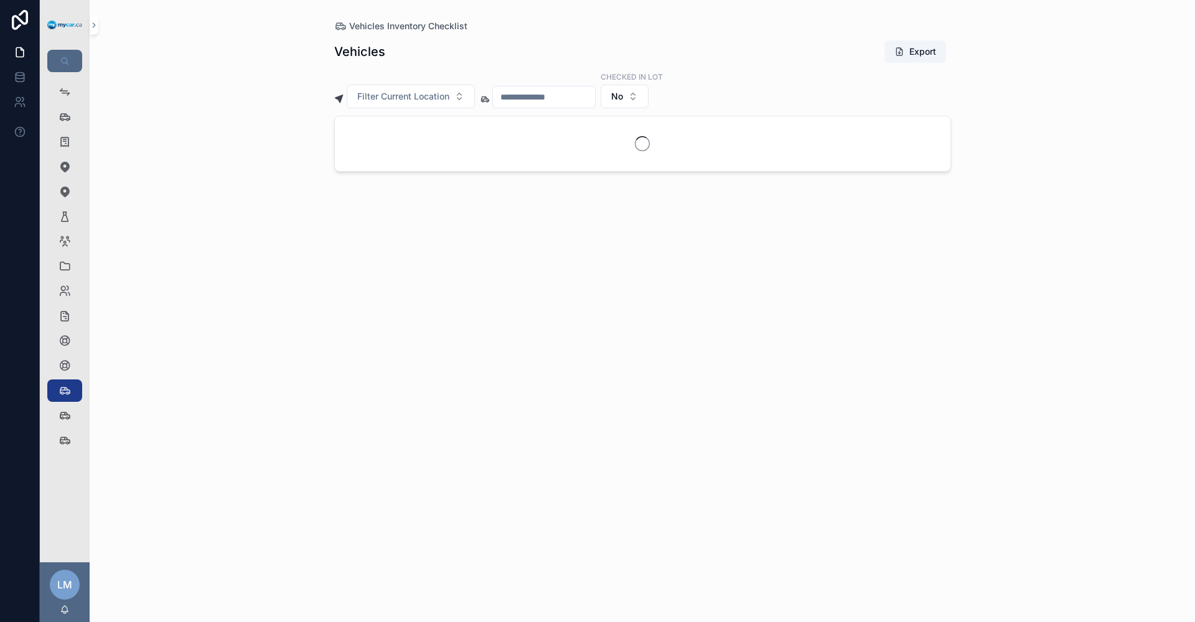
click at [595, 95] on input "text" at bounding box center [544, 96] width 102 height 17
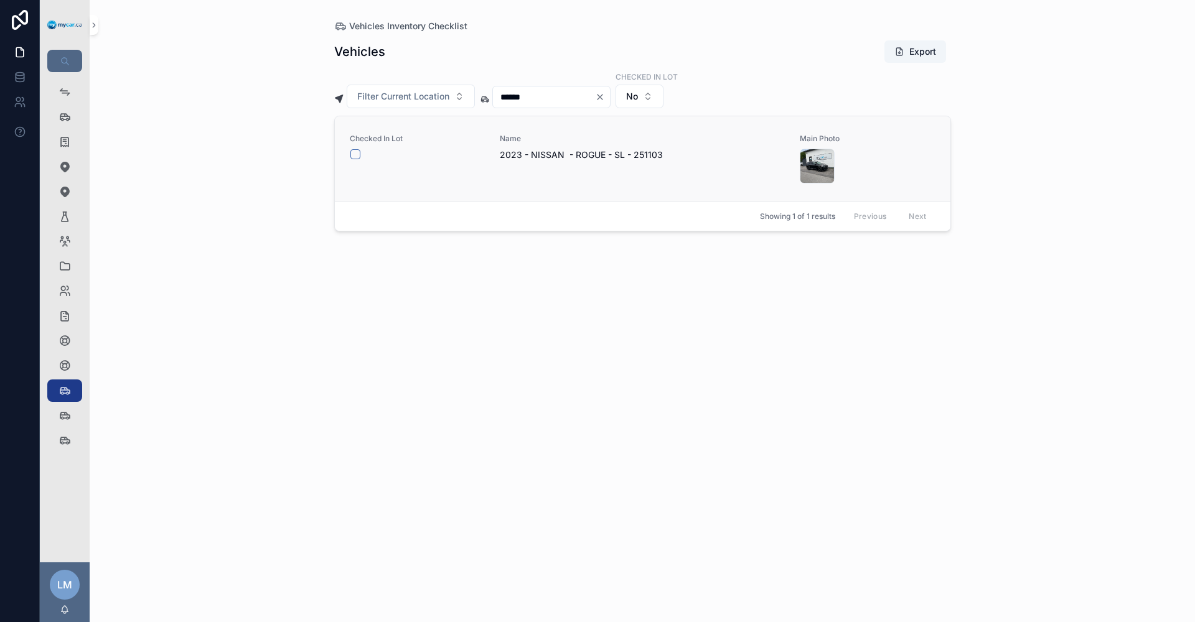
type input "******"
click at [621, 157] on span "2023 - NISSAN - ROGUE - SL - 251103" at bounding box center [643, 155] width 286 height 12
click at [462, 96] on button "Filter Current Location" at bounding box center [411, 97] width 128 height 24
click at [442, 225] on div "MyCar Kingston" at bounding box center [410, 227] width 149 height 20
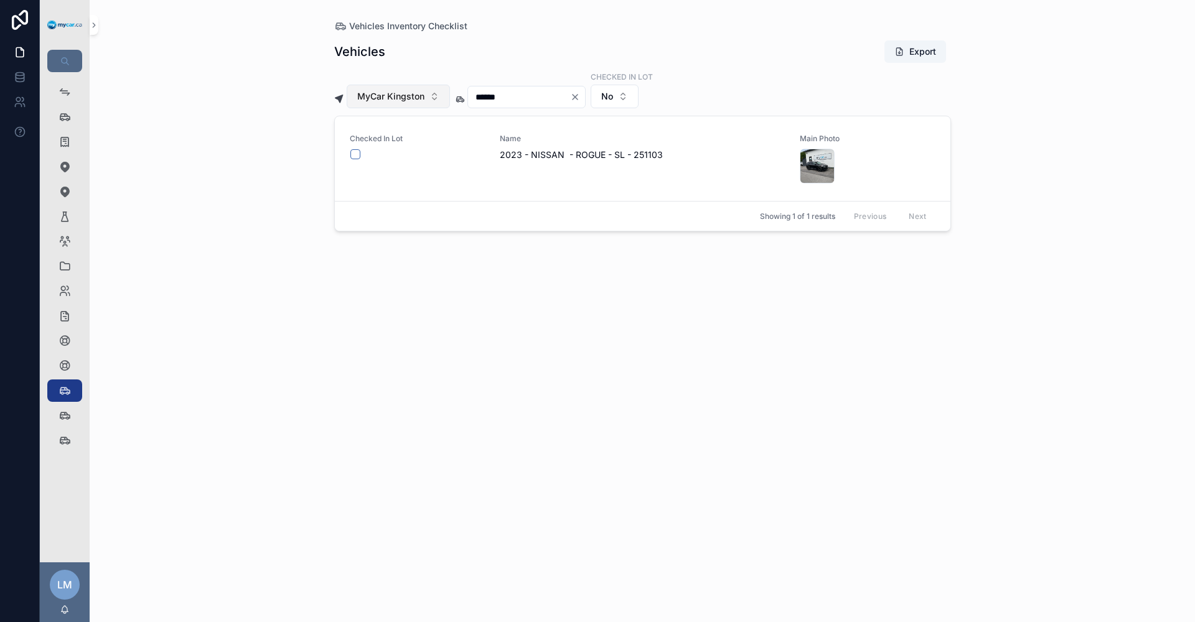
click at [433, 100] on button "MyCar Kingston" at bounding box center [398, 97] width 103 height 24
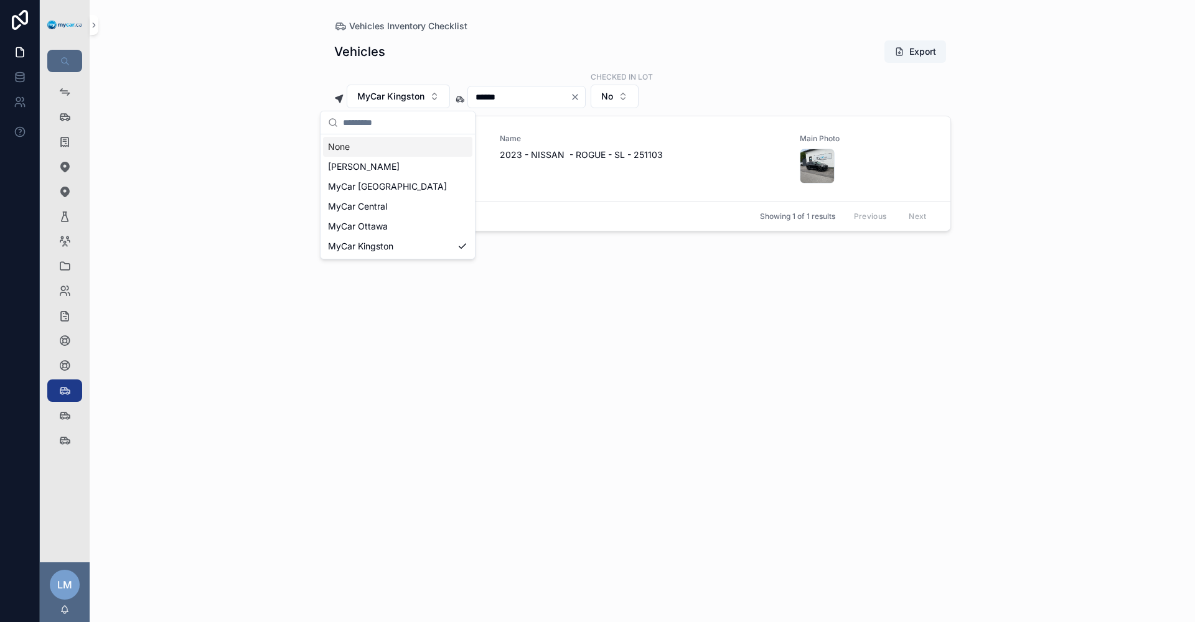
click at [391, 144] on div "None" at bounding box center [397, 147] width 149 height 20
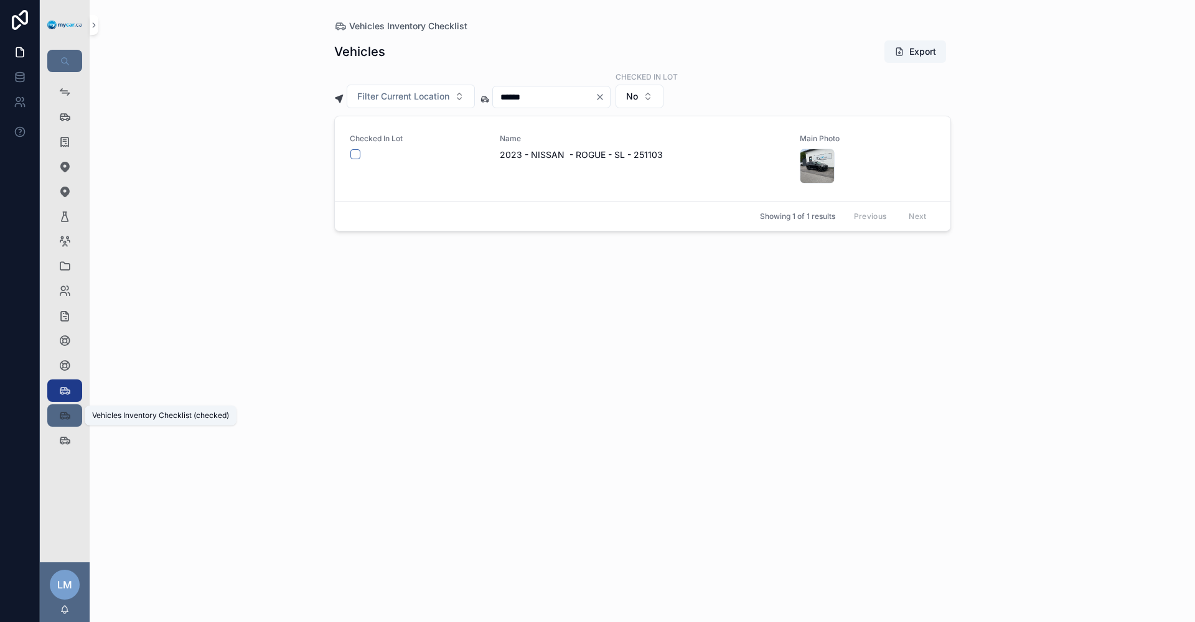
click at [70, 414] on icon "scrollable content" at bounding box center [65, 416] width 12 height 12
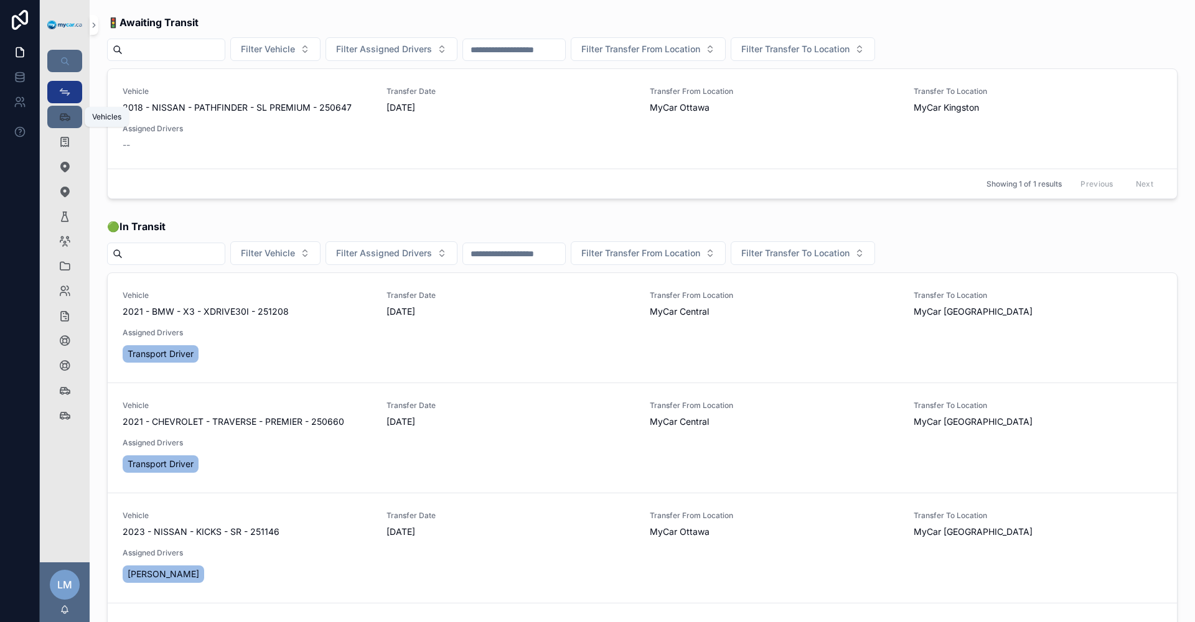
click at [63, 115] on icon "scrollable content" at bounding box center [65, 117] width 12 height 12
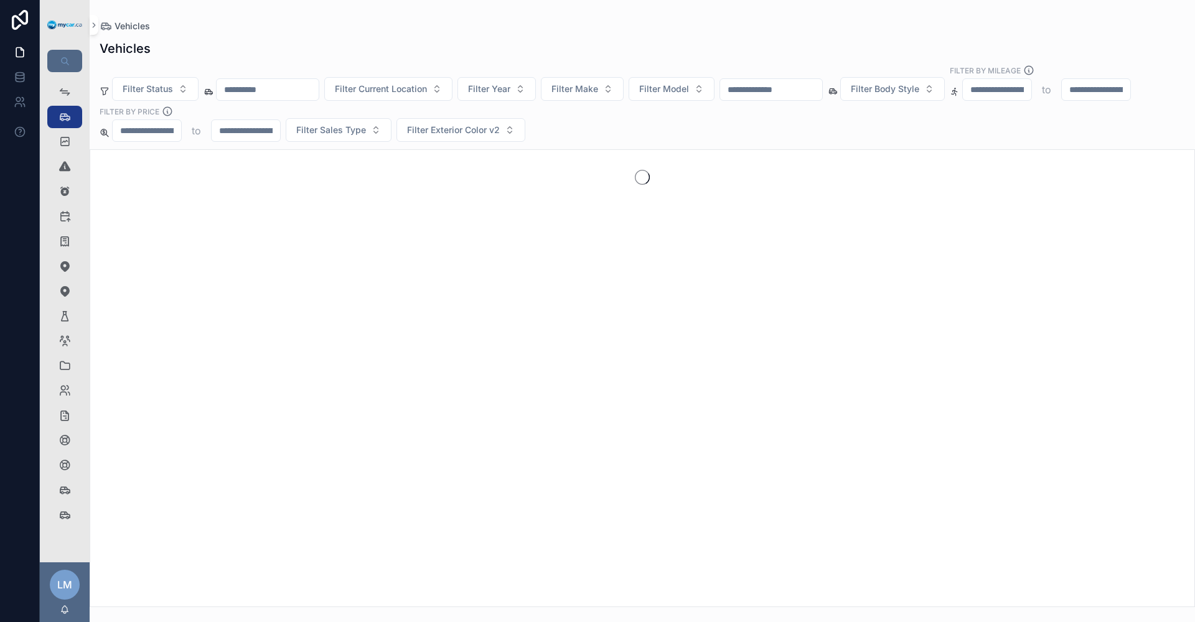
click at [822, 81] on input "scrollable content" at bounding box center [771, 89] width 102 height 17
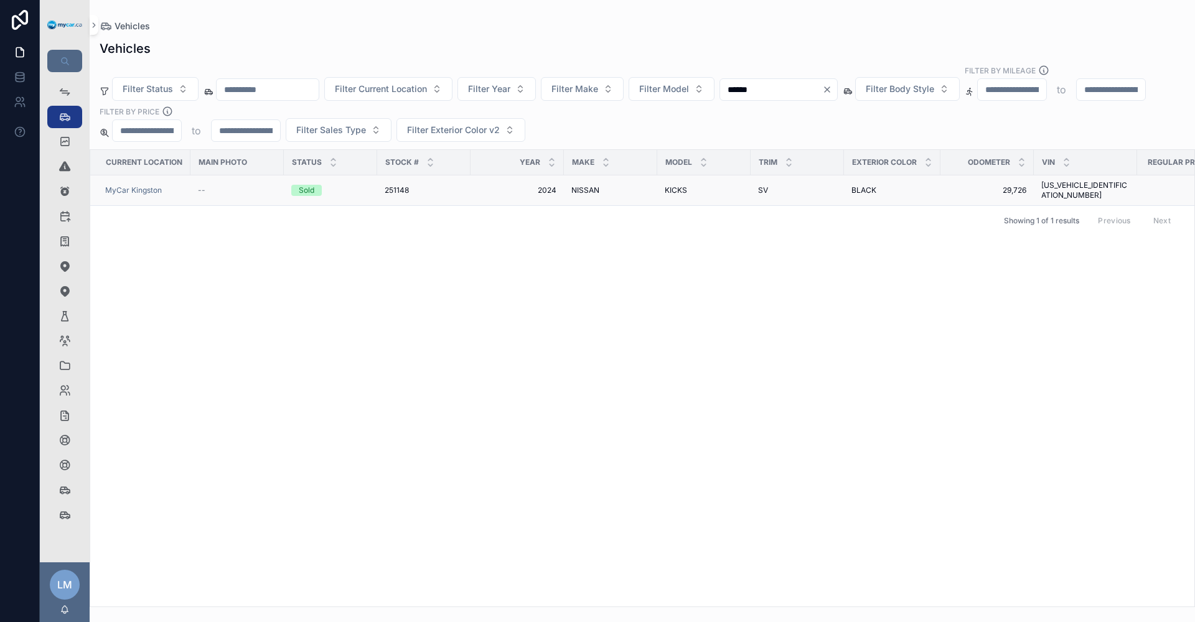
type input "******"
click at [1115, 180] on span "[US_VEHICLE_IDENTIFICATION_NUMBER]" at bounding box center [1085, 190] width 88 height 20
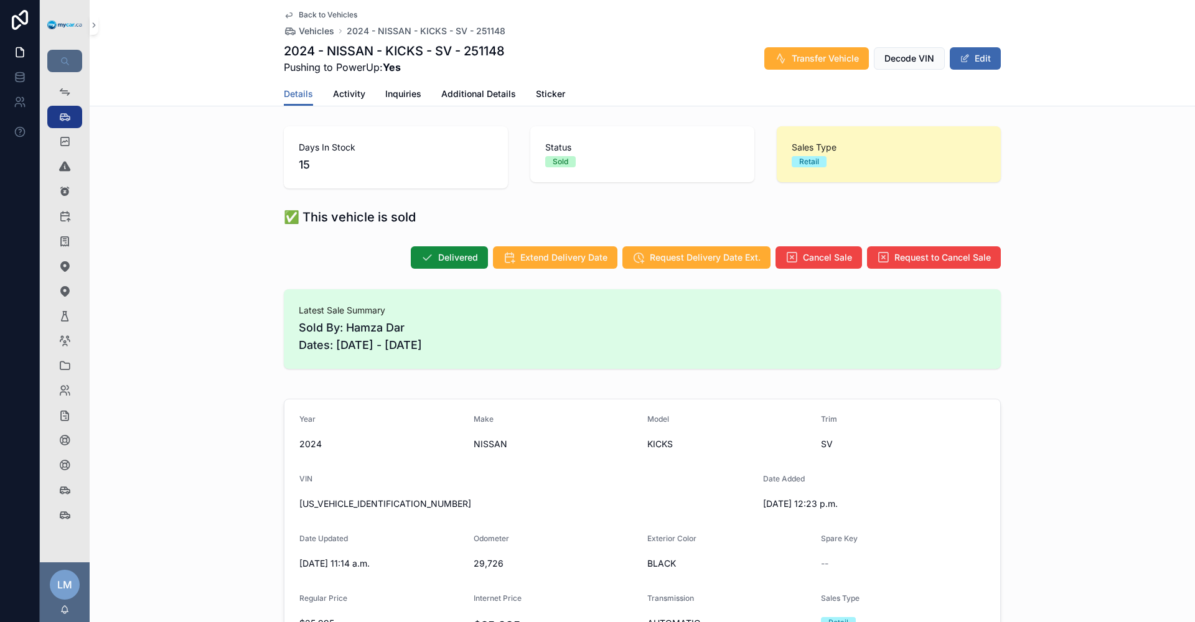
click at [288, 16] on icon "scrollable content" at bounding box center [289, 15] width 10 height 10
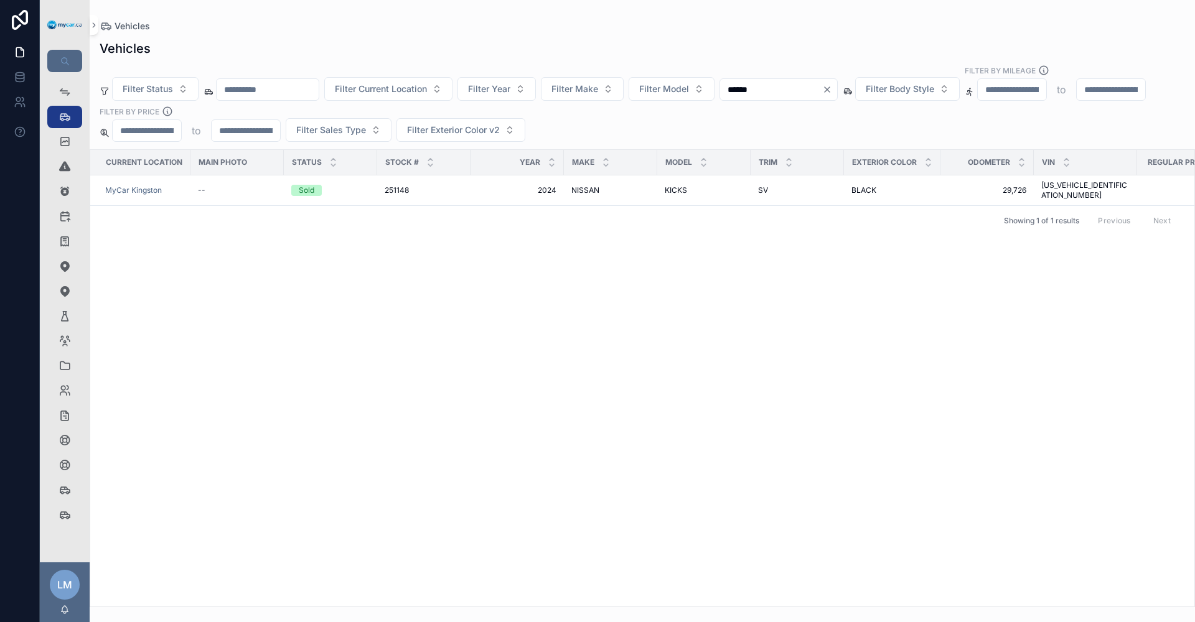
click at [822, 81] on input "******" at bounding box center [771, 89] width 102 height 17
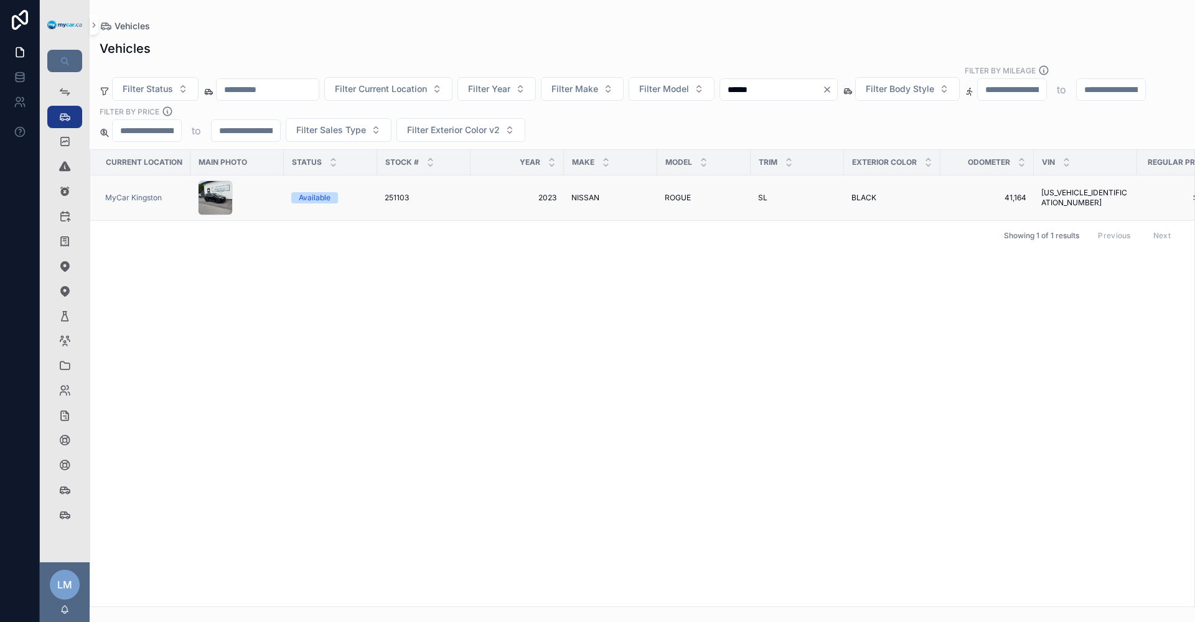
type input "******"
click at [1077, 179] on td "[US_VEHICLE_IDENTIFICATION_NUMBER] [US_VEHICLE_IDENTIFICATION_NUMBER]" at bounding box center [1085, 198] width 103 height 45
